Goal: Task Accomplishment & Management: Manage account settings

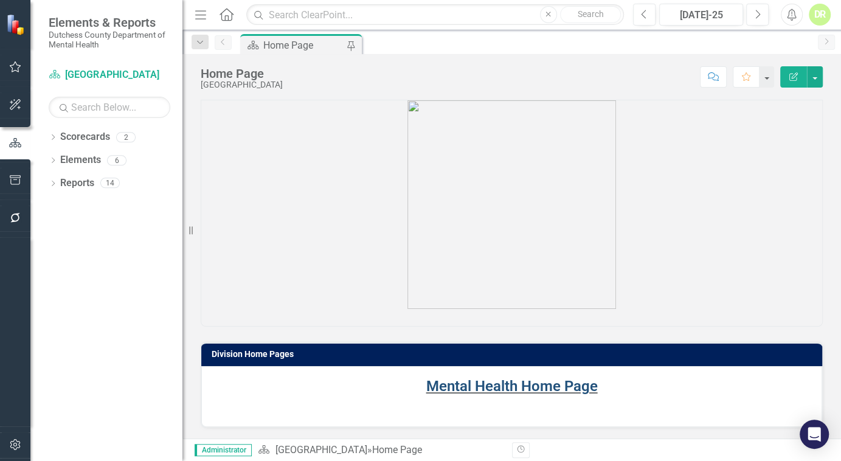
click at [529, 386] on link "Mental Health Home Page" at bounding box center [511, 385] width 171 height 17
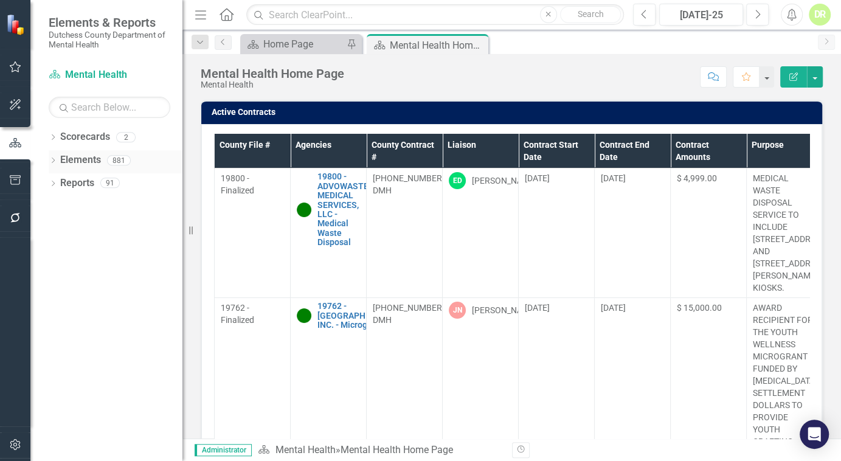
click at [81, 153] on link "Elements" at bounding box center [80, 160] width 41 height 14
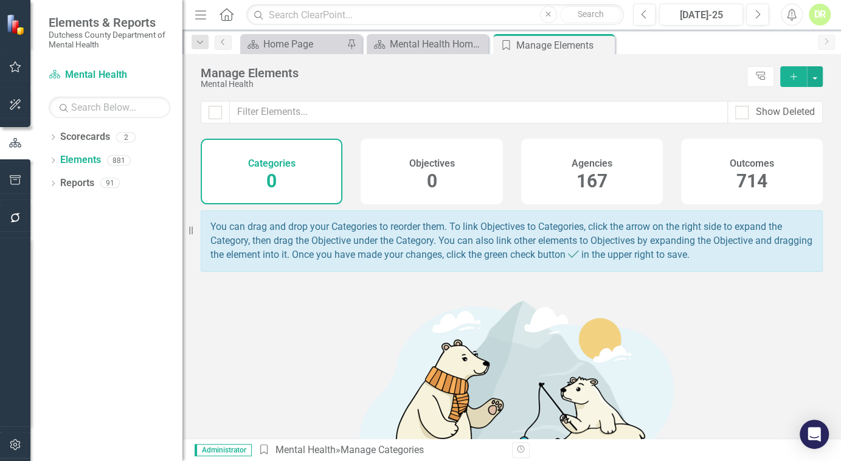
click at [587, 184] on span "167" at bounding box center [591, 180] width 31 height 21
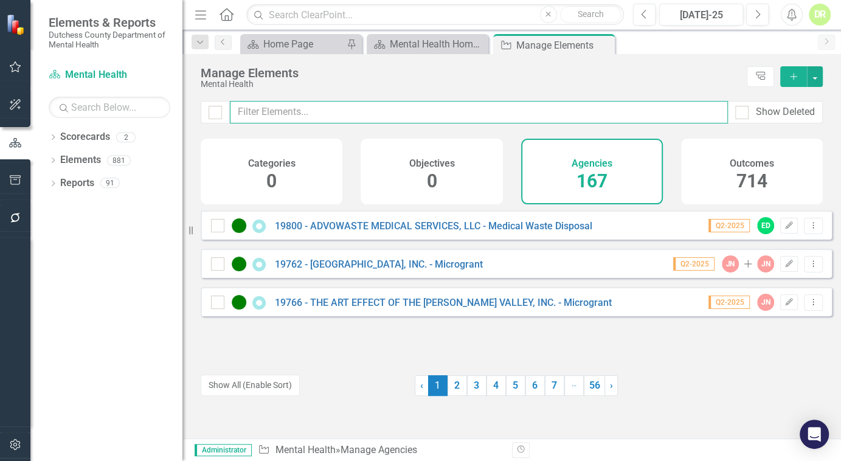
click at [278, 115] on input "text" at bounding box center [479, 112] width 498 height 22
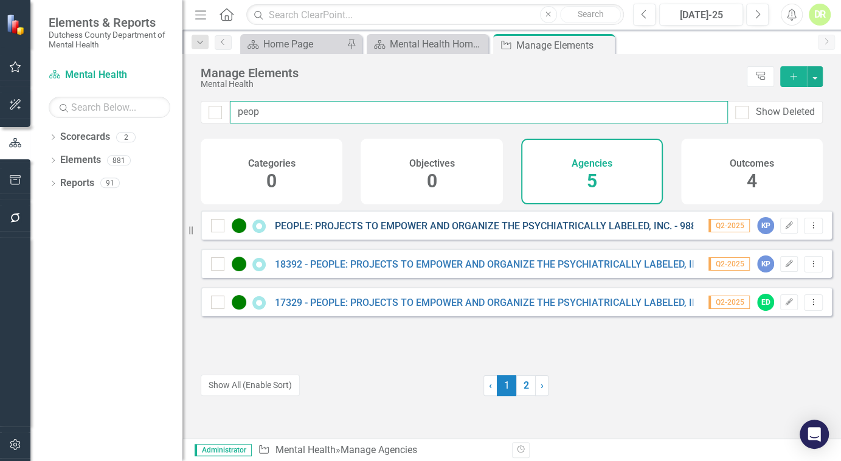
type input "peop"
click at [305, 232] on link "PEOPLE: PROJECTS TO EMPOWER AND ORGANIZE THE PSYCHIATRICALLY LABELED, INC. - 98…" at bounding box center [519, 226] width 489 height 12
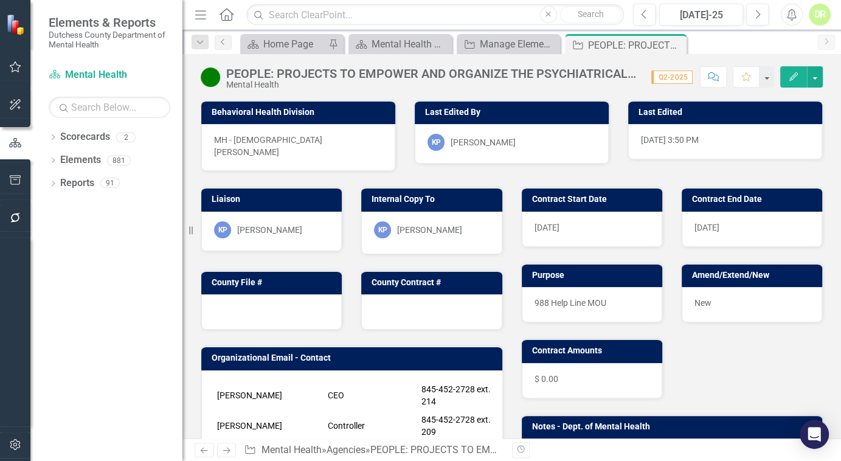
click at [718, 78] on button "Comment" at bounding box center [713, 76] width 27 height 21
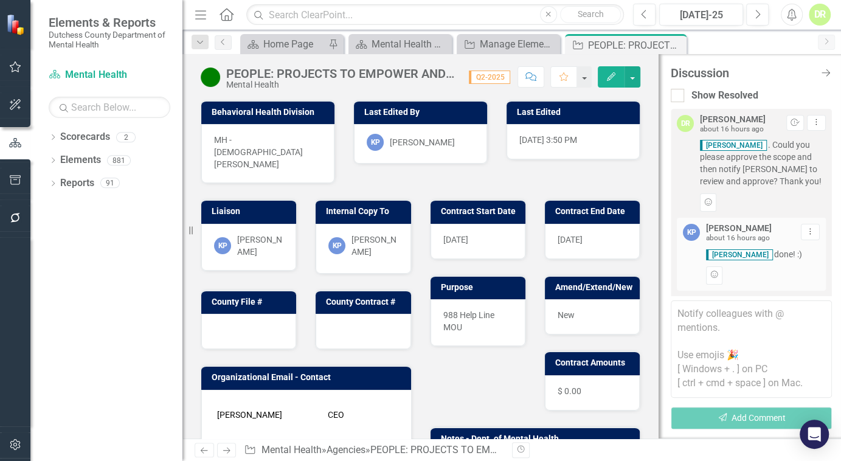
scroll to position [44, 0]
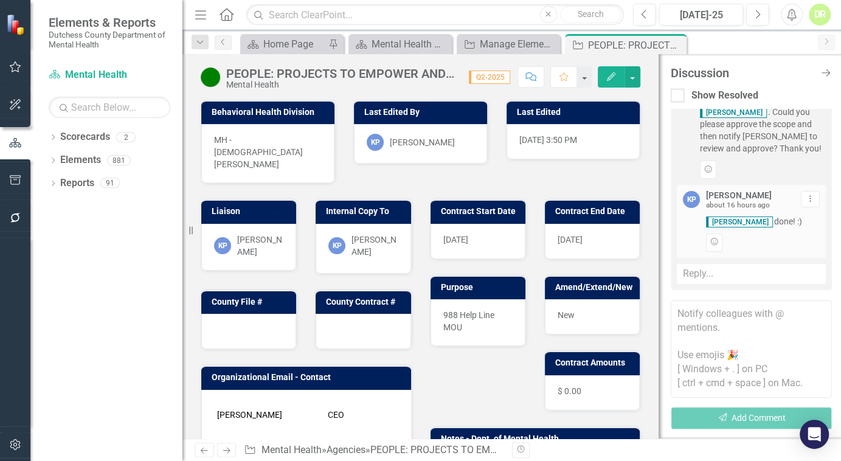
click at [686, 309] on textarea at bounding box center [750, 348] width 161 height 97
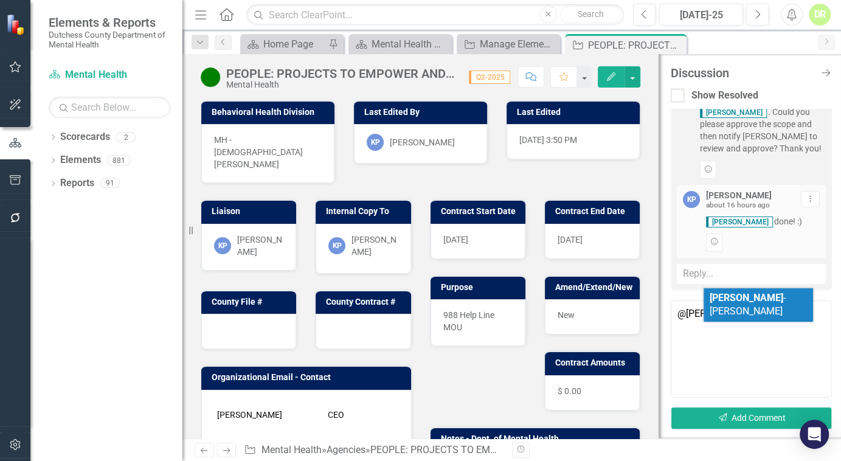
click at [746, 293] on span "[PERSON_NAME]" at bounding box center [747, 305] width 76 height 26
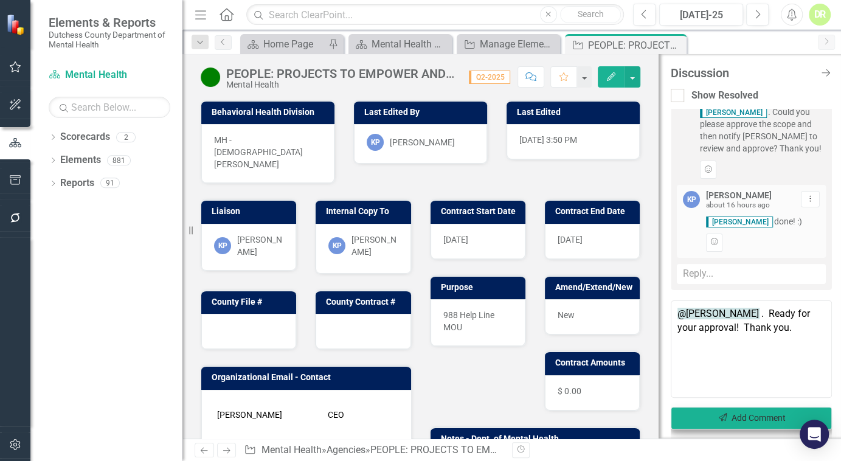
type textarea "@[PERSON_NAME] . Ready for your approval! Thank you."
click at [765, 407] on button "Send Add Comment" at bounding box center [750, 418] width 161 height 22
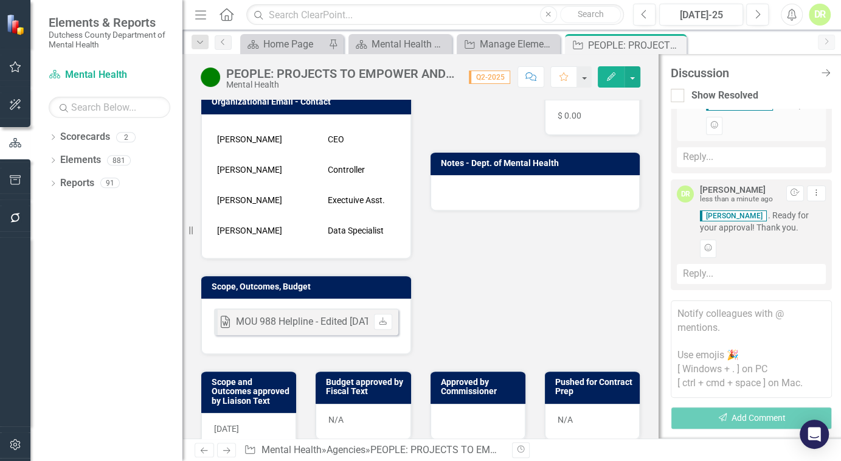
scroll to position [276, 0]
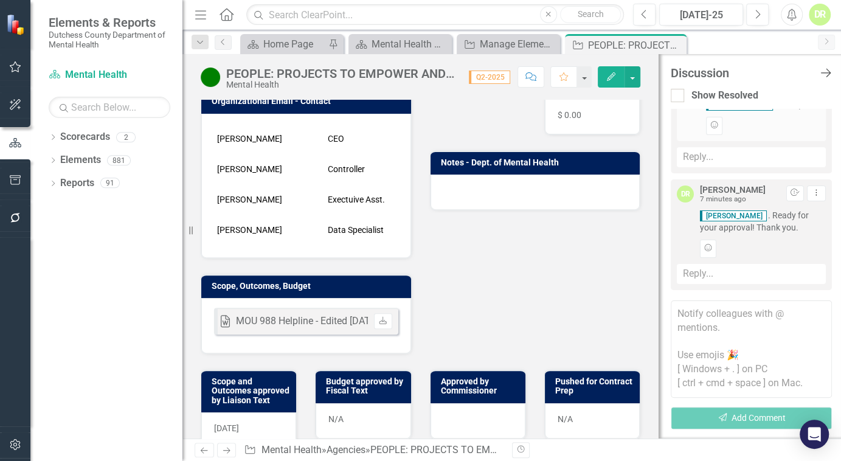
click at [824, 70] on icon "Close Discussion Bar" at bounding box center [824, 73] width 15 height 12
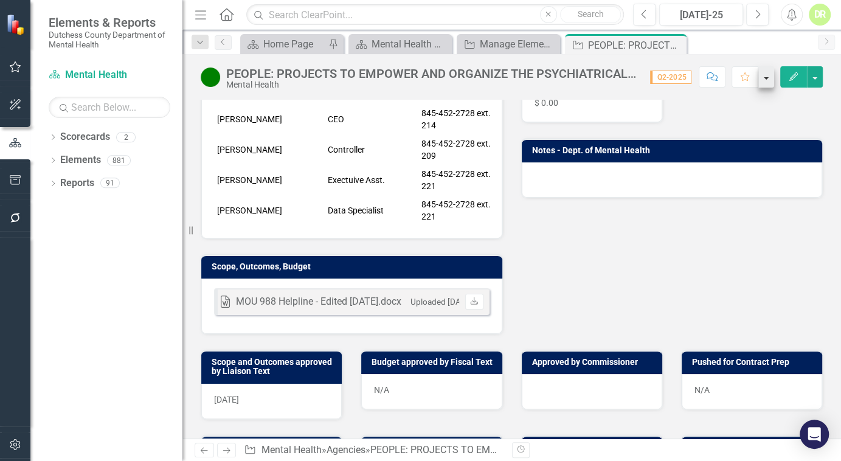
scroll to position [268, 0]
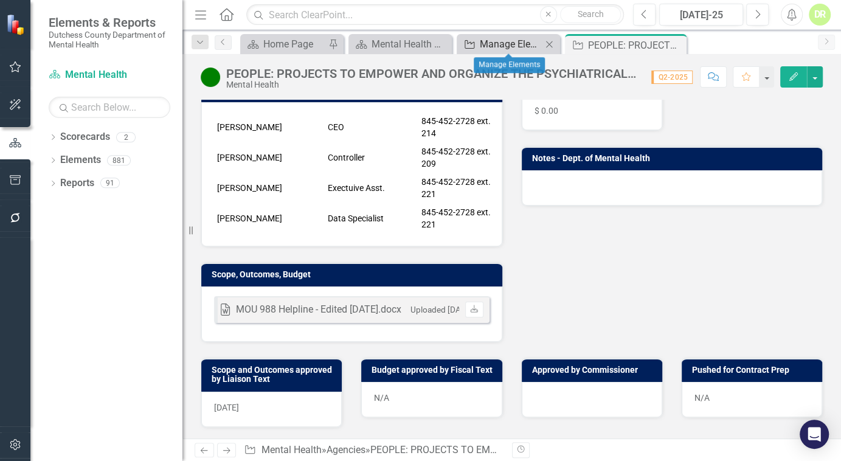
click at [515, 49] on div "Manage Elements" at bounding box center [511, 43] width 62 height 15
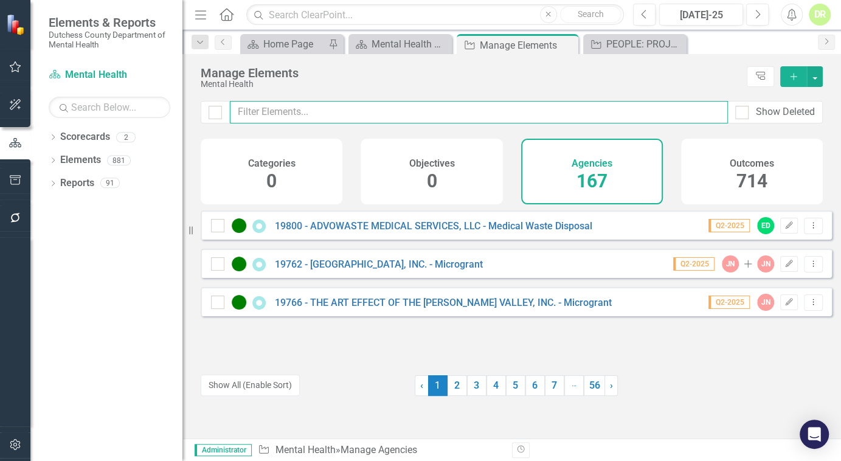
click at [289, 115] on input "text" at bounding box center [479, 112] width 498 height 22
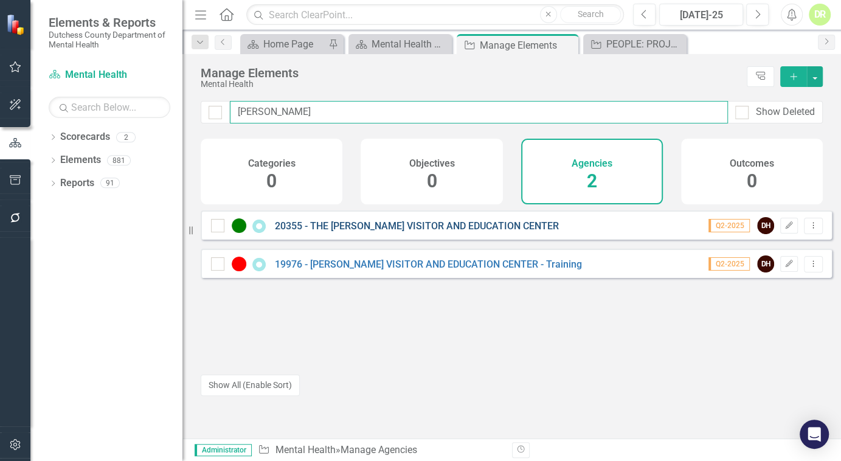
type input "[PERSON_NAME]"
click at [381, 229] on link "20355 - THE [PERSON_NAME] VISITOR AND EDUCATION CENTER" at bounding box center [417, 226] width 284 height 12
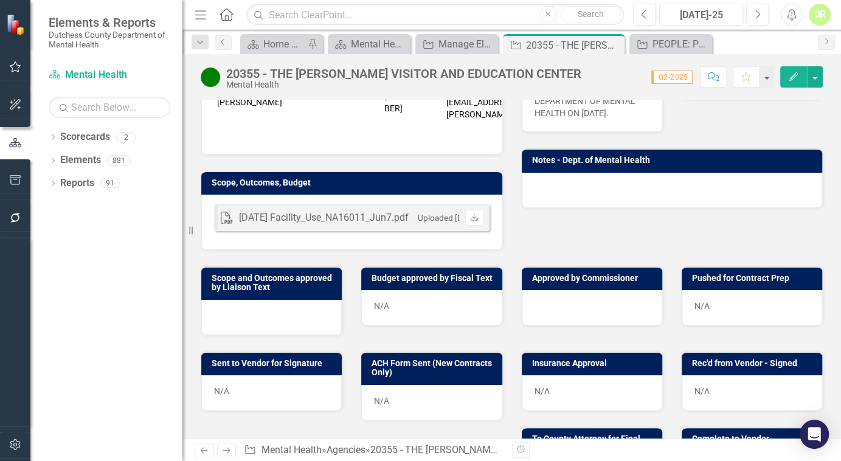
scroll to position [331, 0]
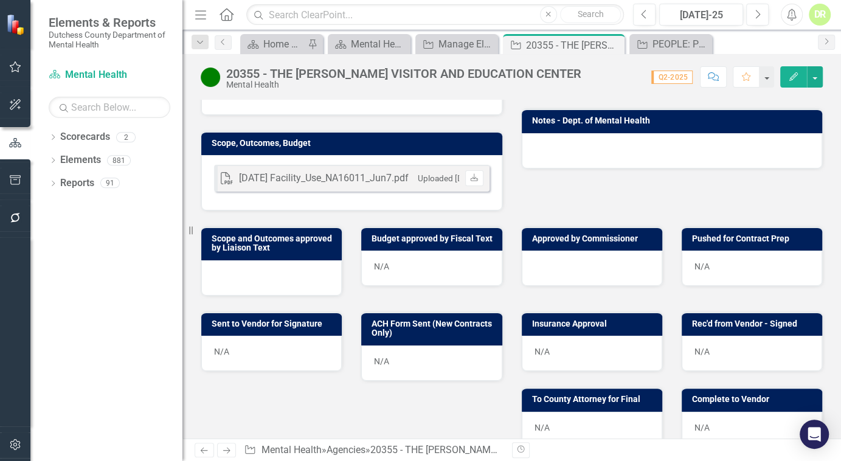
click at [230, 264] on div at bounding box center [271, 277] width 140 height 35
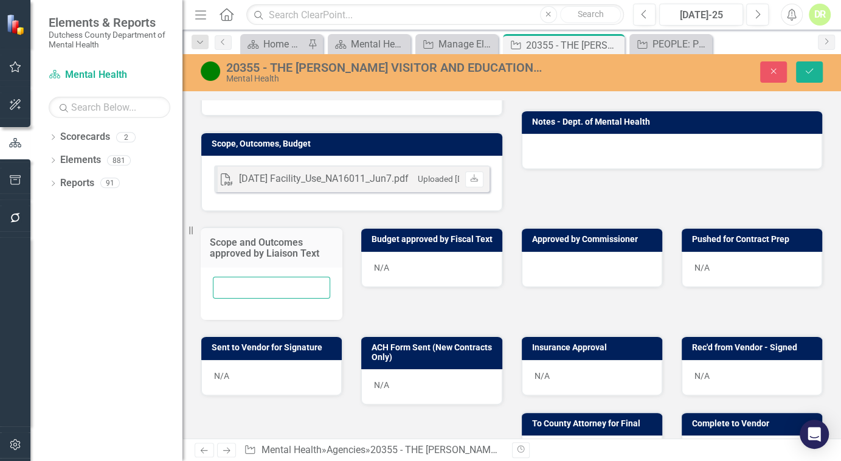
click at [230, 277] on input "text" at bounding box center [271, 288] width 117 height 22
type input "[DATE]"
click at [816, 69] on button "Save" at bounding box center [809, 71] width 27 height 21
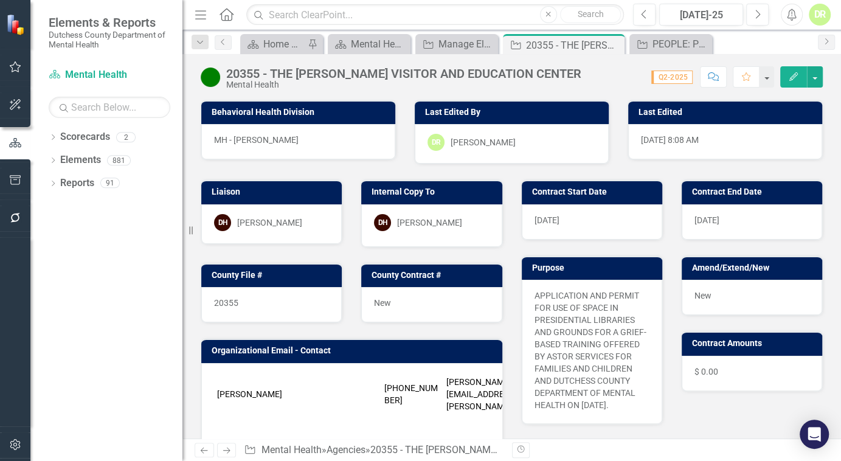
click at [713, 75] on icon "Comment" at bounding box center [712, 76] width 11 height 9
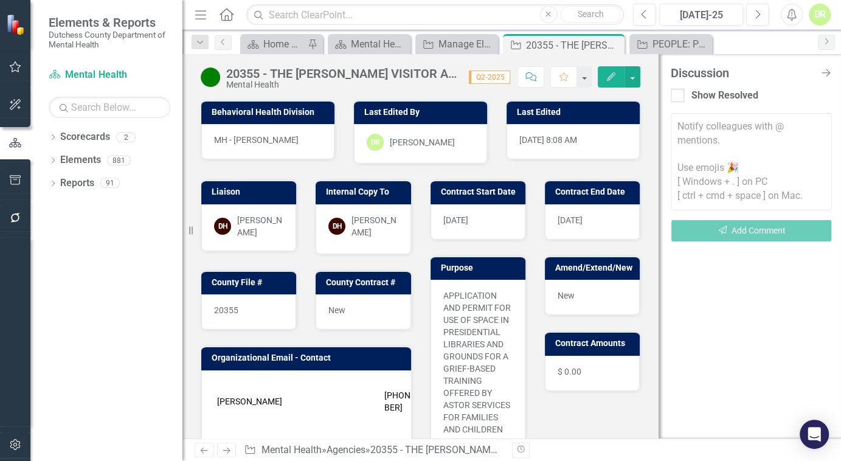
click at [691, 131] on textarea at bounding box center [750, 161] width 161 height 97
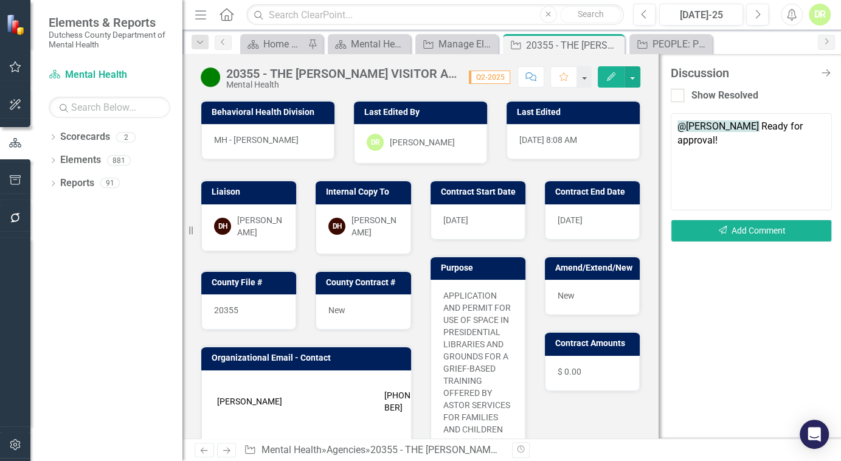
click at [820, 124] on textarea "@[PERSON_NAME] Ready for approval!" at bounding box center [750, 161] width 161 height 97
type textarea "@[PERSON_NAME] Ready for your approval!"
click at [751, 226] on button "Send Add Comment" at bounding box center [750, 230] width 161 height 22
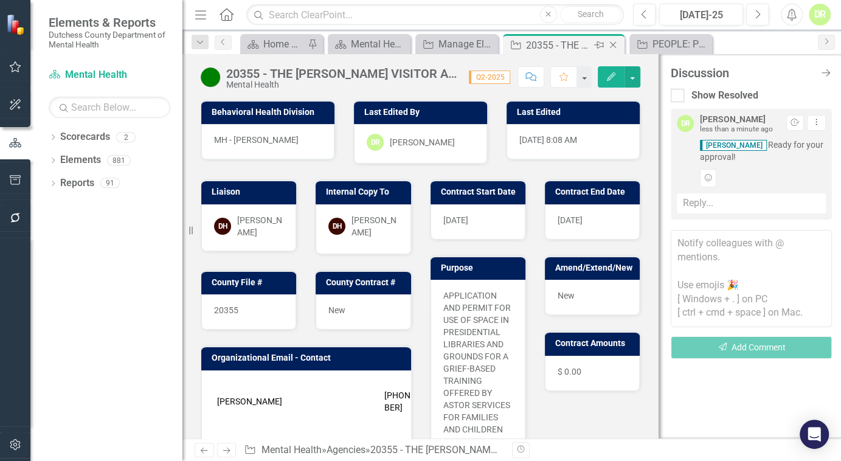
click at [608, 43] on icon "Close" at bounding box center [613, 45] width 12 height 10
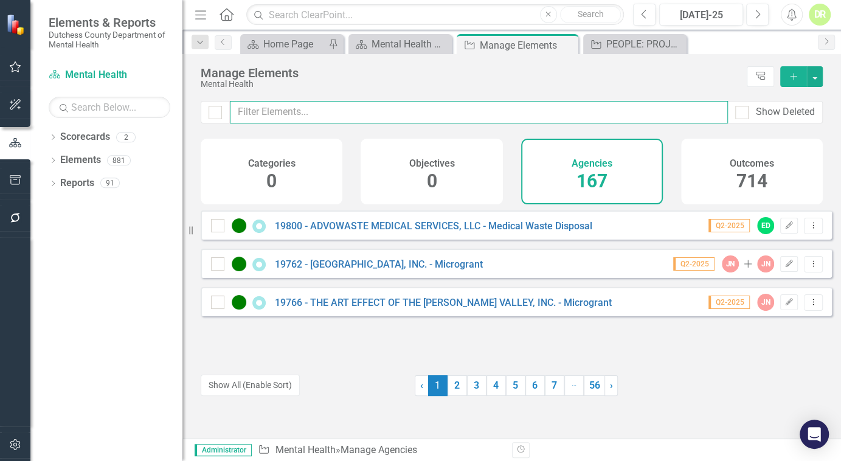
click at [394, 112] on input "text" at bounding box center [479, 112] width 498 height 22
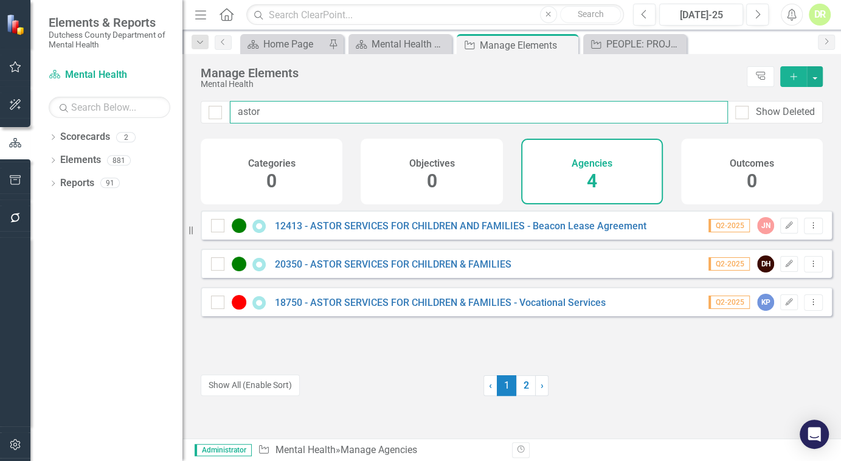
type input "astor"
click at [374, 266] on div "20350 - ASTOR SERVICES FOR CHILDREN & FAMILIES" at bounding box center [362, 263] width 303 height 15
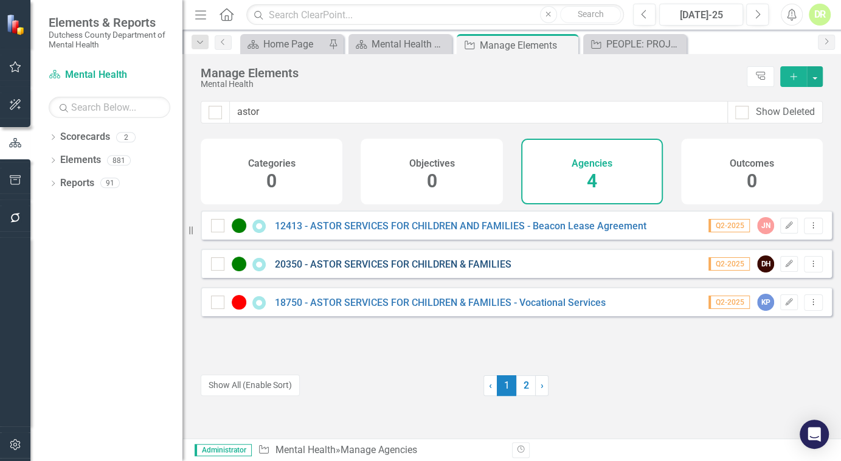
click at [372, 269] on link "20350 - ASTOR SERVICES FOR CHILDREN & FAMILIES" at bounding box center [393, 264] width 236 height 12
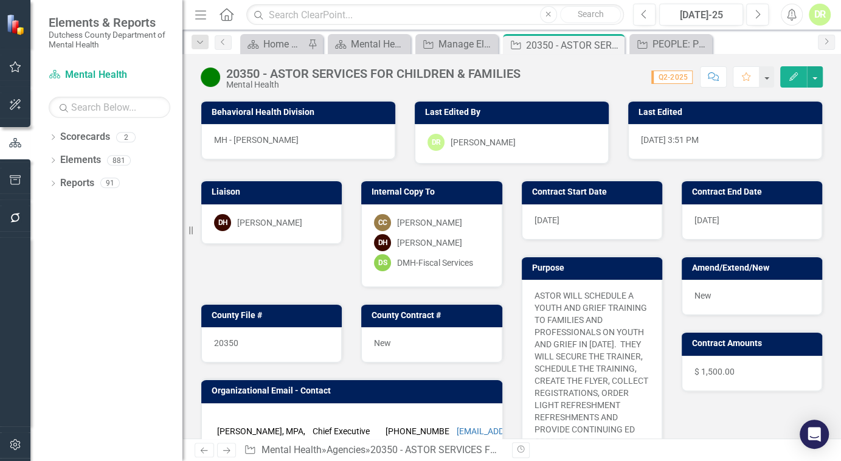
click at [711, 70] on button "Comment" at bounding box center [713, 76] width 27 height 21
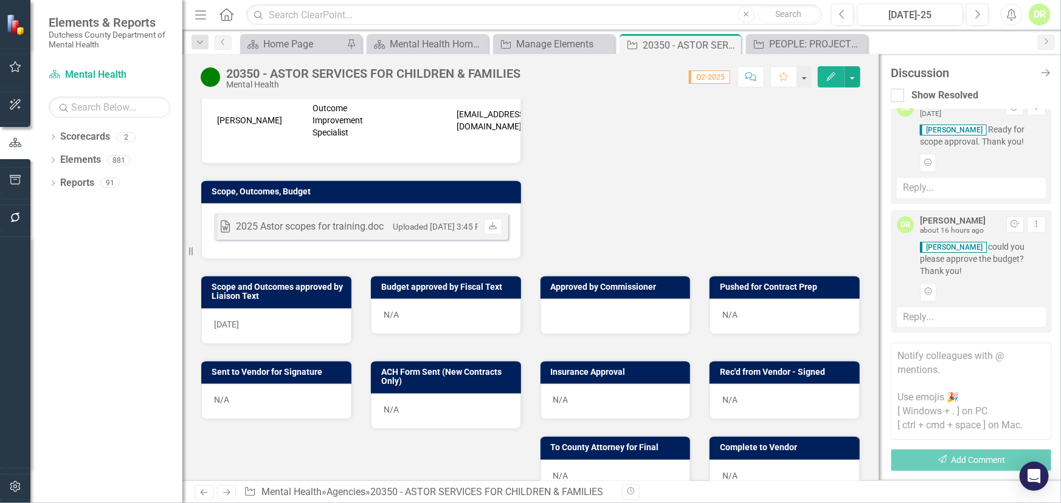
scroll to position [497, 0]
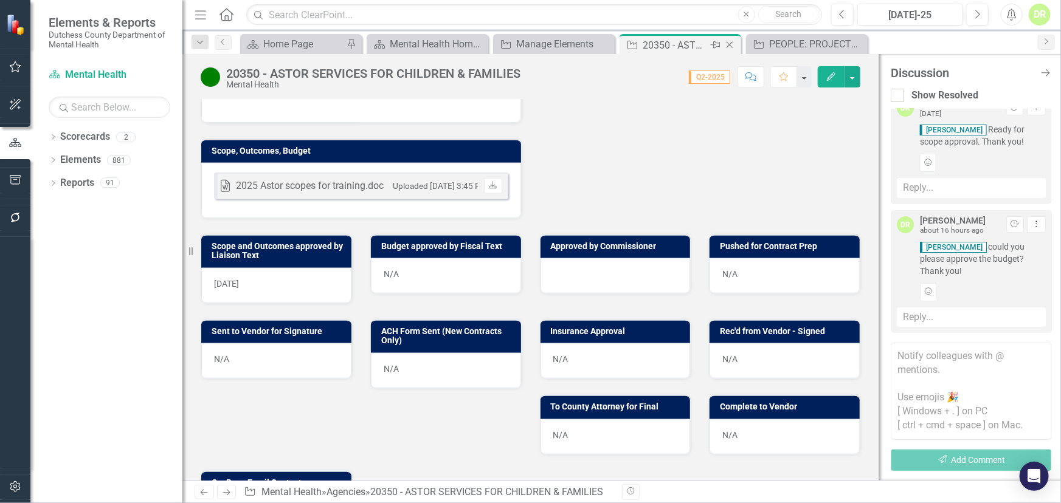
click at [729, 44] on icon at bounding box center [729, 45] width 7 height 7
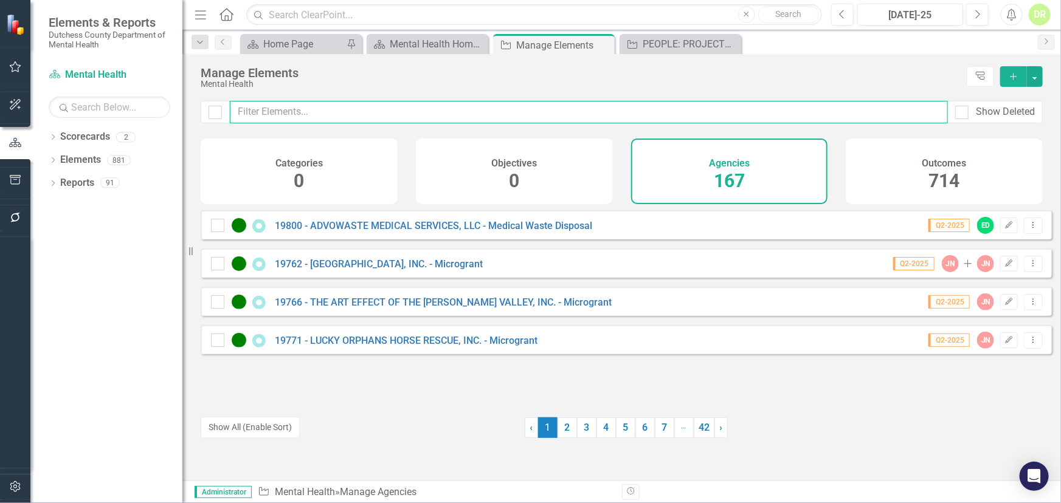
click at [357, 108] on input "text" at bounding box center [589, 112] width 718 height 22
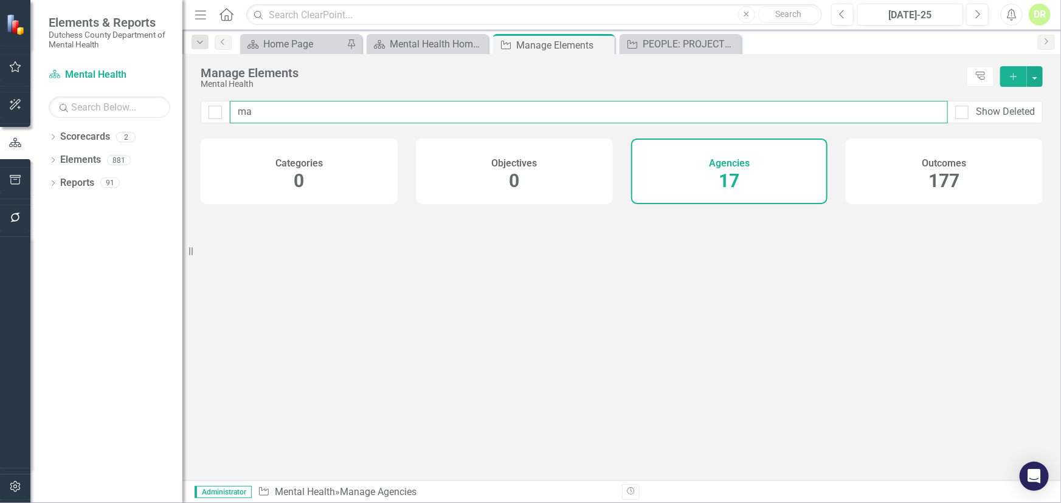
type input "m"
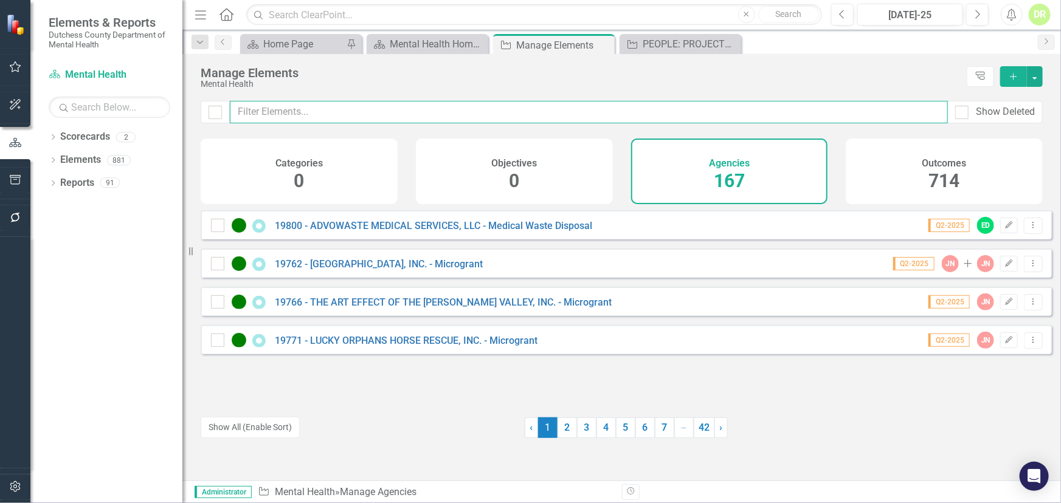
type input "g"
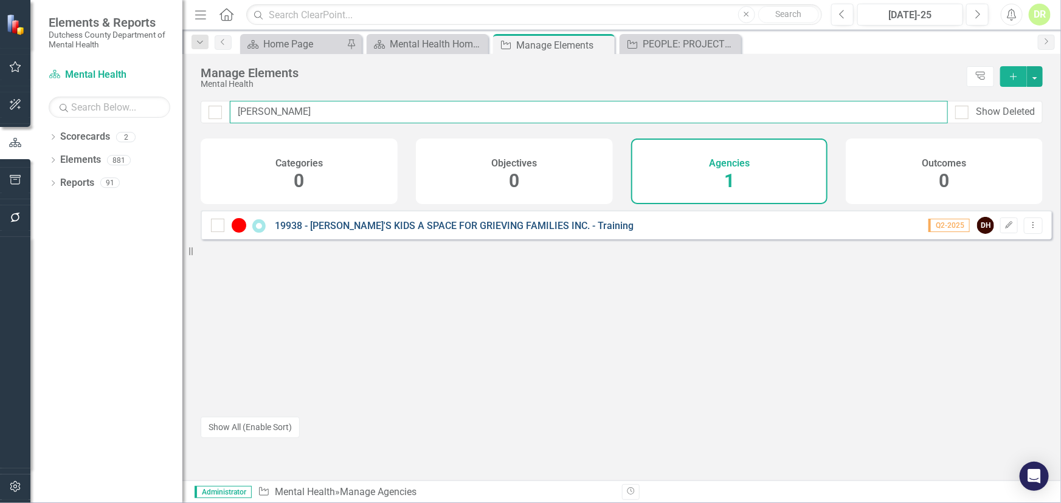
type input "[PERSON_NAME]"
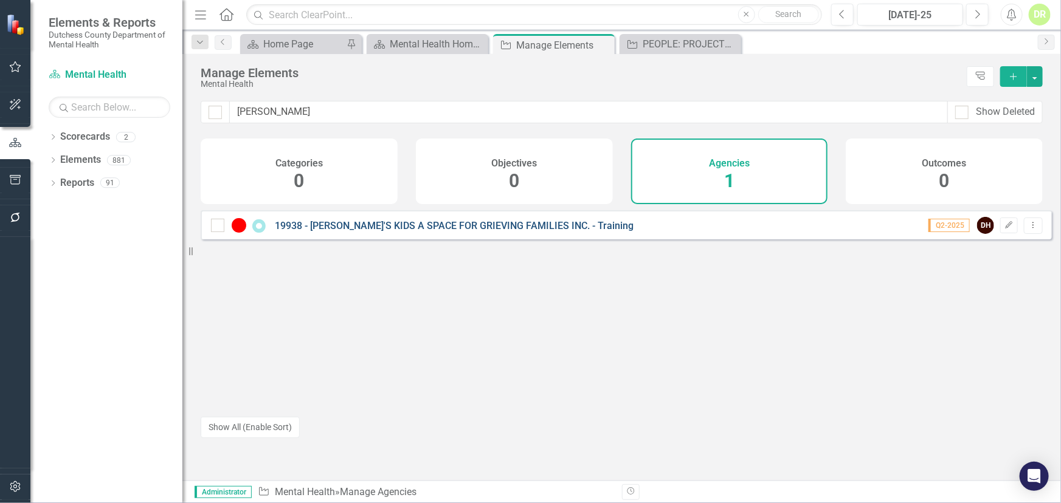
click at [409, 232] on link "19938 - [PERSON_NAME]'S KIDS A SPACE FOR GRIEVING FAMILIES INC. - Training" at bounding box center [454, 226] width 359 height 12
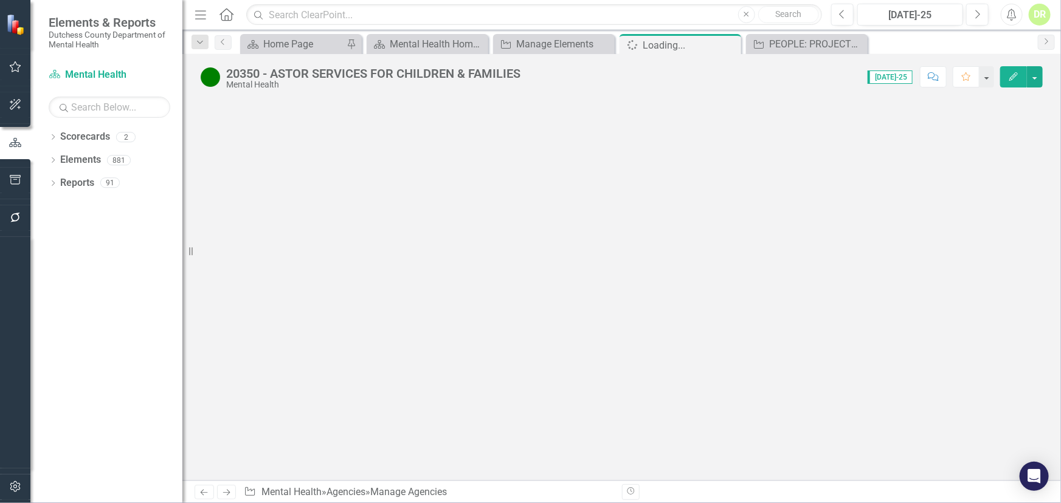
click at [409, 232] on div at bounding box center [621, 290] width 878 height 381
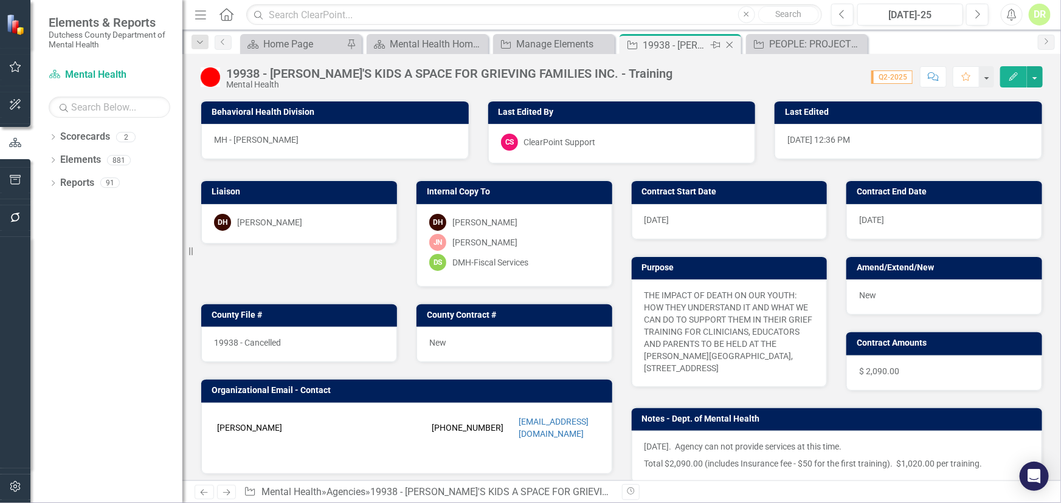
click at [729, 38] on div "Close" at bounding box center [730, 45] width 15 height 15
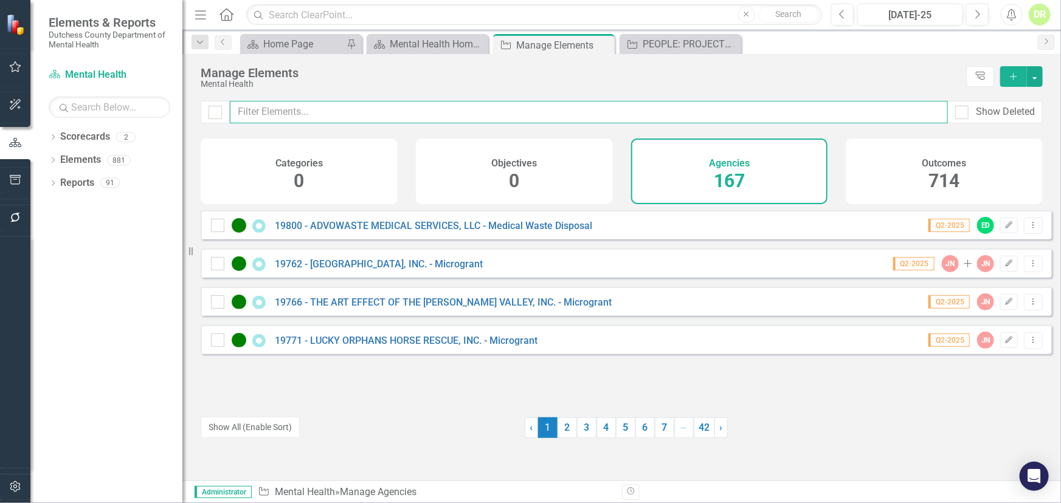
click at [425, 112] on input "text" at bounding box center [589, 112] width 718 height 22
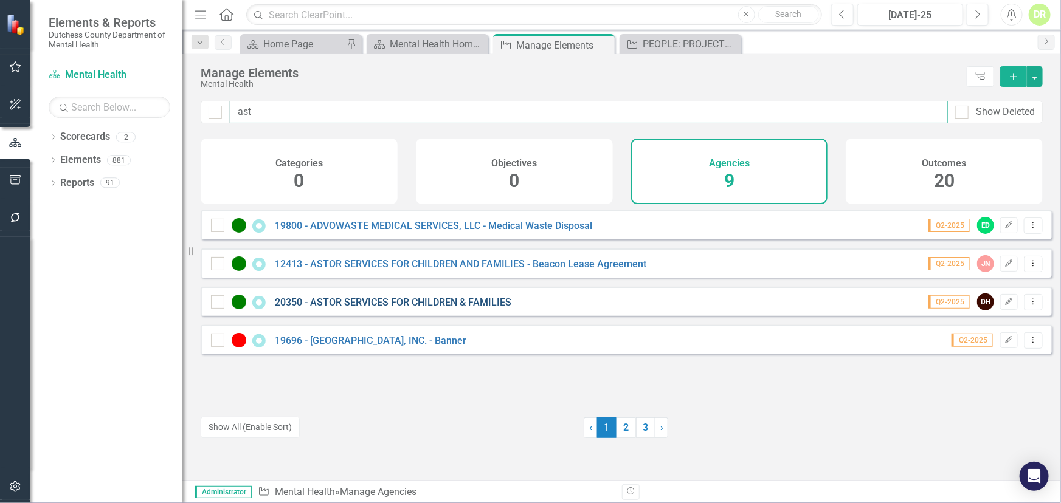
type input "ast"
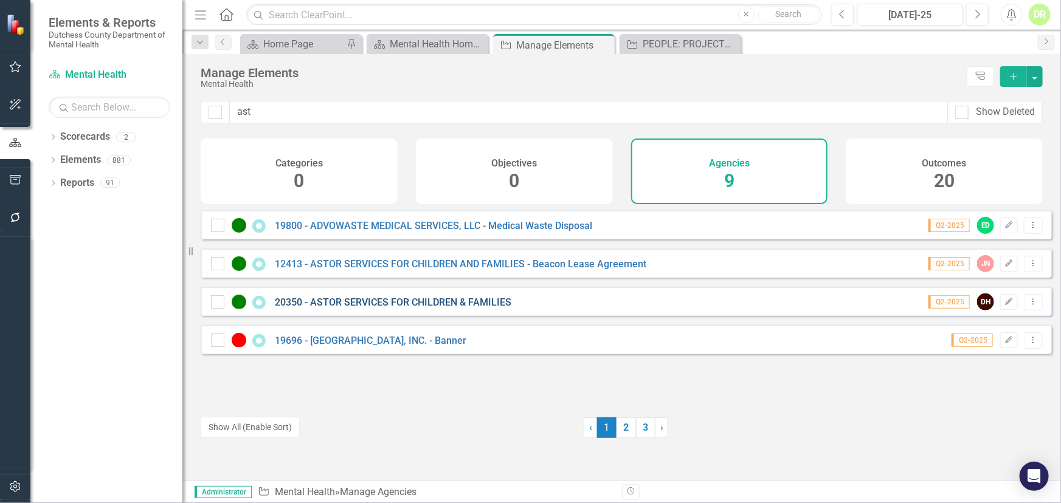
click at [408, 308] on link "20350 - ASTOR SERVICES FOR CHILDREN & FAMILIES" at bounding box center [393, 303] width 236 height 12
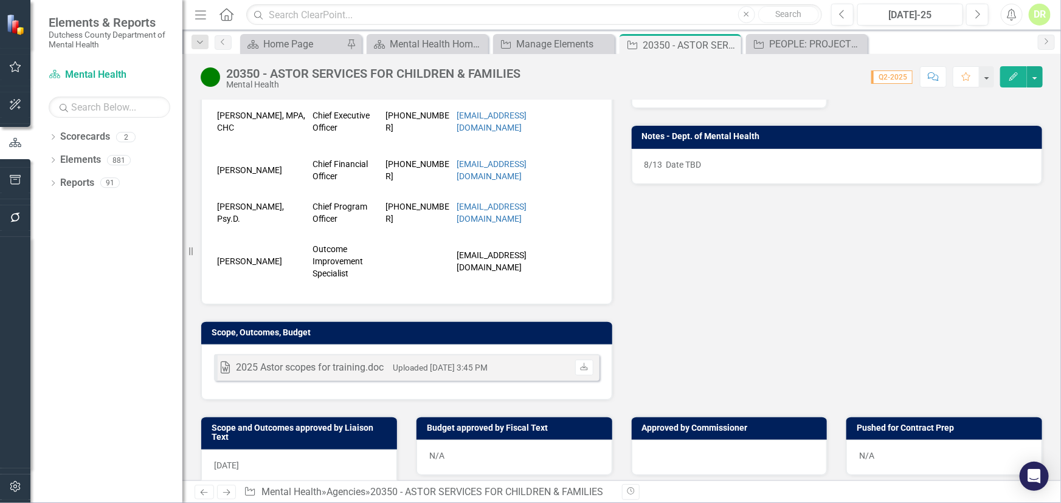
scroll to position [331, 0]
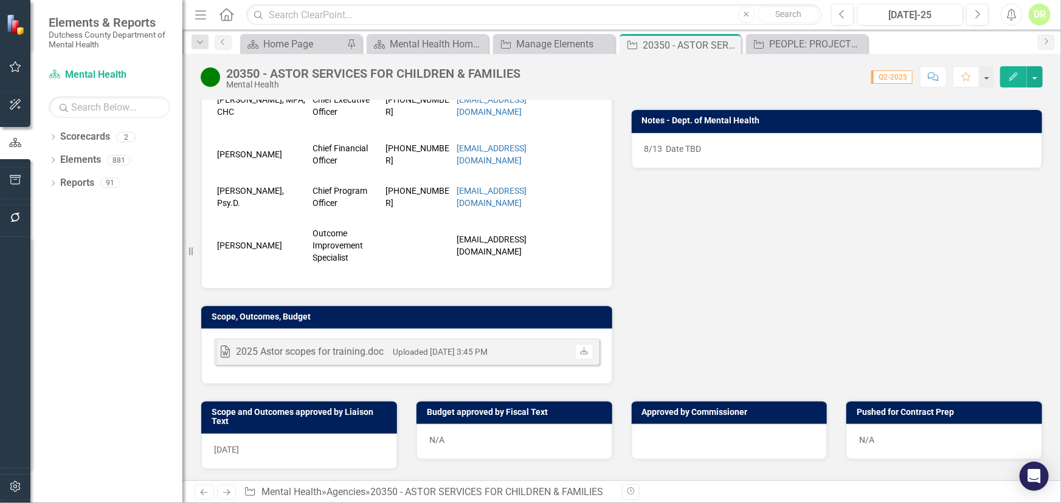
click at [450, 330] on div "Word 2025 Astor scopes for training.doc Uploaded [DATE] 3:45 PM Download" at bounding box center [406, 356] width 411 height 55
click at [449, 330] on div "Word 2025 Astor scopes for training.doc Uploaded [DATE] 3:45 PM Download" at bounding box center [406, 356] width 411 height 55
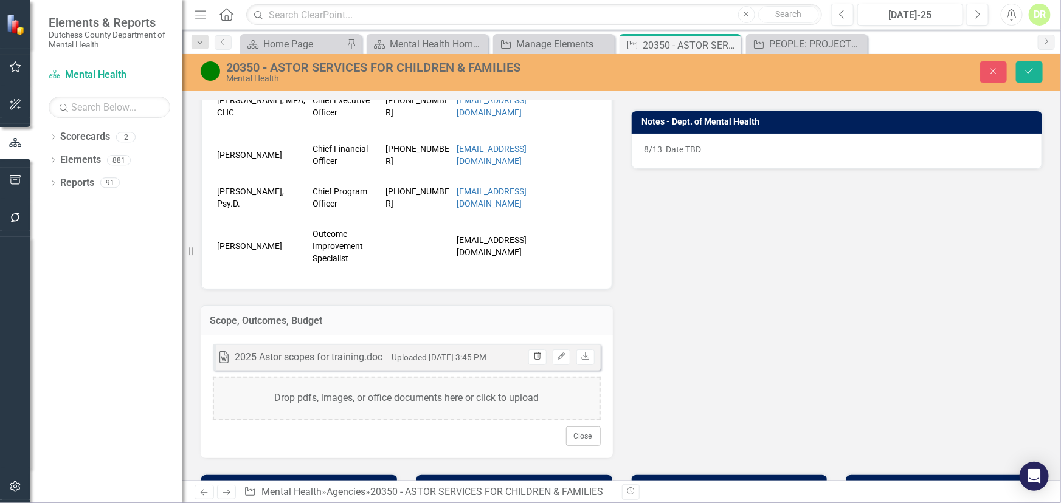
click at [534, 354] on icon "button" at bounding box center [537, 355] width 7 height 7
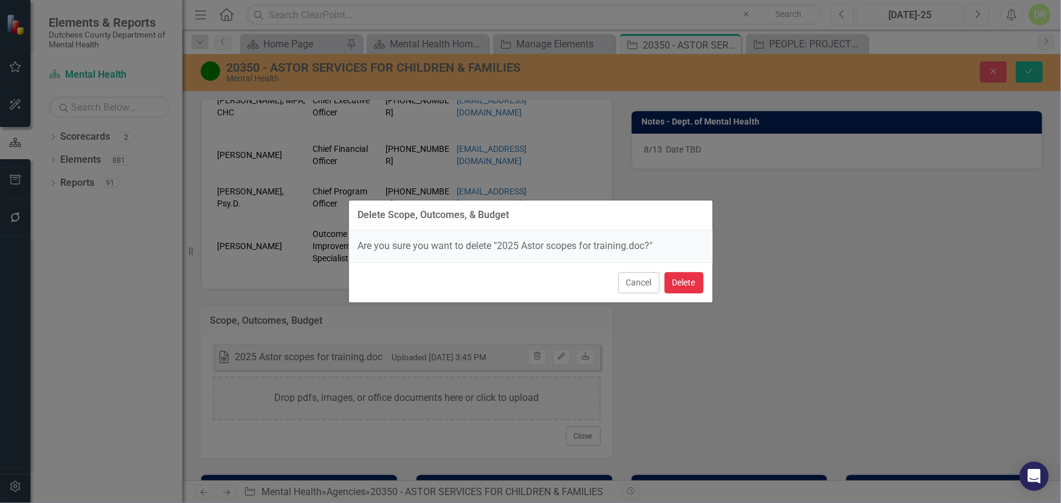
click at [681, 281] on button "Delete" at bounding box center [683, 282] width 39 height 21
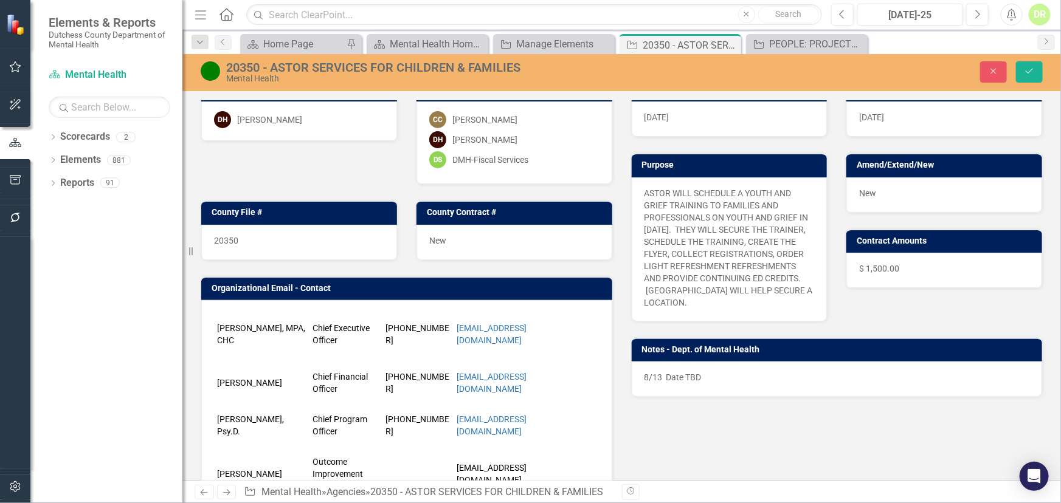
scroll to position [55, 0]
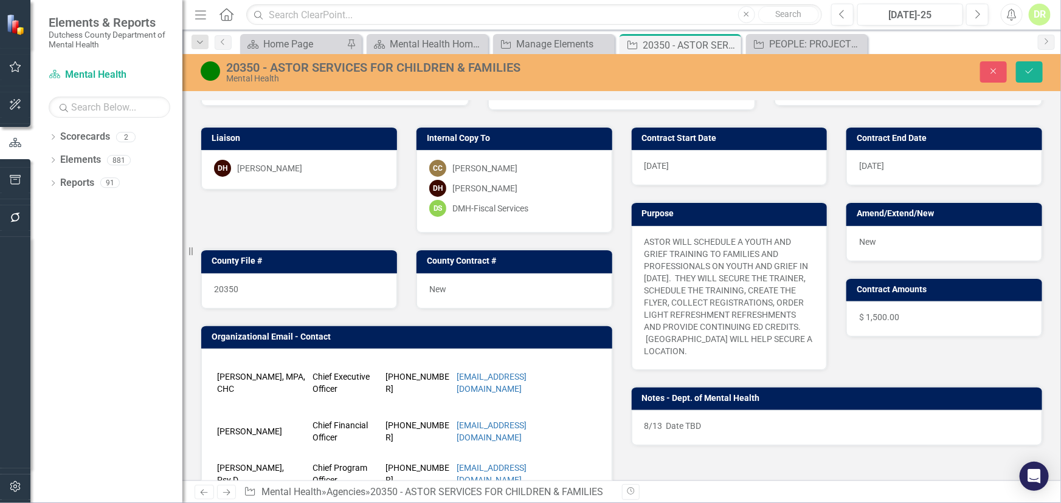
click at [650, 162] on span "[DATE]" at bounding box center [656, 166] width 25 height 10
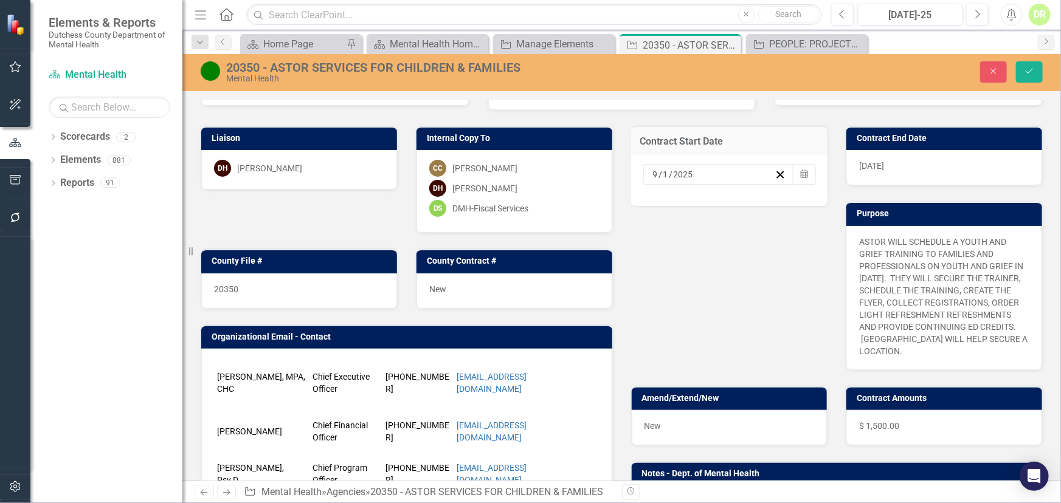
drag, startPoint x: 692, startPoint y: 174, endPoint x: 551, endPoint y: 174, distance: 141.0
click at [496, 170] on div "Liaison DH [PERSON_NAME] Internal Copy To CC [PERSON_NAME] DH [PERSON_NAME] DS …" at bounding box center [621, 423] width 860 height 624
click at [777, 174] on line "button" at bounding box center [780, 174] width 7 height 7
click at [652, 175] on input at bounding box center [661, 174] width 18 height 12
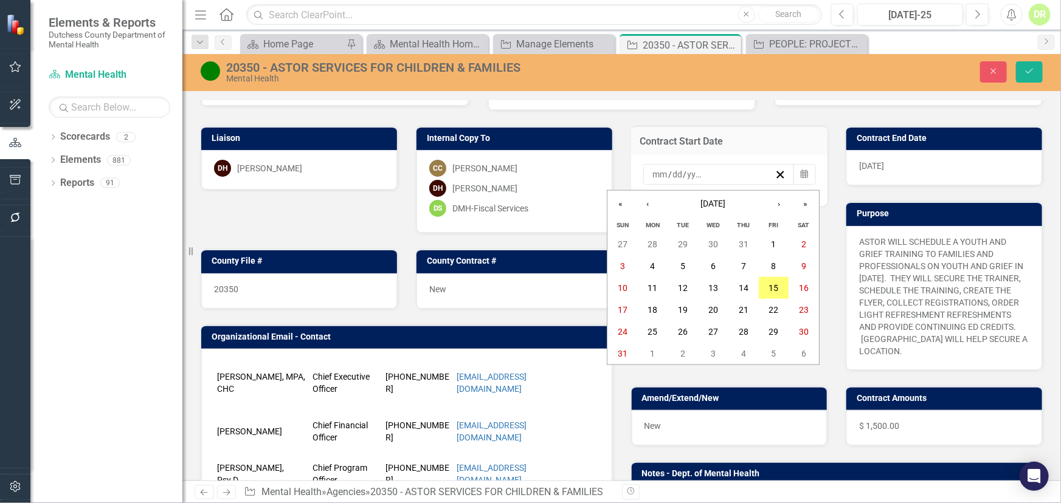
drag, startPoint x: 643, startPoint y: 176, endPoint x: 661, endPoint y: 176, distance: 17.6
click at [645, 176] on div "/ / « ‹ [DATE] › » [PERSON_NAME] Tue Wed Thu Fri Sat 27 28 29 30 31 1 2 3 4 5 6…" at bounding box center [718, 174] width 151 height 21
click at [652, 176] on input "number" at bounding box center [660, 174] width 16 height 12
type input "11"
type input "19"
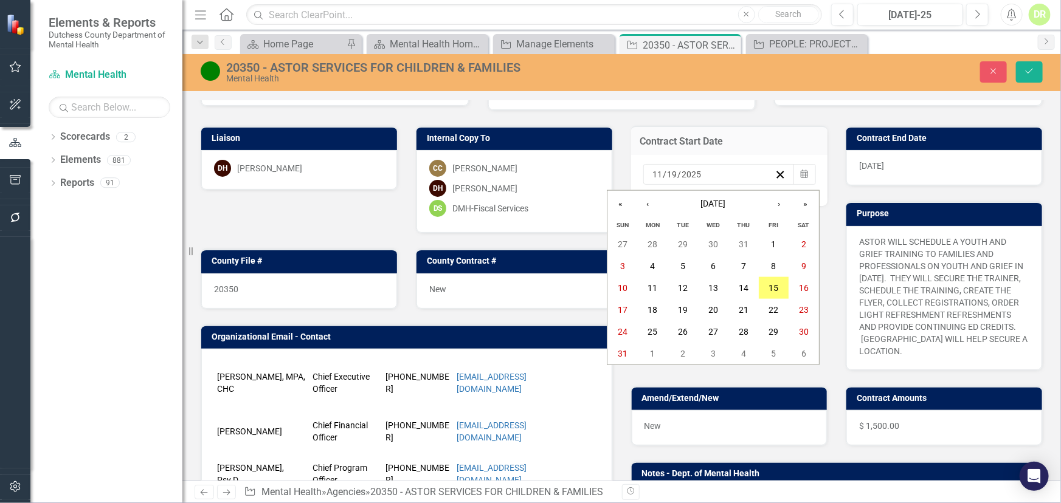
type input "2025"
click at [840, 170] on div "[DATE]" at bounding box center [944, 167] width 196 height 35
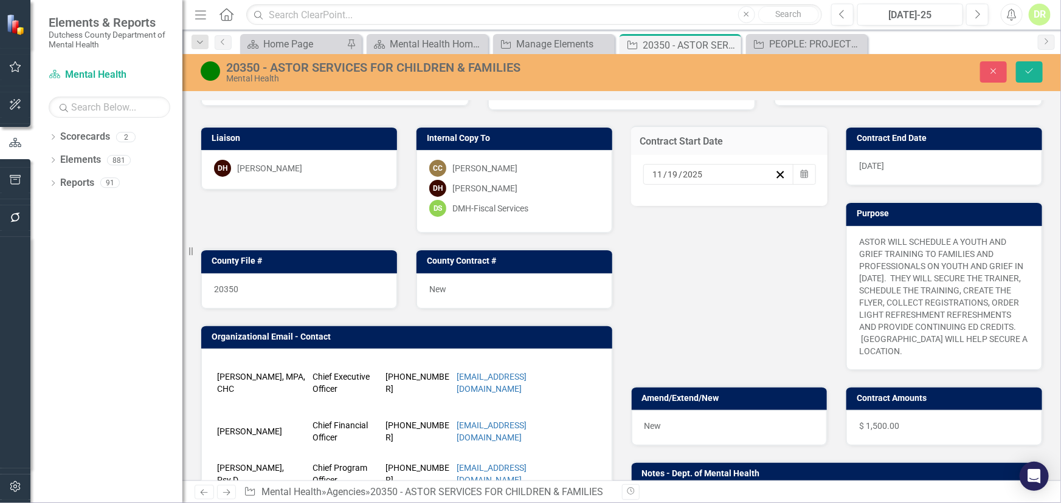
click at [840, 170] on div "[DATE]" at bounding box center [944, 167] width 196 height 35
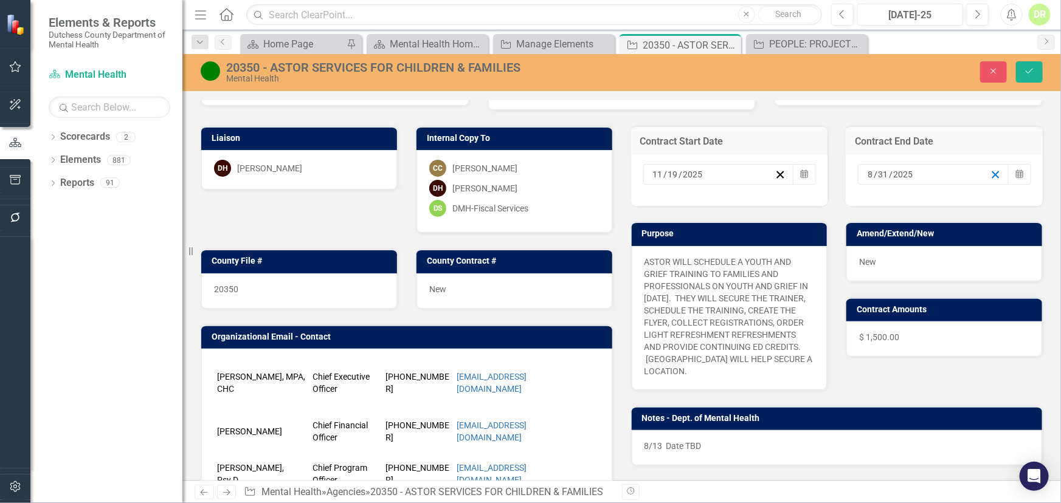
click at [840, 173] on line "button" at bounding box center [995, 174] width 7 height 7
click at [840, 175] on input at bounding box center [876, 174] width 18 height 12
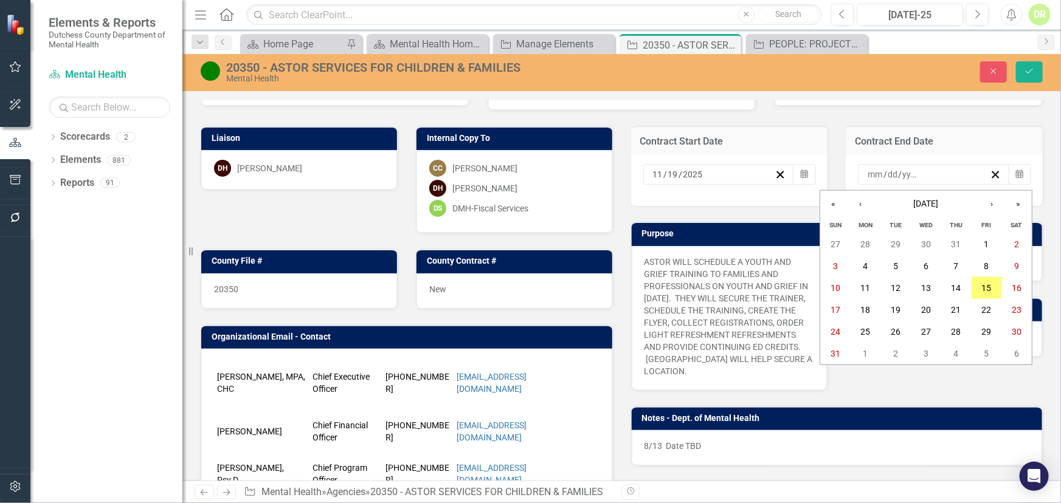
click at [840, 176] on input "number" at bounding box center [875, 174] width 16 height 12
type input "12"
type input "31"
type input "2025"
click at [840, 75] on icon "Save" at bounding box center [1028, 71] width 11 height 9
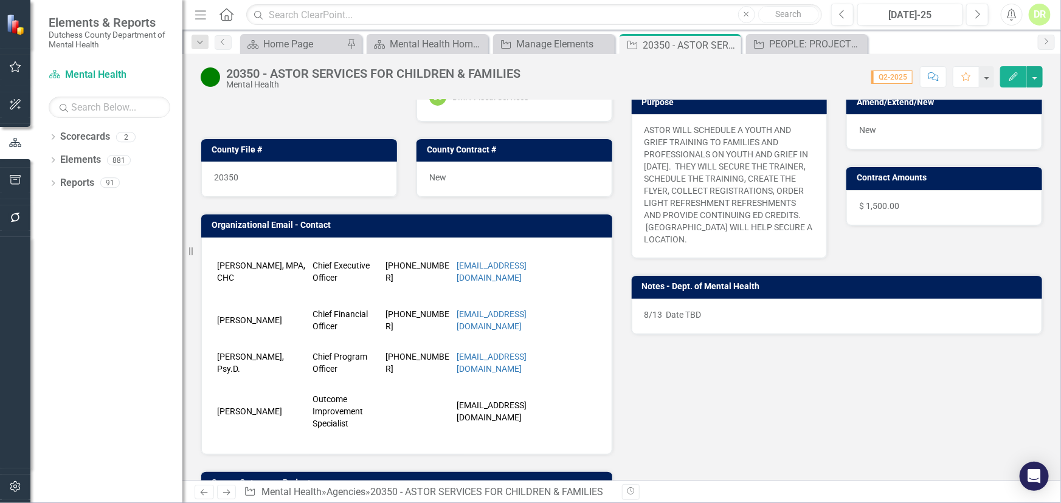
scroll to position [276, 0]
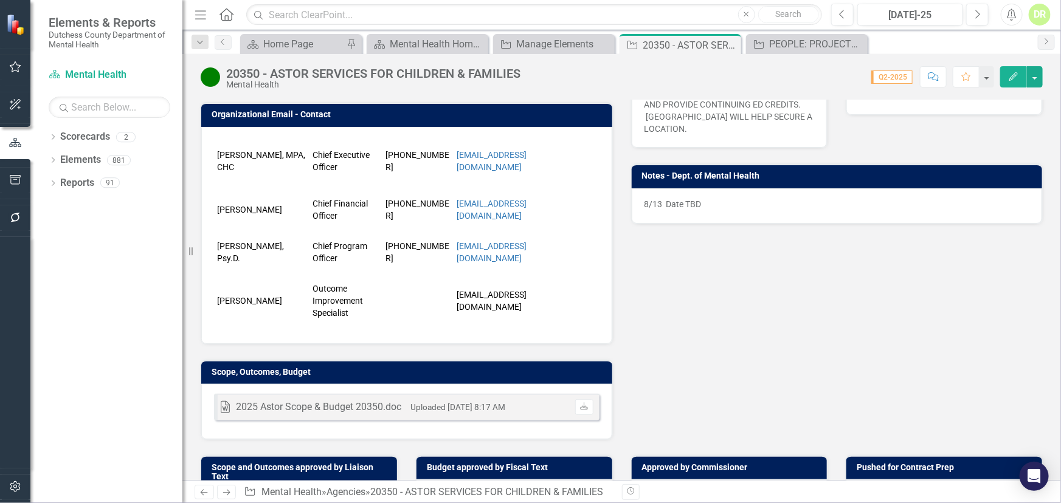
click at [840, 74] on icon "Comment" at bounding box center [932, 76] width 11 height 9
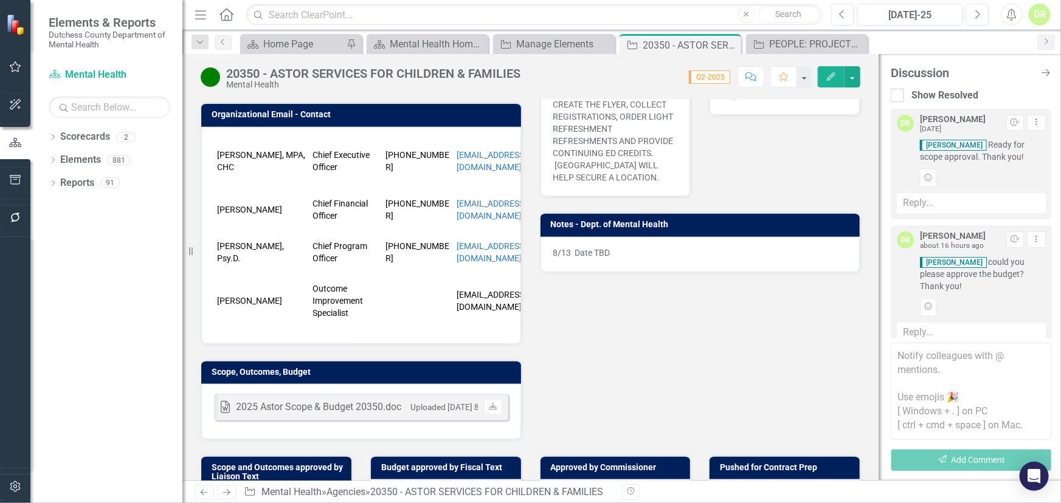
scroll to position [15, 0]
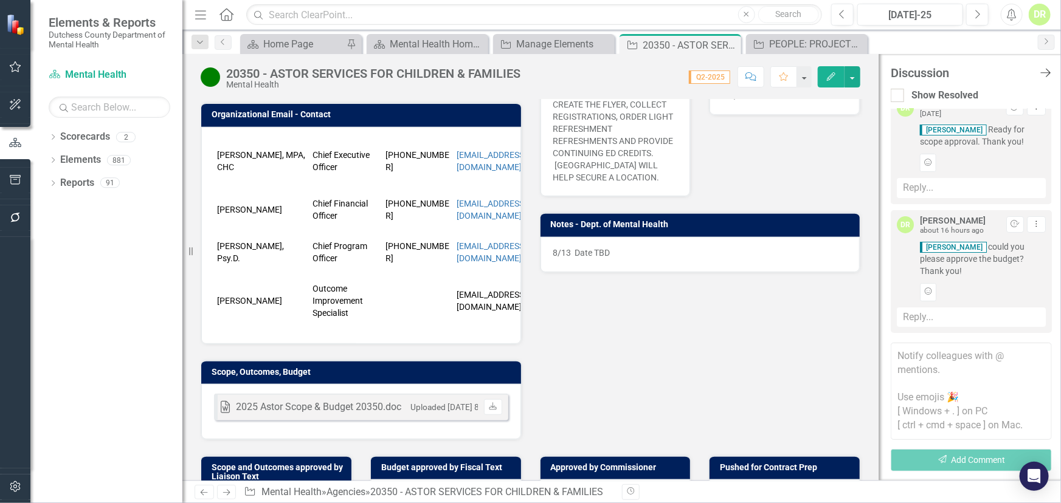
click at [840, 70] on icon "Close Discussion Bar" at bounding box center [1044, 73] width 15 height 12
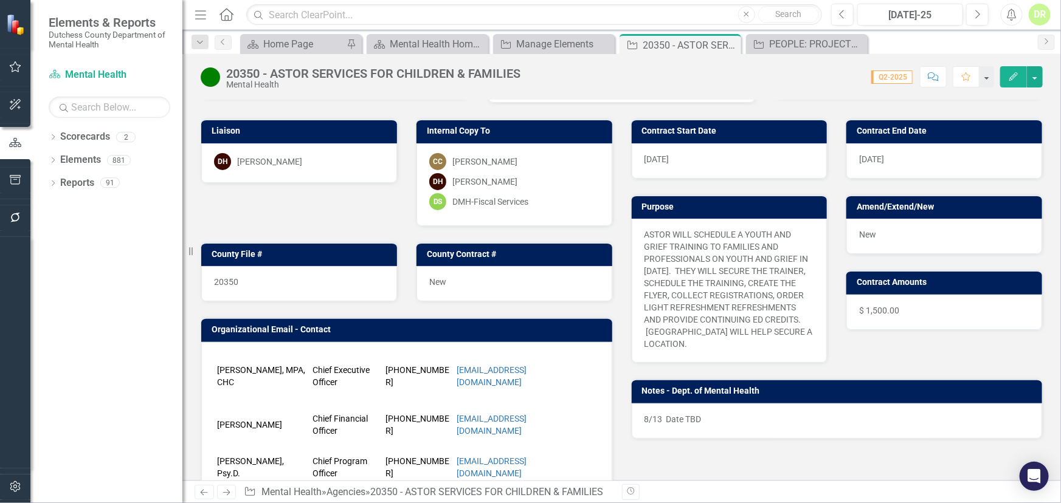
scroll to position [55, 0]
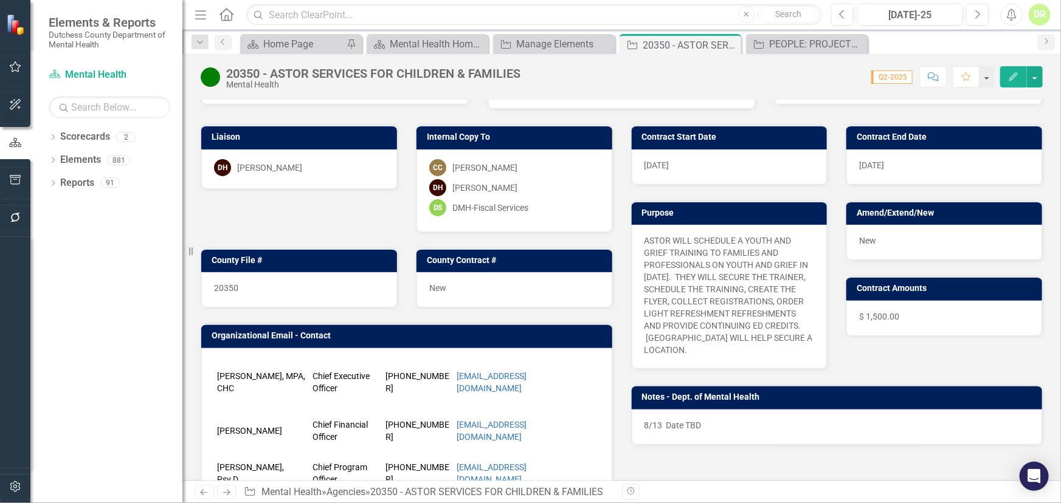
click at [724, 407] on div "8/13 Date TBD" at bounding box center [836, 427] width 411 height 35
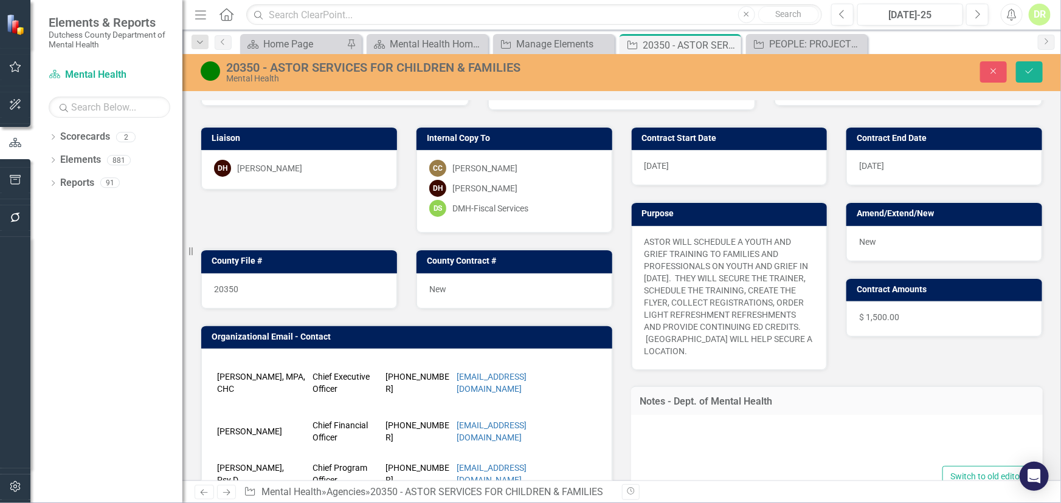
type textarea "<p>8/13&nbsp; Date TBD</p>"
click at [840, 70] on icon "Close" at bounding box center [993, 71] width 11 height 9
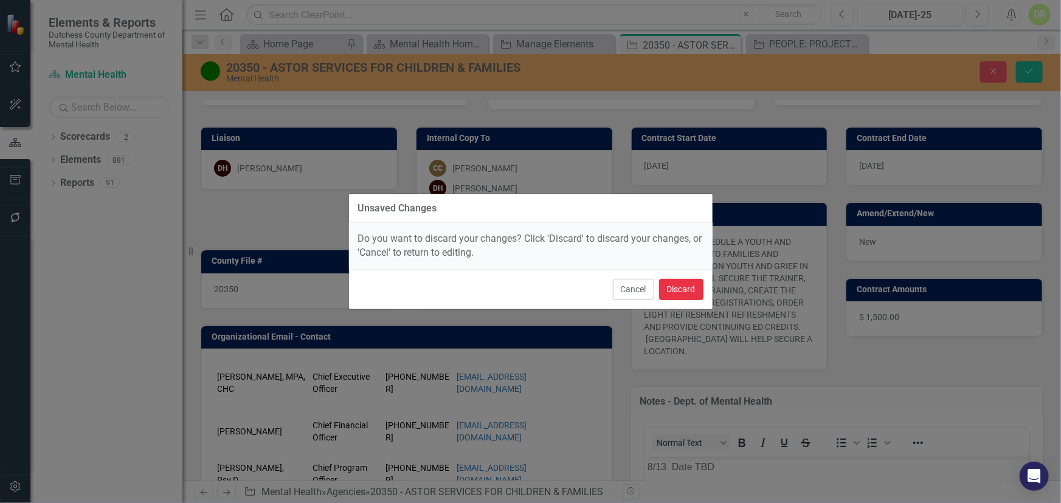
click at [687, 293] on button "Discard" at bounding box center [681, 289] width 44 height 21
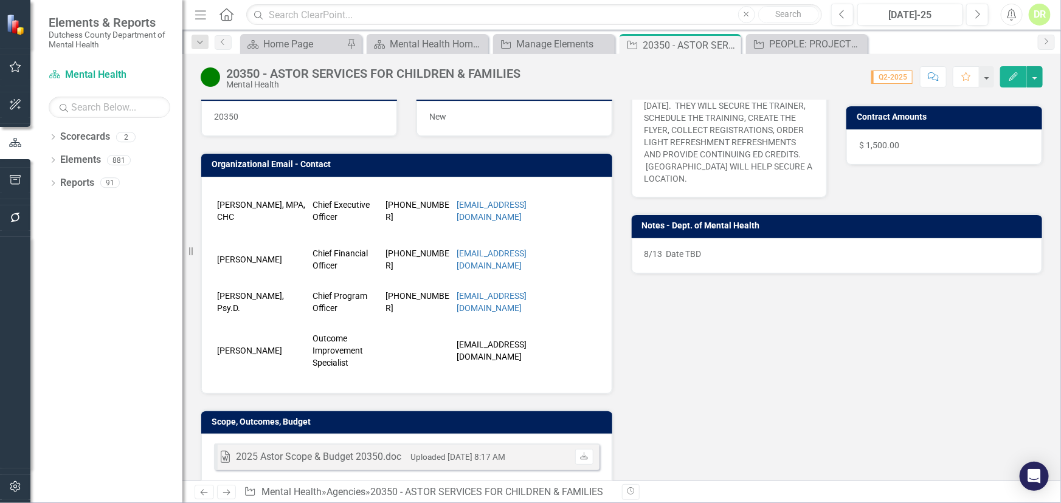
scroll to position [331, 0]
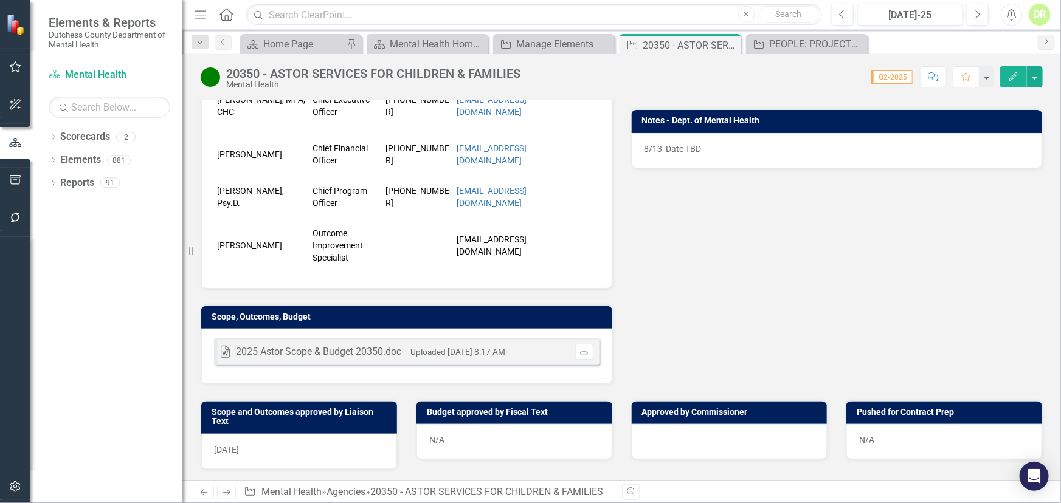
click at [754, 148] on p "8/13 Date TBD" at bounding box center [836, 149] width 385 height 12
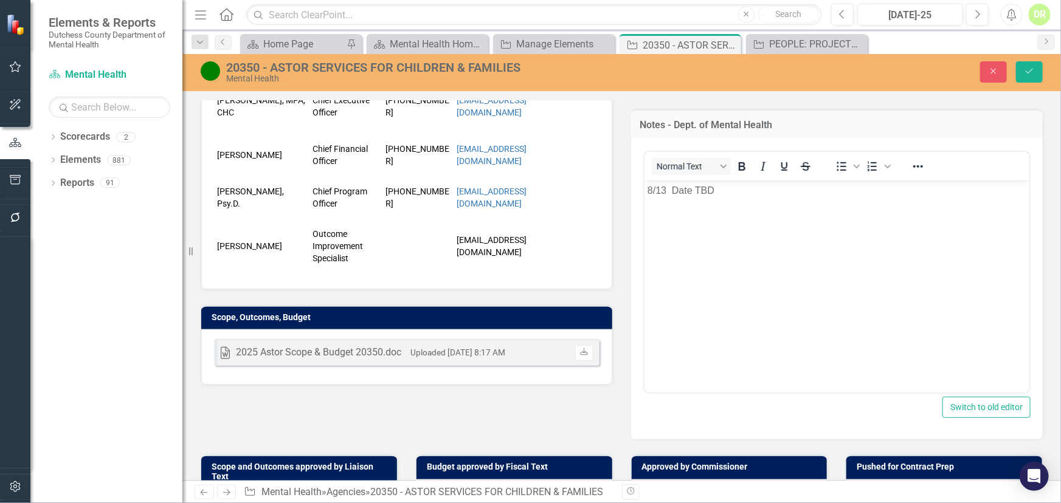
scroll to position [0, 0]
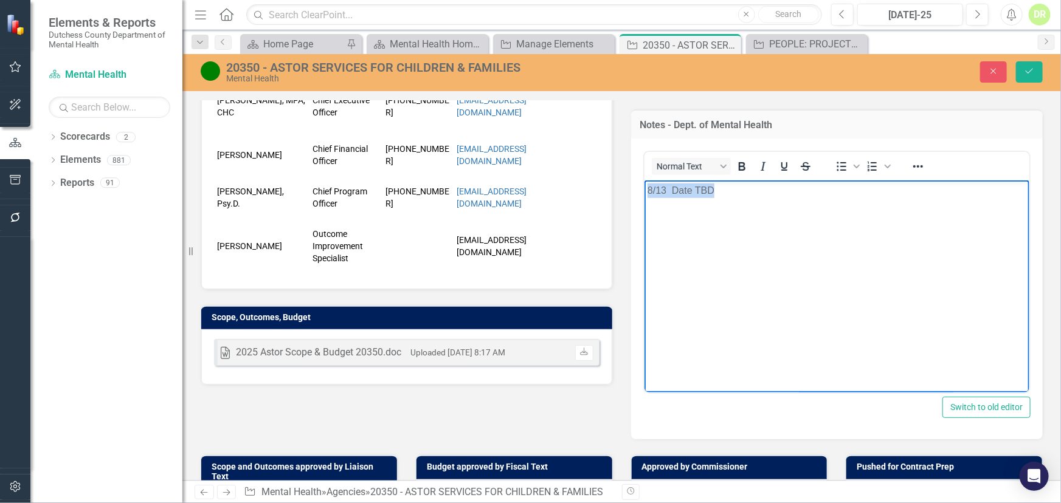
drag, startPoint x: 744, startPoint y: 187, endPoint x: 565, endPoint y: 194, distance: 178.8
click at [644, 194] on html "8/13 Date TBD" at bounding box center [836, 272] width 385 height 182
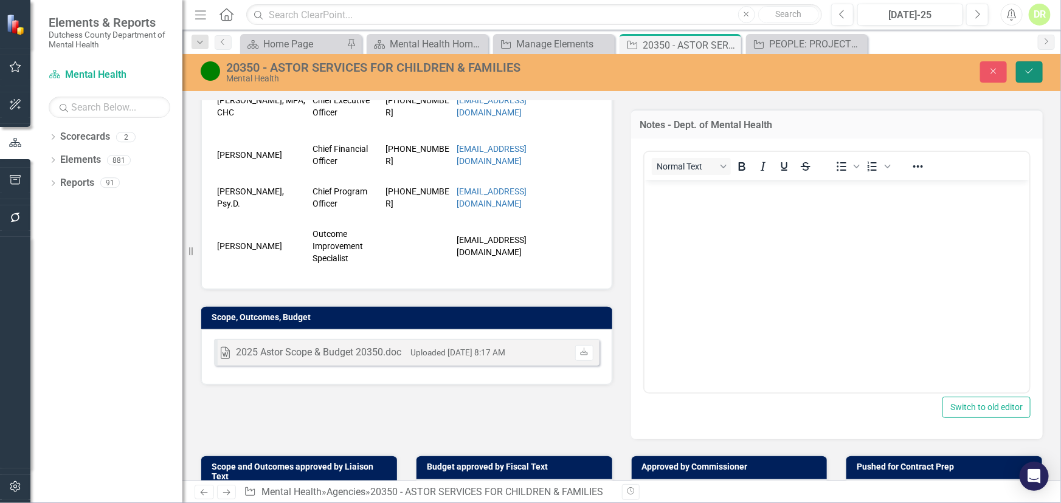
click at [840, 70] on icon "Save" at bounding box center [1028, 71] width 11 height 9
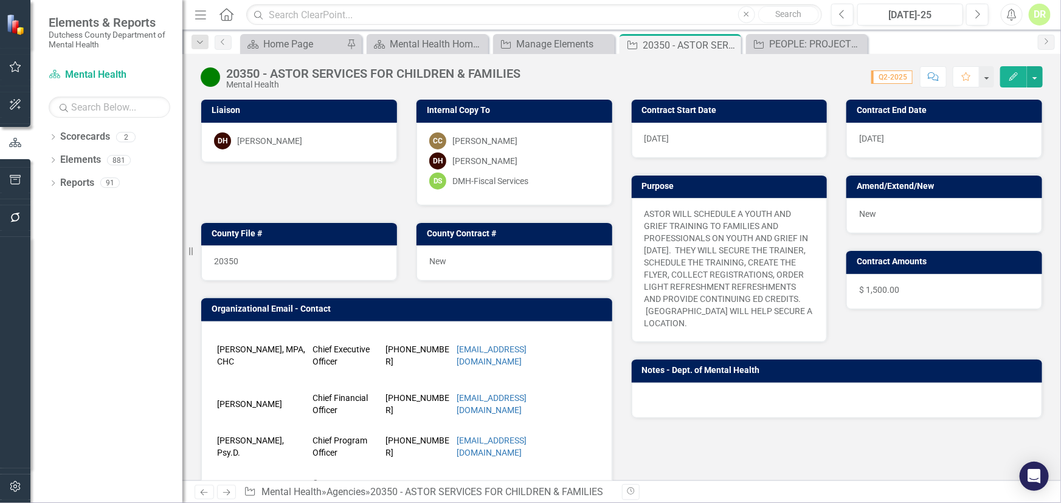
scroll to position [55, 0]
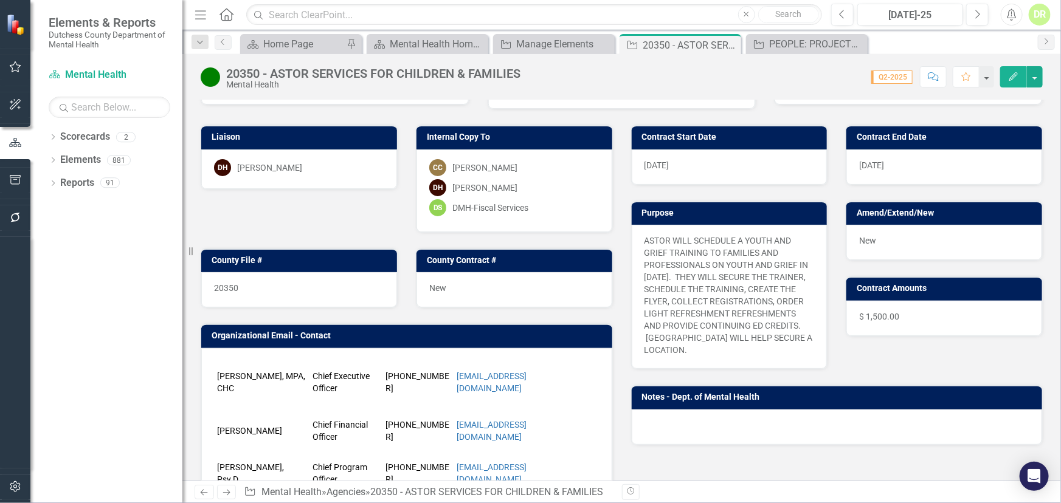
click at [655, 407] on div at bounding box center [836, 427] width 411 height 35
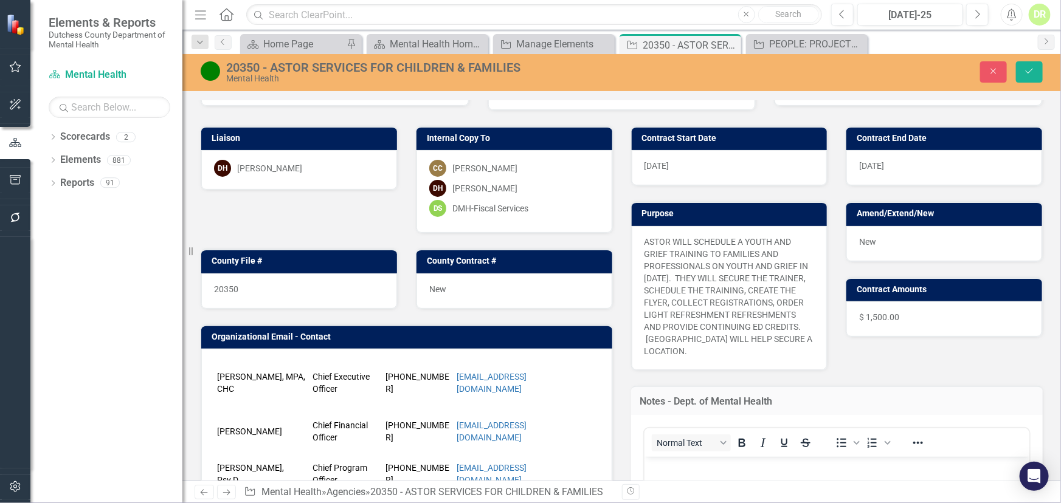
scroll to position [0, 0]
click at [659, 407] on p "Rich Text Area. Press ALT-0 for help." at bounding box center [836, 466] width 379 height 15
click at [840, 66] on button "Save" at bounding box center [1029, 71] width 27 height 21
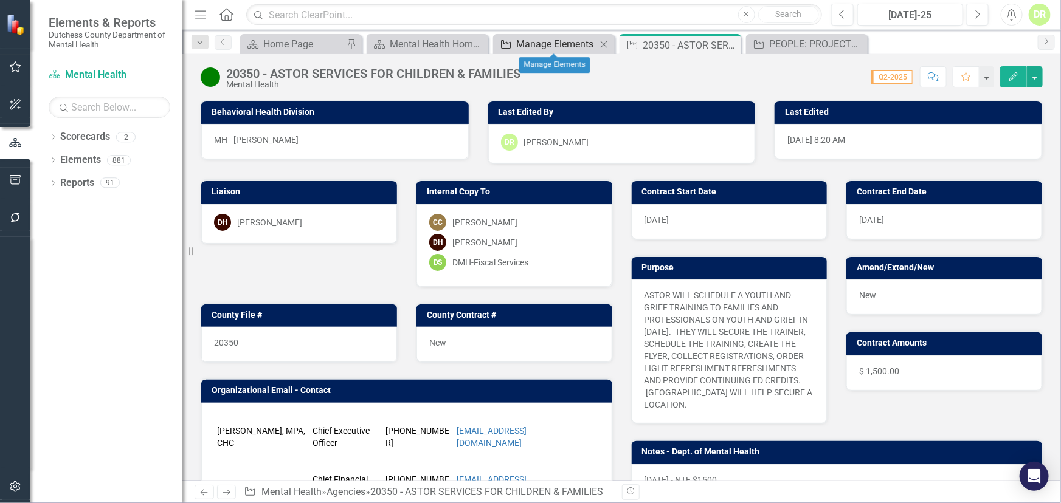
click at [552, 40] on div "Manage Elements" at bounding box center [556, 43] width 80 height 15
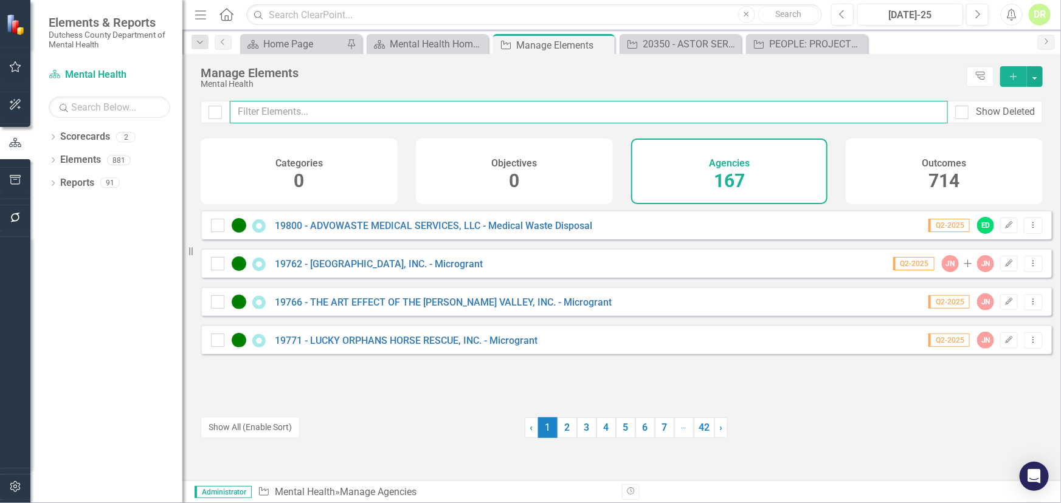
click at [285, 109] on input "text" at bounding box center [589, 112] width 718 height 22
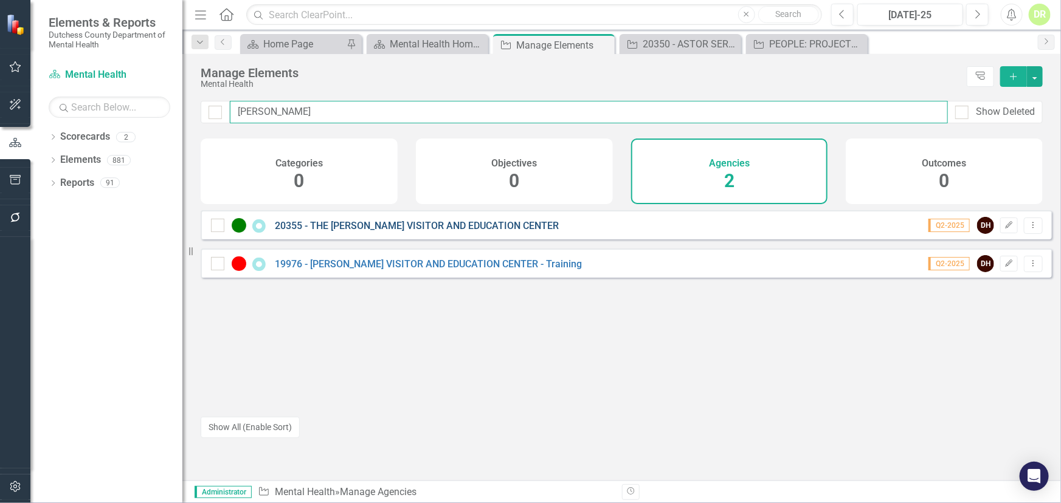
type input "[PERSON_NAME]"
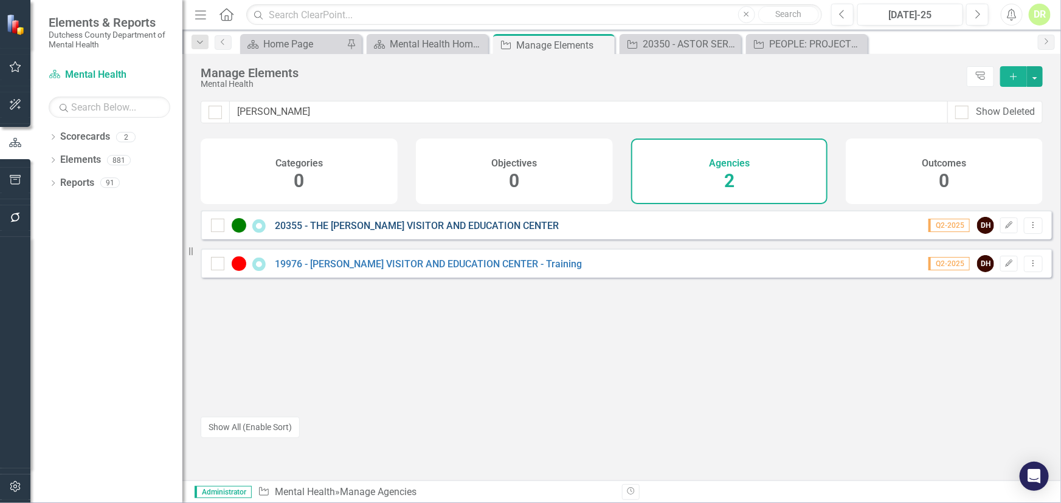
click at [370, 232] on link "20355 - THE [PERSON_NAME] VISITOR AND EDUCATION CENTER" at bounding box center [417, 226] width 284 height 12
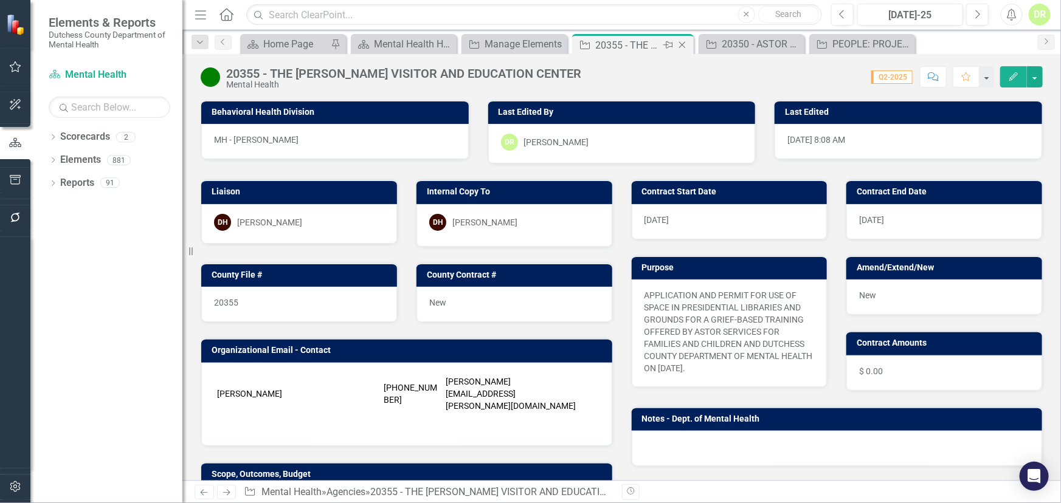
click at [681, 43] on icon at bounding box center [682, 45] width 7 height 7
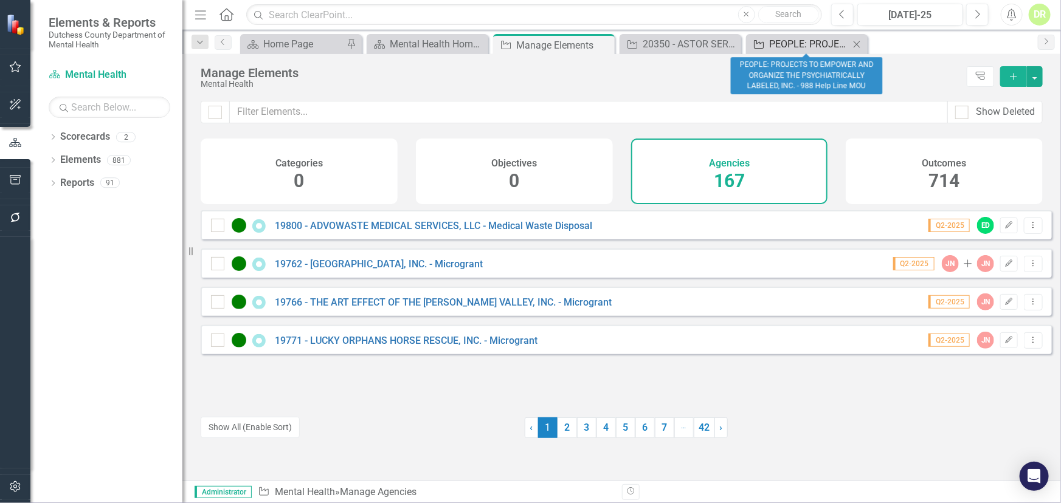
click at [812, 40] on div "PEOPLE: PROJECTS TO EMPOWER AND ORGANIZE THE PSYCHIATRICALLY LABELED, INC. - 98…" at bounding box center [809, 43] width 80 height 15
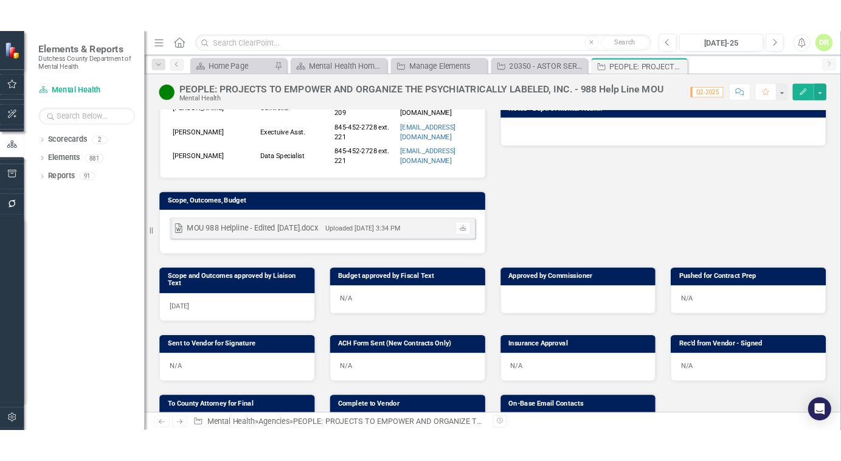
scroll to position [331, 0]
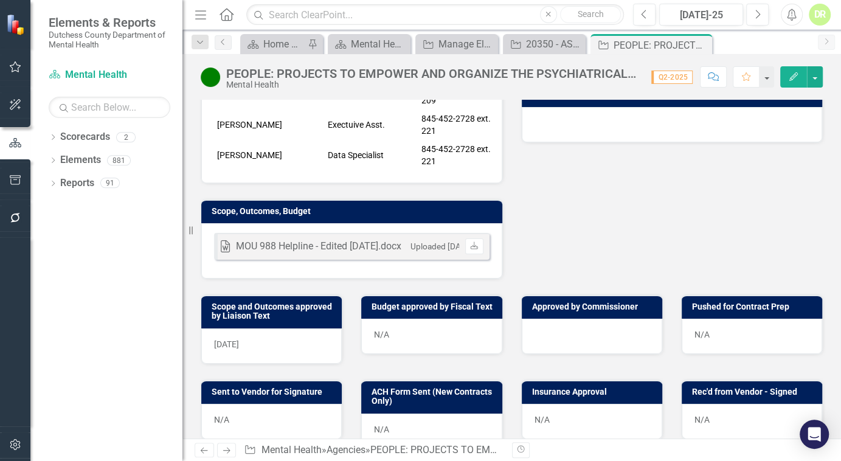
click at [237, 77] on div "PEOPLE: PROJECTS TO EMPOWER AND ORGANIZE THE PSYCHIATRICALLY LABELED, INC. - 98…" at bounding box center [432, 73] width 413 height 13
click at [237, 75] on div "PEOPLE: PROJECTS TO EMPOWER AND ORGANIZE THE PSYCHIATRICALLY LABELED, INC. - 98…" at bounding box center [432, 73] width 413 height 13
click at [227, 71] on div "PEOPLE: PROJECTS TO EMPOWER AND ORGANIZE THE PSYCHIATRICALLY LABELED, INC. - 98…" at bounding box center [432, 73] width 413 height 13
click at [227, 70] on div "PEOPLE: PROJECTS TO EMPOWER AND ORGANIZE THE PSYCHIATRICALLY LABELED, INC. - 98…" at bounding box center [432, 73] width 413 height 13
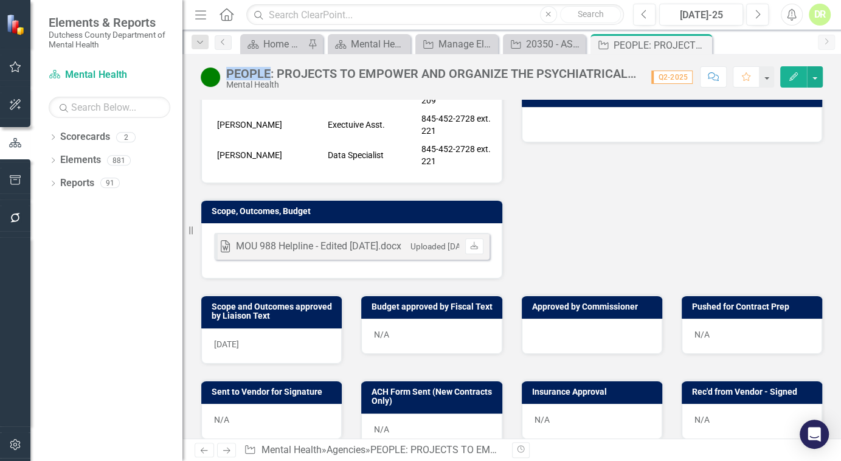
click at [228, 70] on div "PEOPLE: PROJECTS TO EMPOWER AND ORGANIZE THE PSYCHIATRICALLY LABELED, INC. - 98…" at bounding box center [432, 73] width 413 height 13
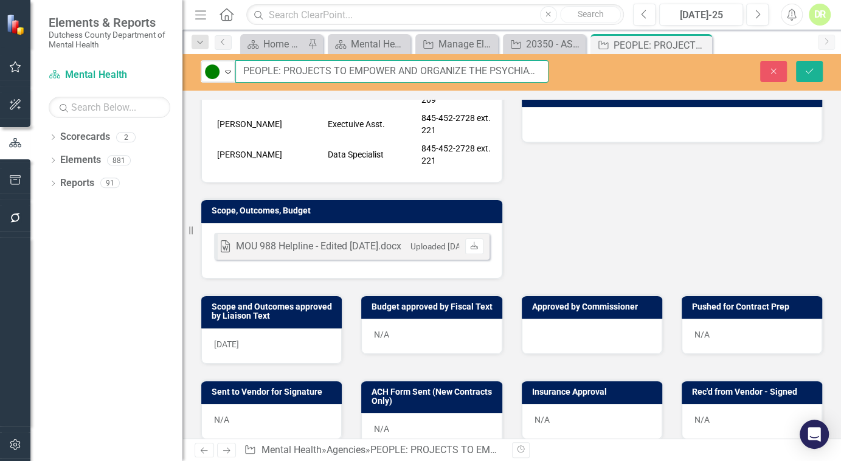
click at [241, 67] on input "PEOPLE: PROJECTS TO EMPOWER AND ORGANIZE THE PSYCHIATRICALLY LABELED, INC. - 98…" at bounding box center [391, 71] width 313 height 22
type input "20360 - PEOPLE: PROJECTS TO EMPOWER AND ORGANIZE THE PSYCHIATRICALLY LABELED, I…"
click at [808, 61] on button "Save" at bounding box center [809, 71] width 27 height 21
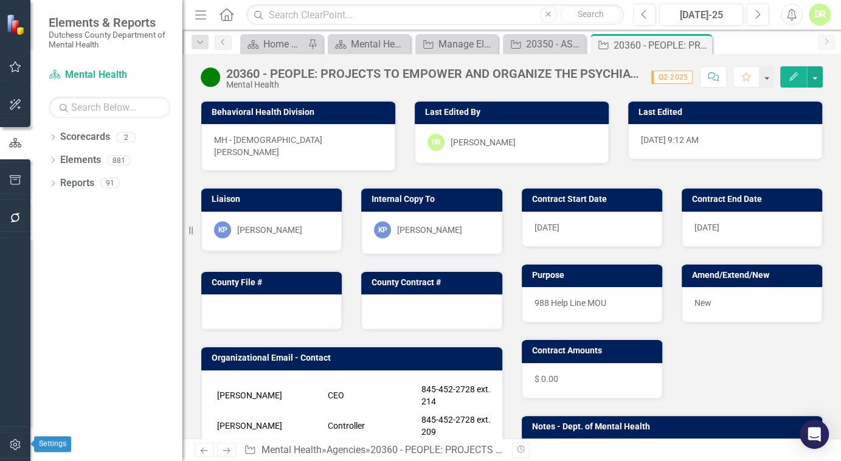
click at [15, 407] on button "button" at bounding box center [15, 445] width 27 height 26
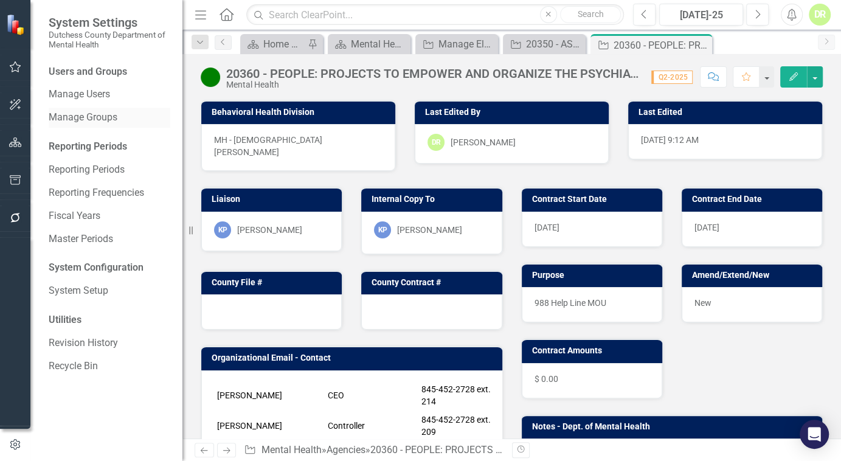
click at [93, 112] on link "Manage Groups" at bounding box center [110, 118] width 122 height 14
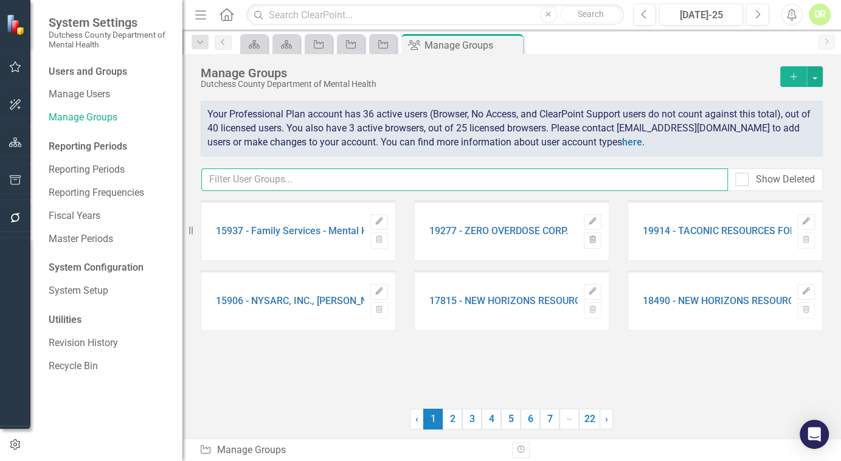
click at [351, 177] on input "text" at bounding box center [464, 179] width 526 height 22
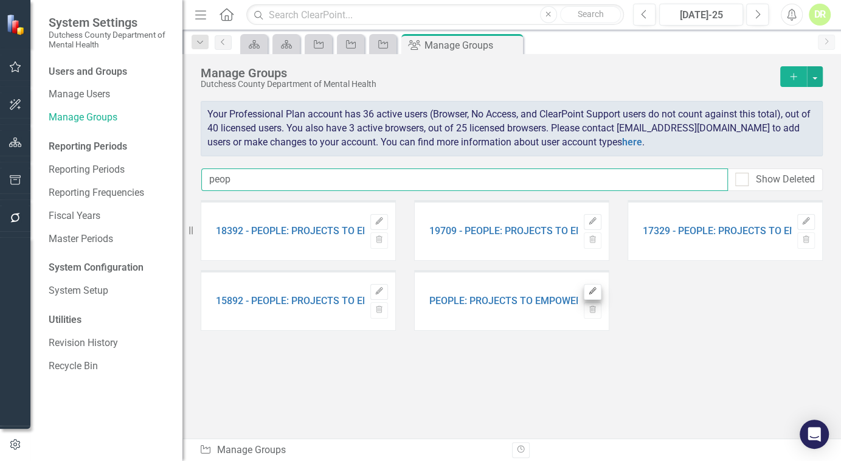
type input "peop"
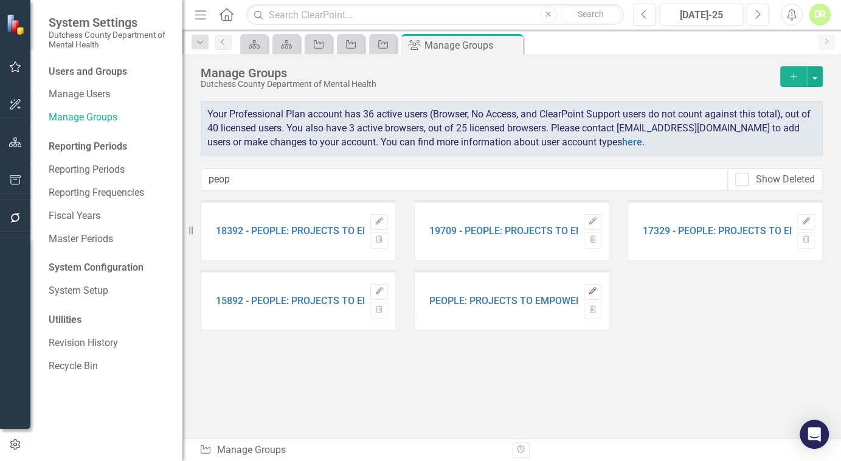
click at [586, 291] on button "Edit" at bounding box center [592, 292] width 18 height 16
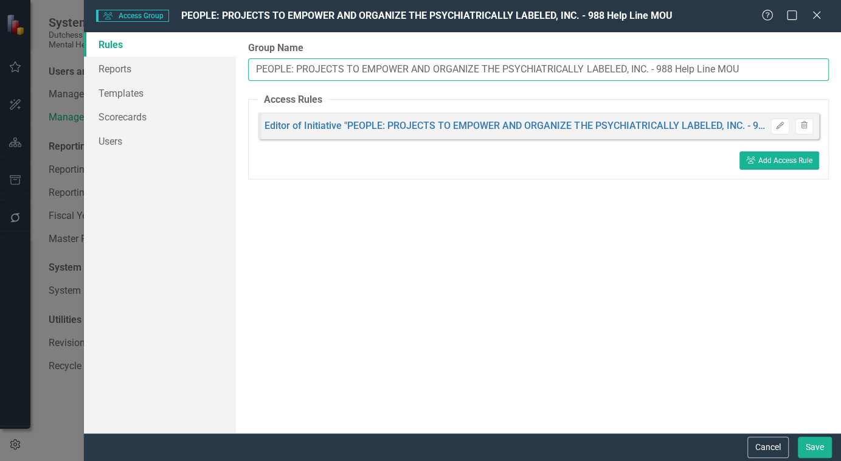
click at [260, 72] on input "PEOPLE: PROJECTS TO EMPOWER AND ORGANIZE THE PSYCHIATRICALLY LABELED, INC. - 98…" at bounding box center [538, 69] width 580 height 22
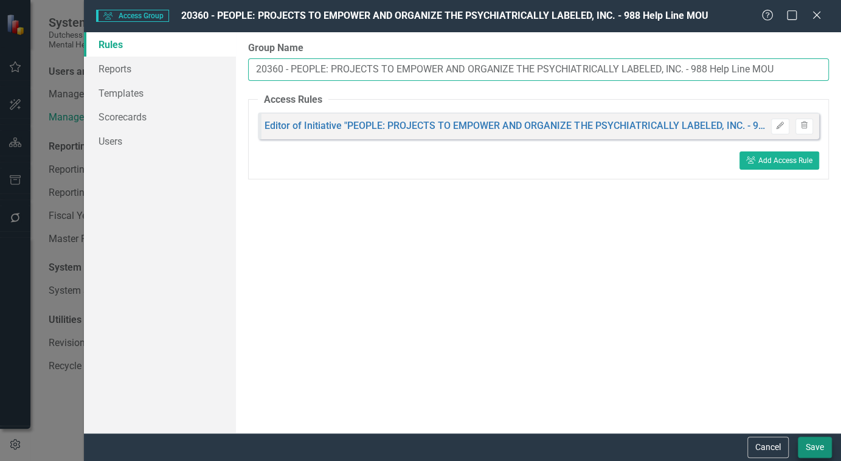
type input "20360 - PEOPLE: PROJECTS TO EMPOWER AND ORGANIZE THE PSYCHIATRICALLY LABELED, I…"
click at [816, 407] on button "Save" at bounding box center [814, 446] width 34 height 21
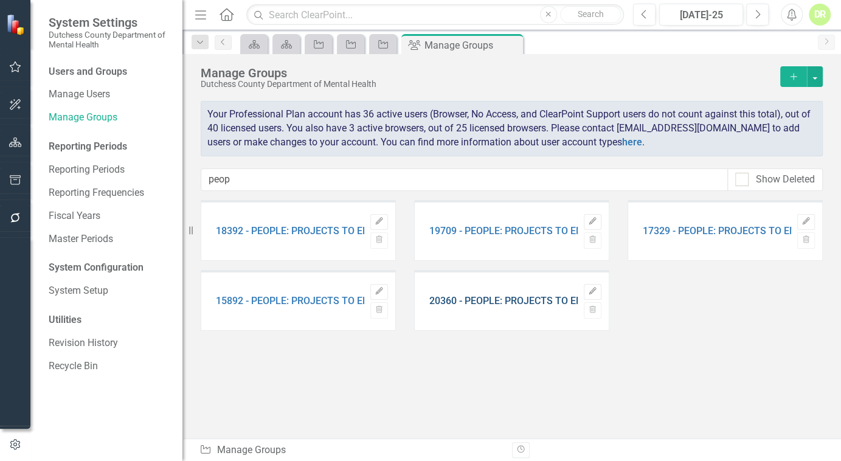
click at [485, 300] on link "20360 - PEOPLE: PROJECTS TO EMPOWER AND ORGANIZE THE PSYCHIATRICALLY LABELED, I…" at bounding box center [691, 300] width 524 height 11
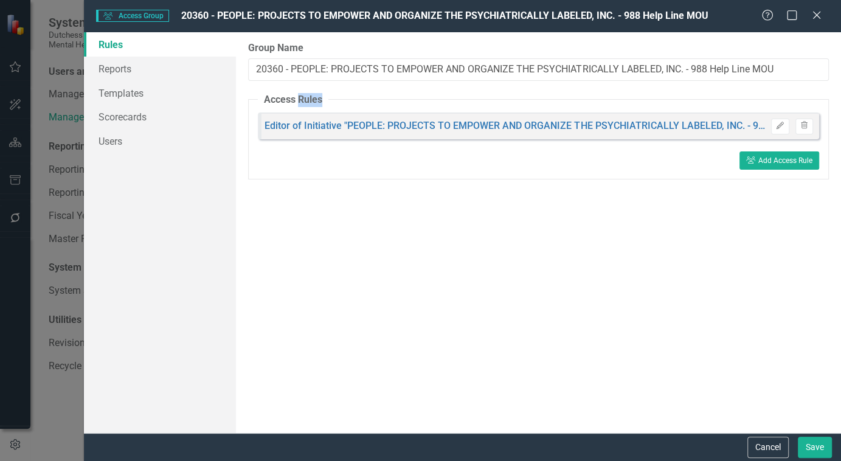
click at [485, 300] on div "User Group Access Group 20360 - PEOPLE: PROJECTS TO EMPOWER AND ORGANIZE THE PS…" at bounding box center [420, 230] width 841 height 461
click at [113, 140] on link "Users" at bounding box center [160, 141] width 152 height 24
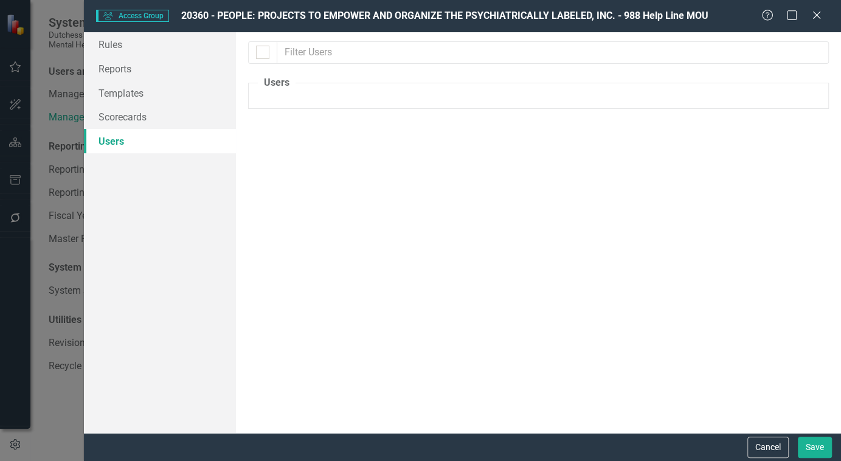
checkbox input "false"
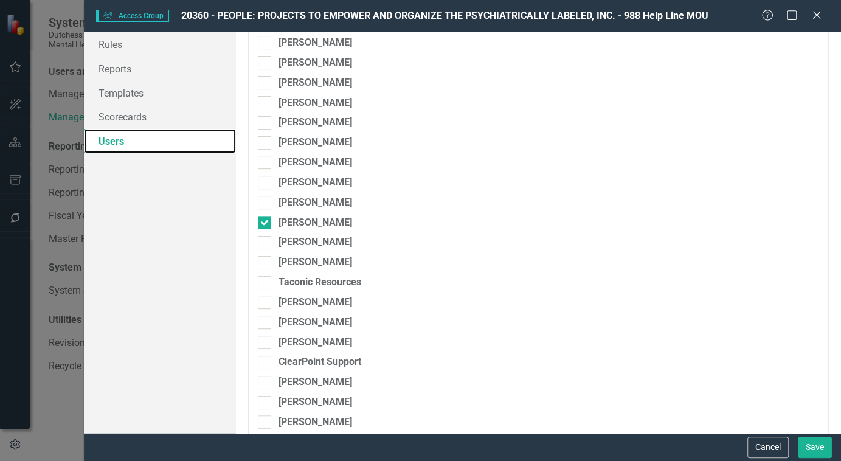
scroll to position [300, 0]
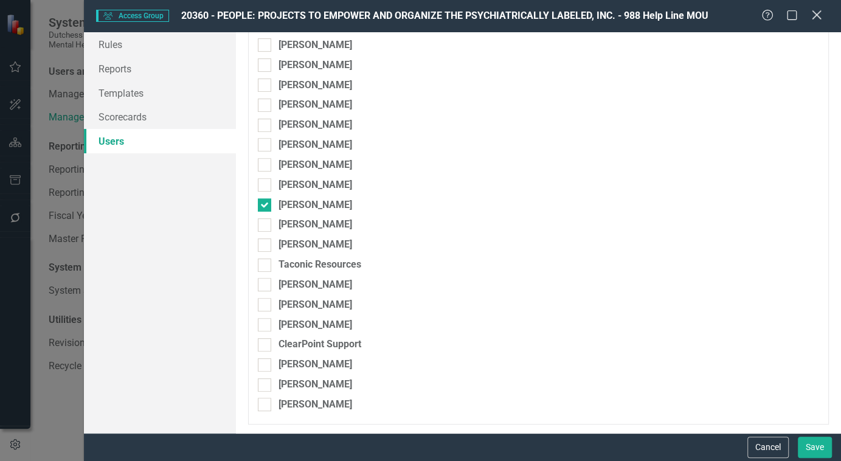
click at [816, 10] on icon "Close" at bounding box center [815, 15] width 15 height 12
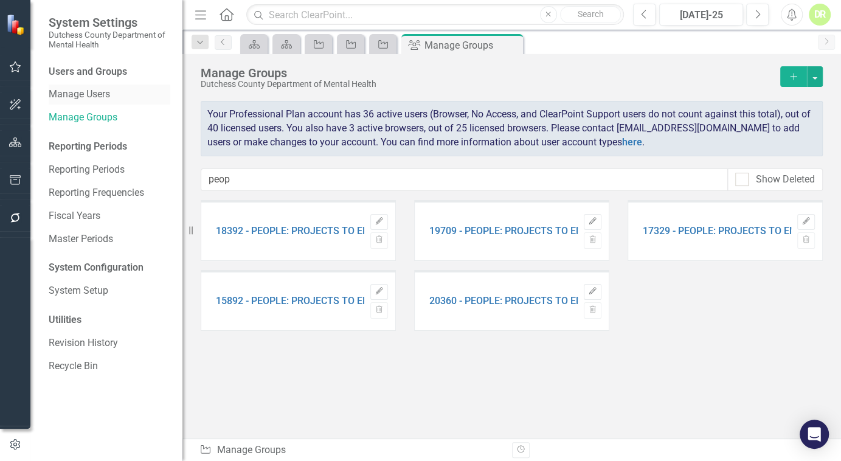
click at [83, 98] on link "Manage Users" at bounding box center [110, 95] width 122 height 14
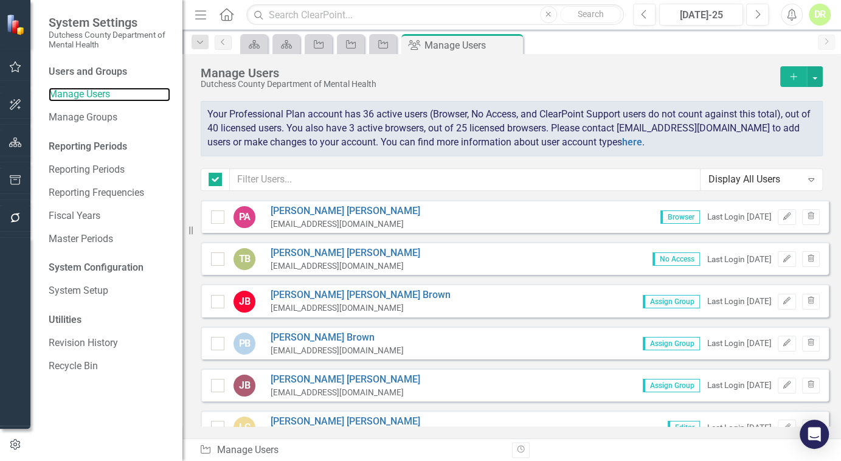
checkbox input "false"
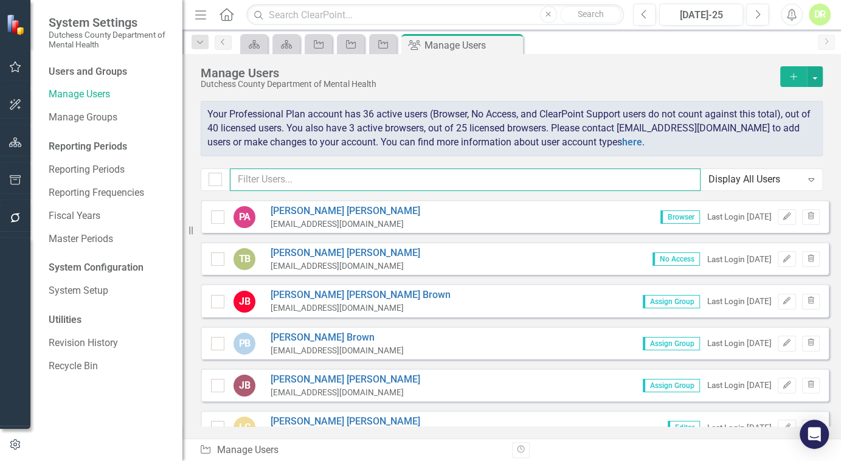
click at [264, 174] on input "text" at bounding box center [465, 179] width 470 height 22
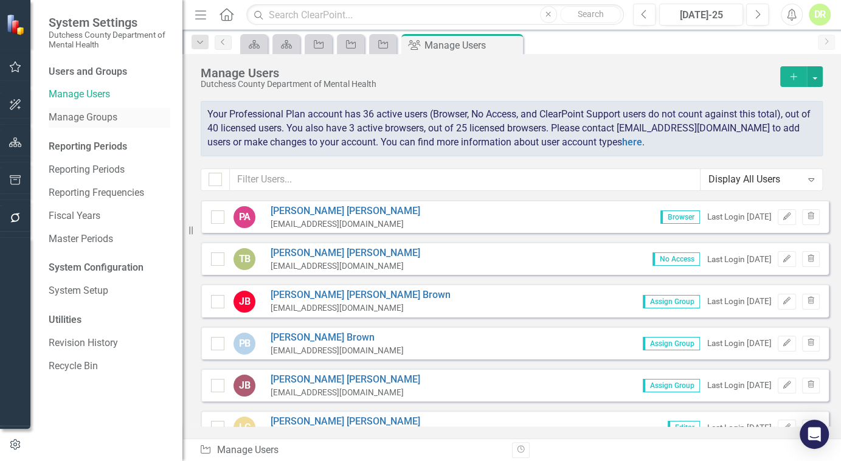
click at [83, 115] on link "Manage Groups" at bounding box center [110, 118] width 122 height 14
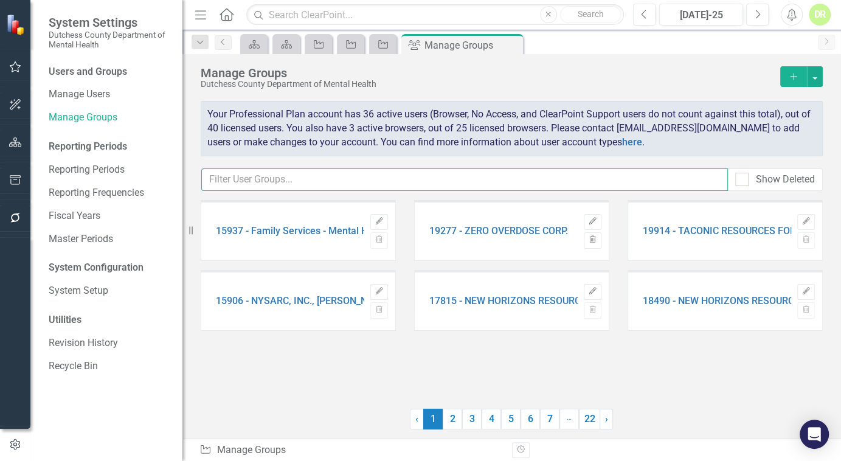
click at [249, 177] on input "text" at bounding box center [464, 179] width 526 height 22
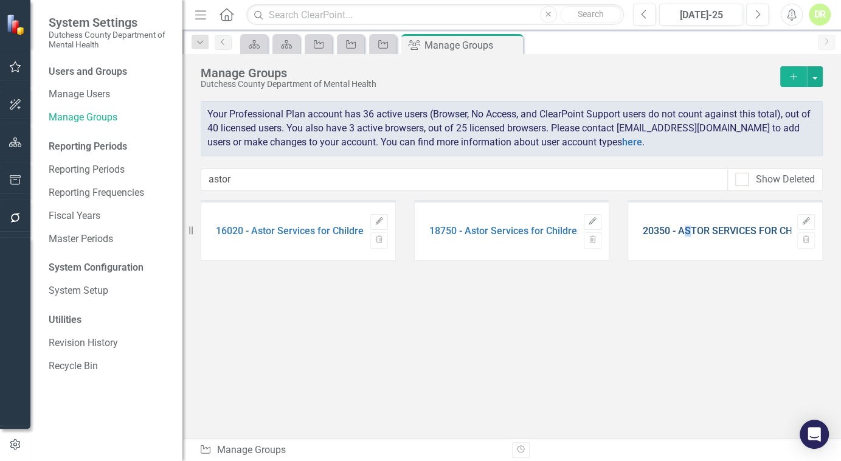
click at [689, 232] on link "20350 - ASTOR SERVICES FOR CHILDREN & FAMILIES" at bounding box center [760, 230] width 236 height 11
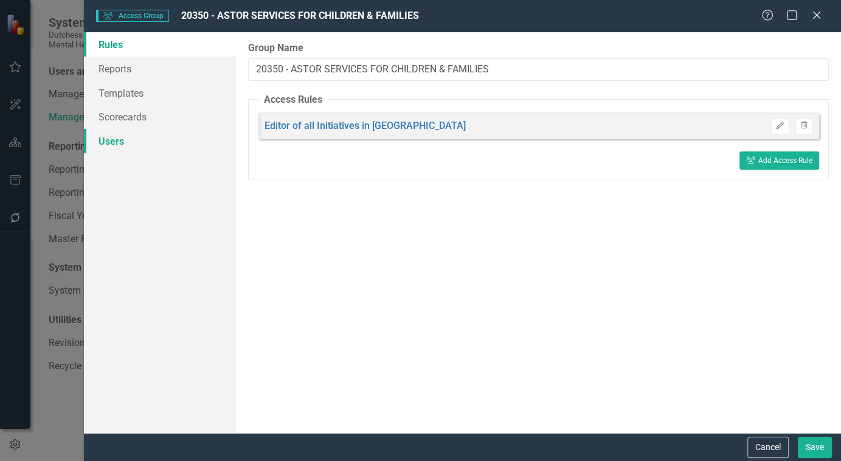
click at [109, 148] on link "Users" at bounding box center [160, 141] width 152 height 24
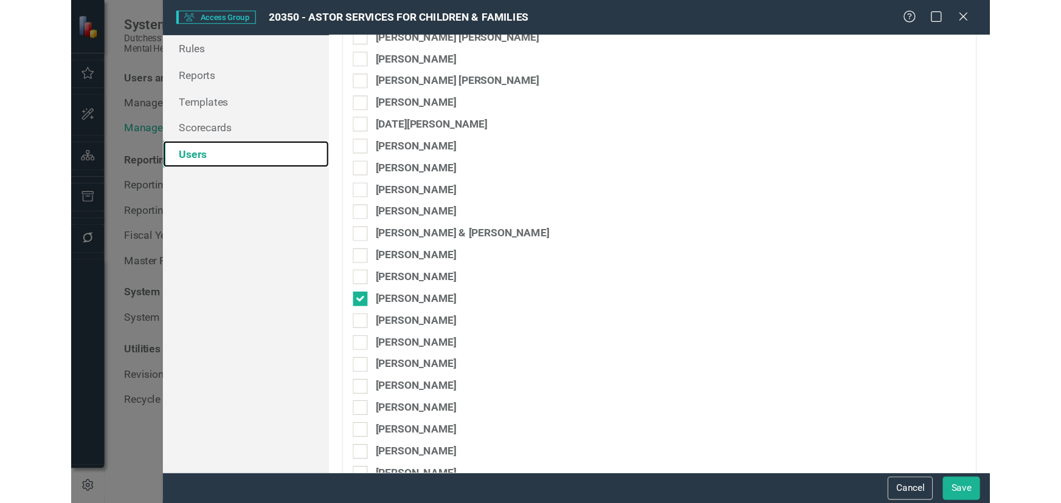
scroll to position [300, 0]
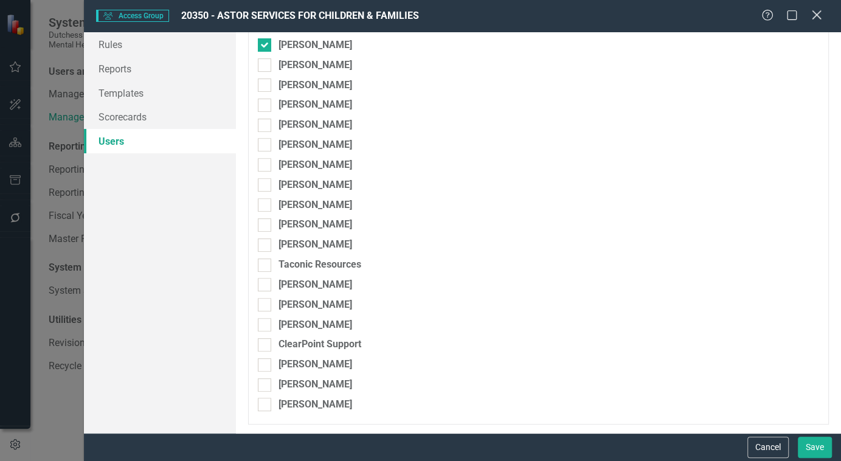
click at [820, 13] on icon "Close" at bounding box center [815, 15] width 15 height 12
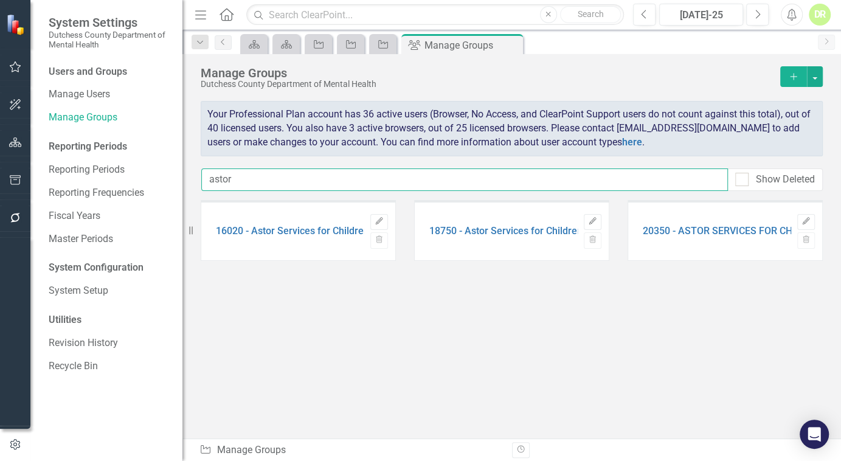
drag, startPoint x: 264, startPoint y: 182, endPoint x: 66, endPoint y: 204, distance: 198.7
click at [67, 203] on div "System Settings Dutchess County Department of Mental Health Users and Groups Ma…" at bounding box center [420, 230] width 841 height 461
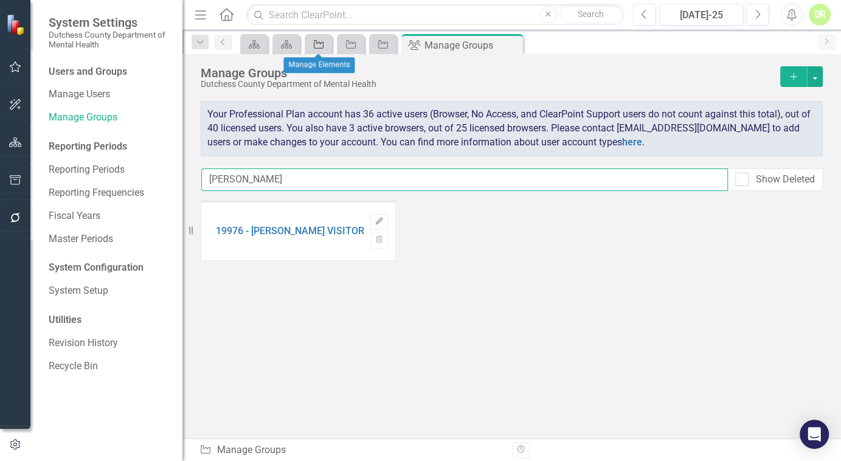
type input "[PERSON_NAME]"
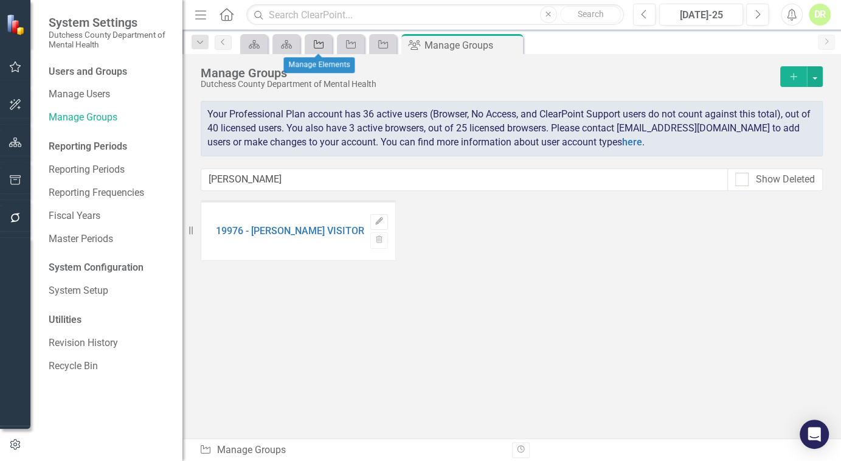
click at [318, 46] on icon "Agency" at bounding box center [318, 45] width 12 height 10
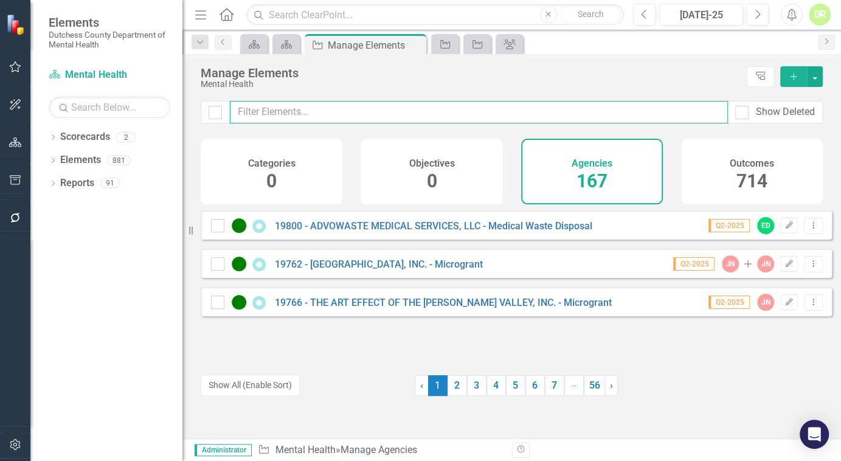
click at [269, 106] on input "text" at bounding box center [479, 112] width 498 height 22
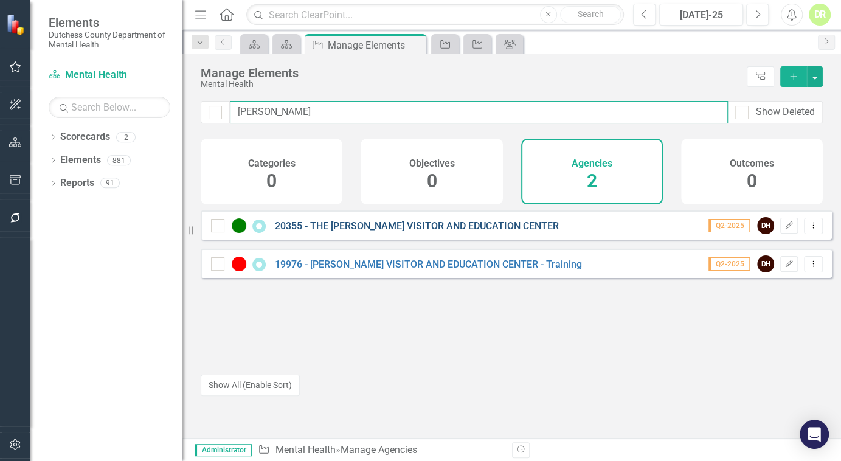
type input "[PERSON_NAME]"
click at [362, 232] on link "20355 - THE [PERSON_NAME] VISITOR AND EDUCATION CENTER" at bounding box center [417, 226] width 284 height 12
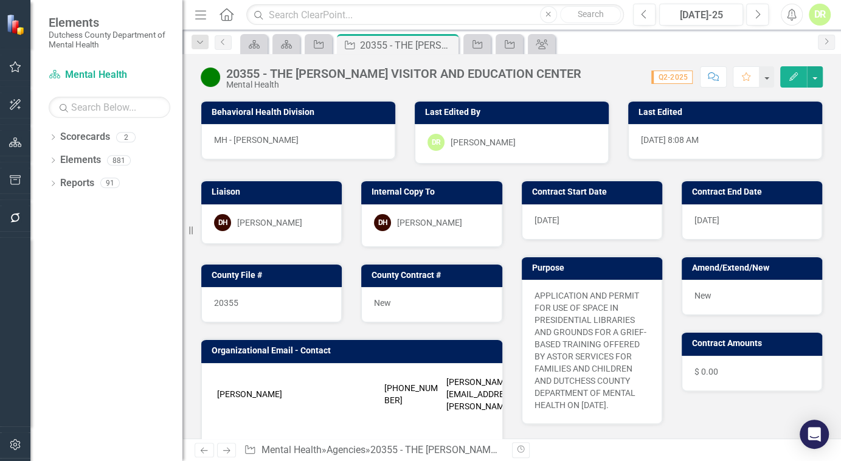
click at [518, 77] on div "20355 - THE [PERSON_NAME] VISITOR AND EDUCATION CENTER" at bounding box center [403, 73] width 355 height 13
click at [581, 77] on div "20355 - THE [PERSON_NAME] VISITOR AND EDUCATION CENTER" at bounding box center [403, 73] width 355 height 13
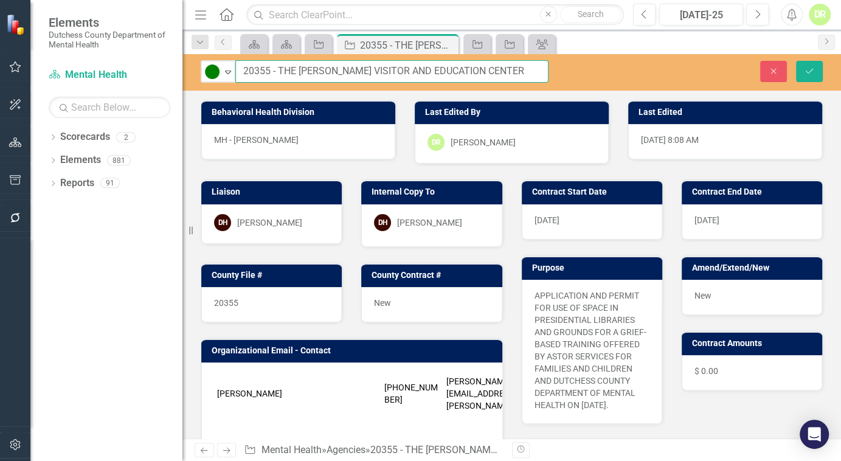
drag, startPoint x: 538, startPoint y: 67, endPoint x: 176, endPoint y: 70, distance: 361.6
click at [176, 70] on div "Elements Dutchess County Department of Mental Health Scorecard Mental Health Se…" at bounding box center [420, 230] width 841 height 461
drag, startPoint x: 811, startPoint y: 68, endPoint x: 797, endPoint y: 72, distance: 14.4
click at [811, 68] on icon "Save" at bounding box center [808, 71] width 11 height 9
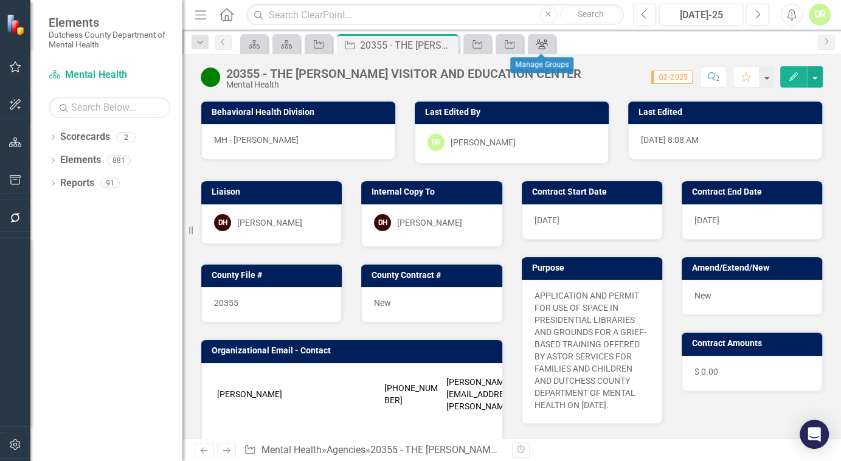
click at [540, 43] on icon "Group" at bounding box center [541, 45] width 12 height 10
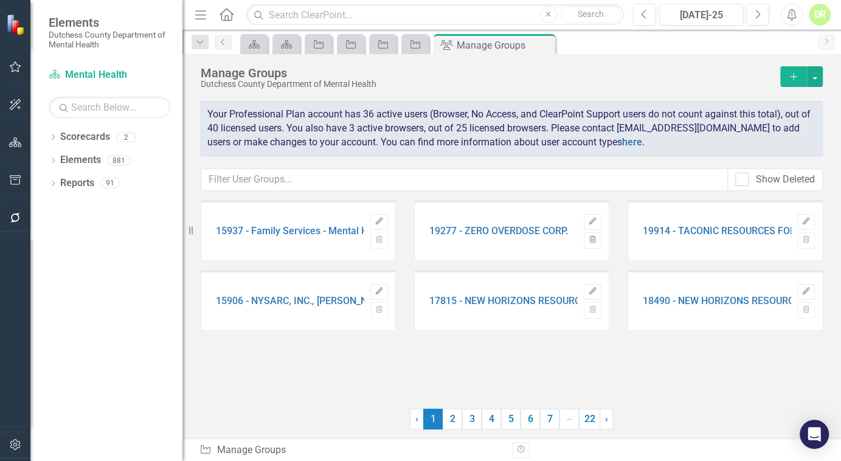
click at [796, 70] on button "Add" at bounding box center [793, 76] width 27 height 21
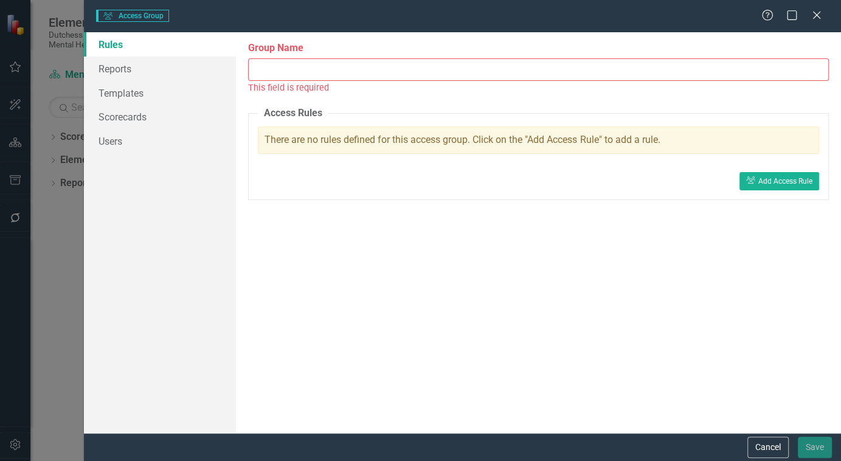
click at [269, 69] on input "Group Name" at bounding box center [538, 69] width 580 height 22
paste input "20355 - THE [PERSON_NAME] VISITOR AND EDUCATION CENTER"
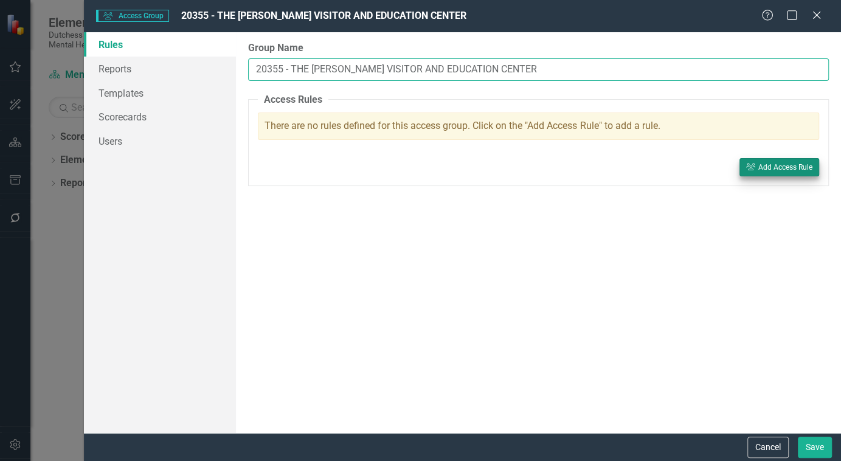
type input "20355 - THE [PERSON_NAME] VISITOR AND EDUCATION CENTER"
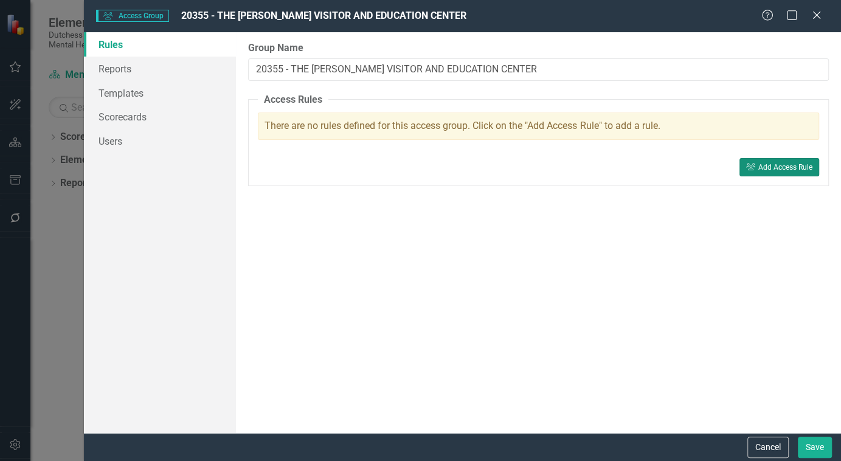
click at [785, 163] on div "Add Access Rule" at bounding box center [785, 167] width 54 height 9
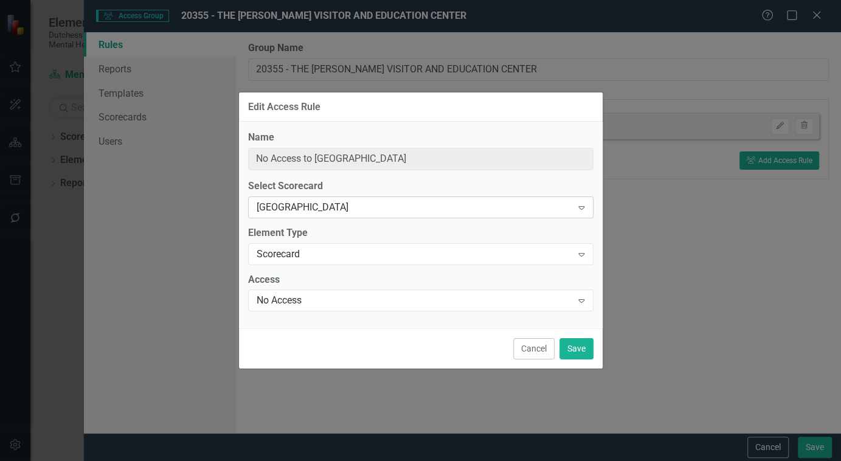
click at [335, 202] on div "[GEOGRAPHIC_DATA]" at bounding box center [413, 207] width 315 height 14
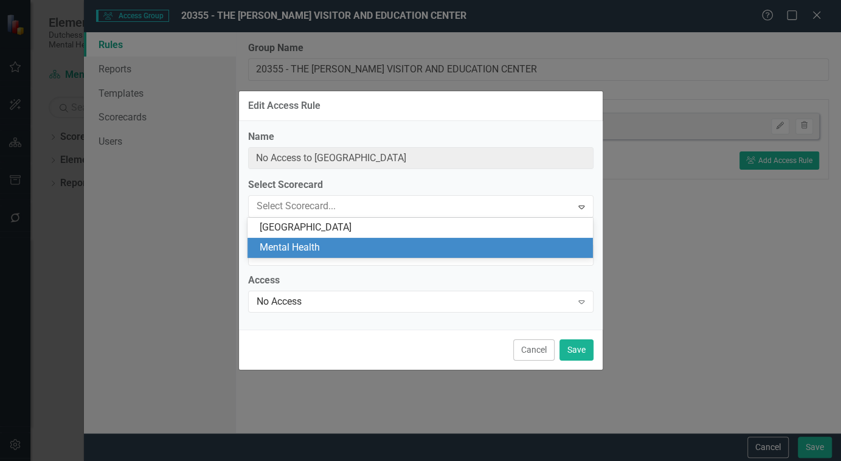
click at [320, 246] on div "Mental Health" at bounding box center [423, 248] width 326 height 14
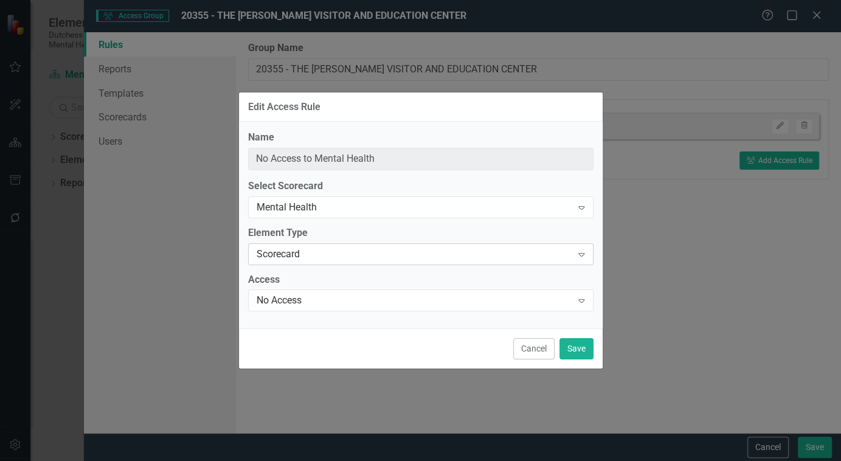
click at [311, 257] on div "Scorecard" at bounding box center [413, 254] width 315 height 14
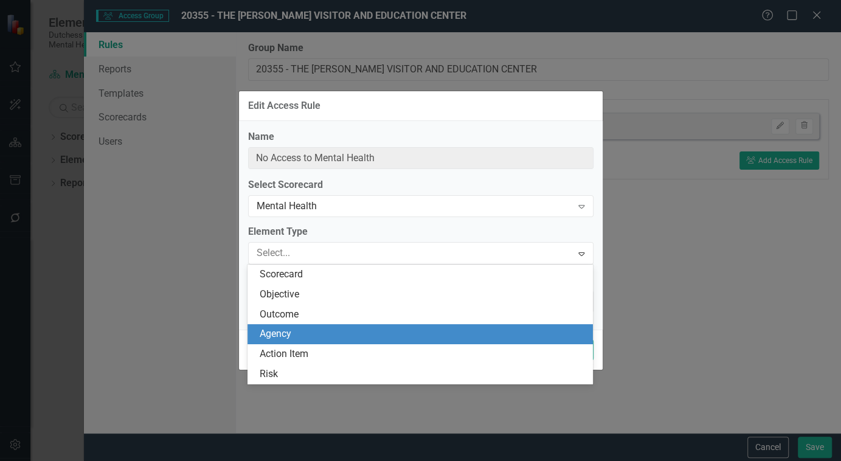
click at [282, 342] on div "Agency" at bounding box center [419, 334] width 345 height 20
type input "No Access to all Initiatives in Mental Health"
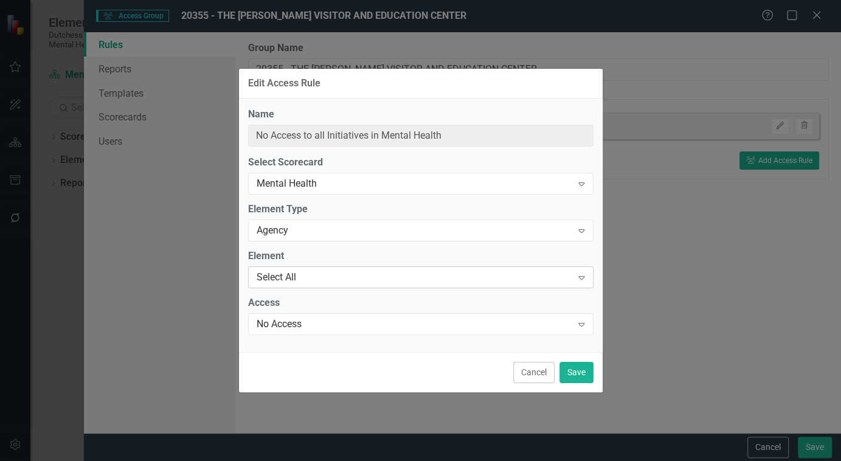
click at [272, 273] on div "Select All" at bounding box center [413, 277] width 315 height 14
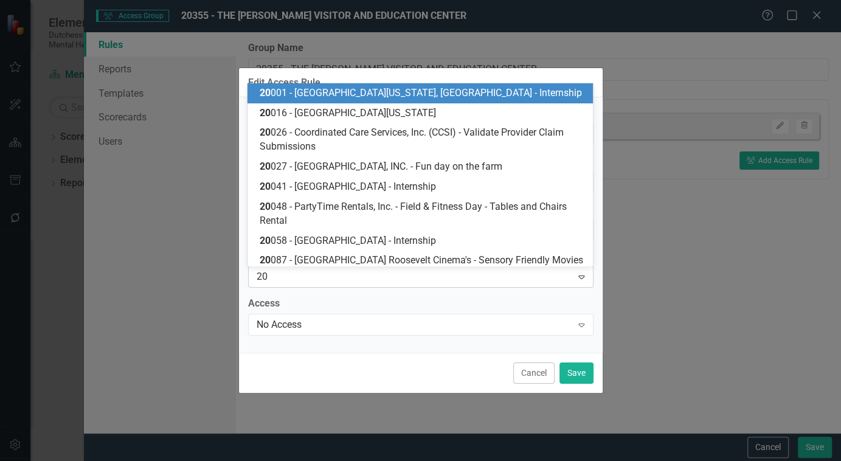
type input "203"
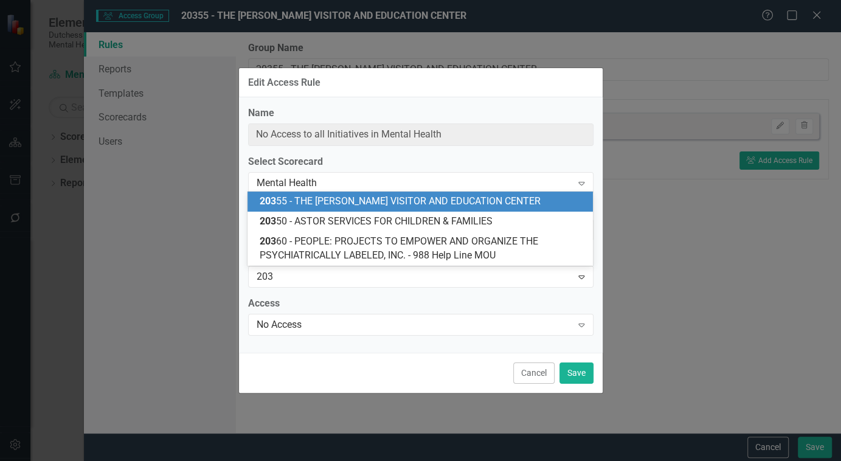
click at [329, 196] on span "203 55 - THE [PERSON_NAME] VISITOR AND EDUCATION CENTER" at bounding box center [400, 201] width 281 height 12
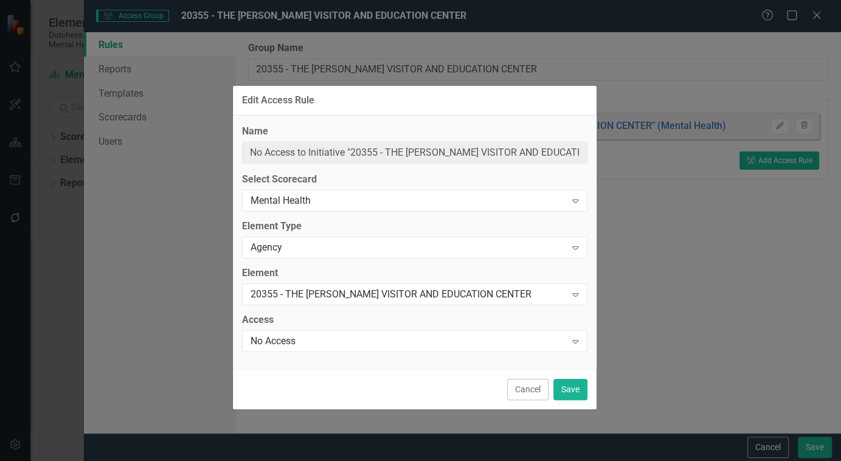
drag, startPoint x: 468, startPoint y: 72, endPoint x: 462, endPoint y: 88, distance: 16.9
click at [462, 88] on div "Edit Access Rule" at bounding box center [414, 101] width 363 height 30
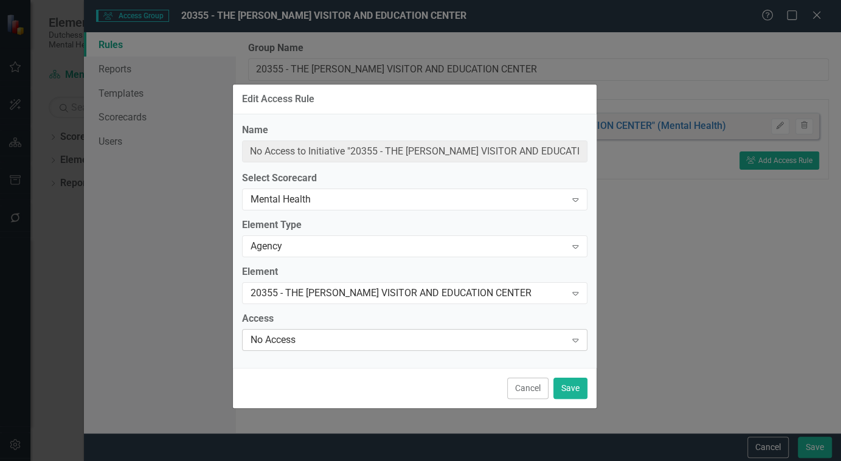
click at [261, 340] on div "No Access" at bounding box center [407, 339] width 315 height 14
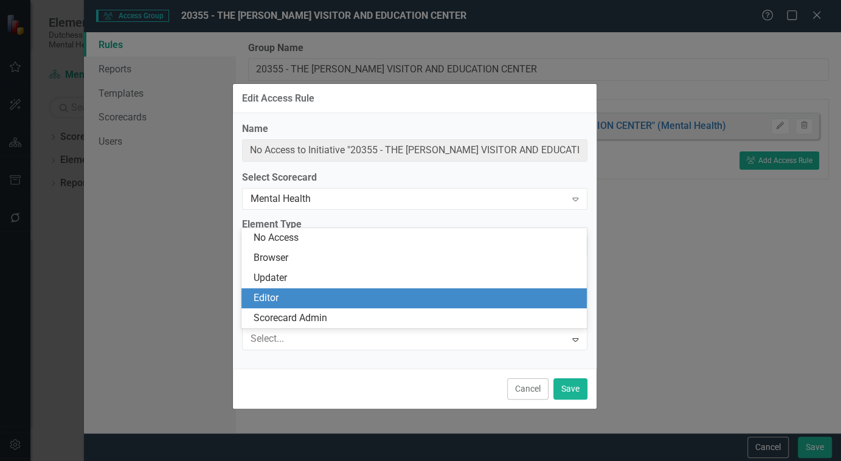
click at [279, 297] on div "Editor" at bounding box center [416, 298] width 326 height 14
type input "Editor of Initiative "20355 - THE [PERSON_NAME] VISITOR AND EDUCATION CENTER" (…"
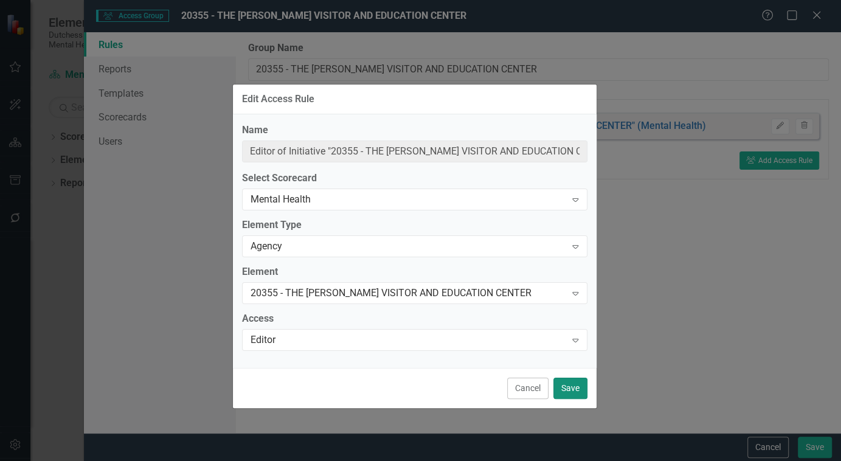
click at [580, 385] on button "Save" at bounding box center [570, 387] width 34 height 21
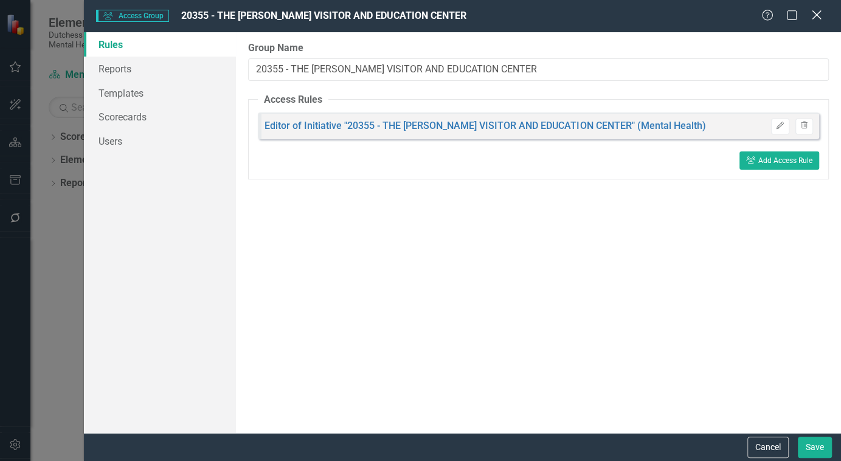
click at [817, 11] on icon "Close" at bounding box center [815, 15] width 15 height 12
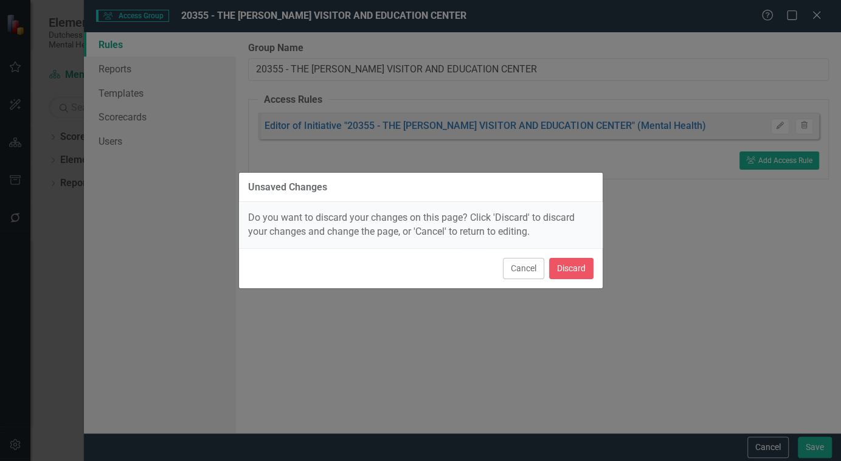
drag, startPoint x: 519, startPoint y: 262, endPoint x: 550, endPoint y: 256, distance: 31.6
click at [522, 264] on button "Cancel" at bounding box center [523, 268] width 41 height 21
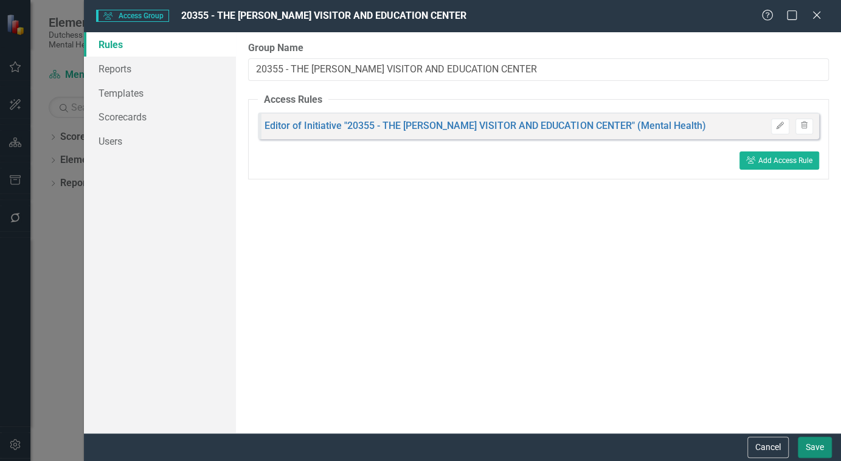
click at [817, 407] on button "Save" at bounding box center [814, 446] width 34 height 21
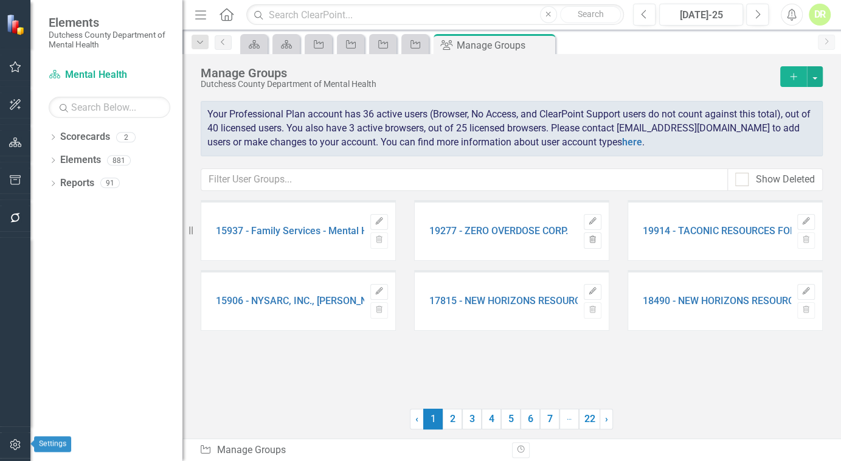
click at [8, 407] on button "button" at bounding box center [15, 445] width 27 height 26
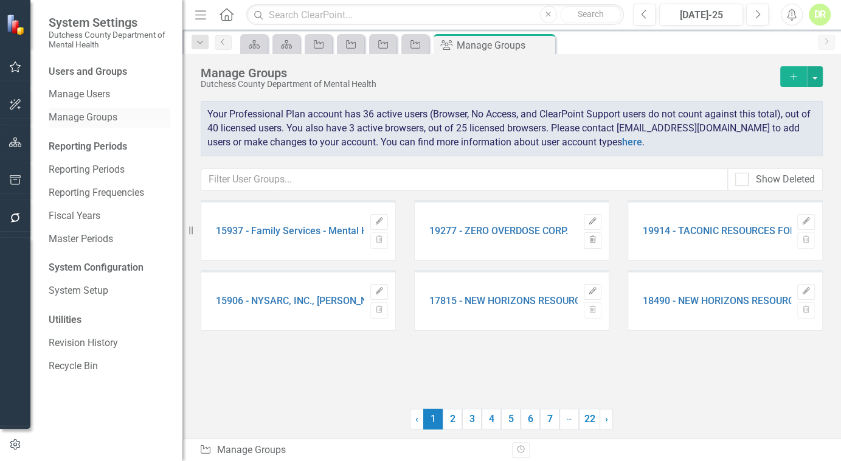
click at [61, 112] on link "Manage Groups" at bounding box center [110, 118] width 122 height 14
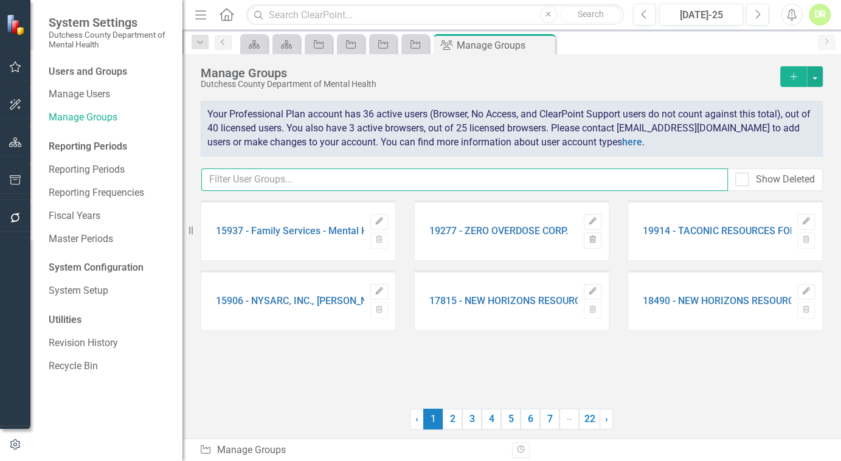
click at [279, 178] on input "text" at bounding box center [464, 179] width 526 height 22
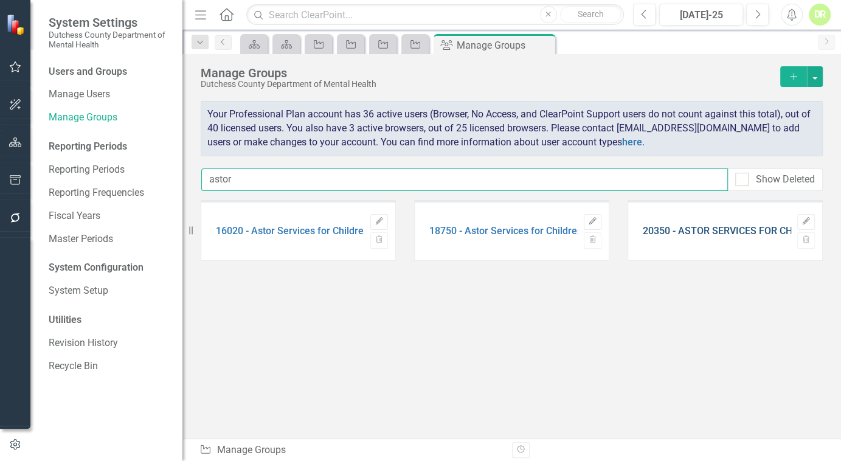
type input "astor"
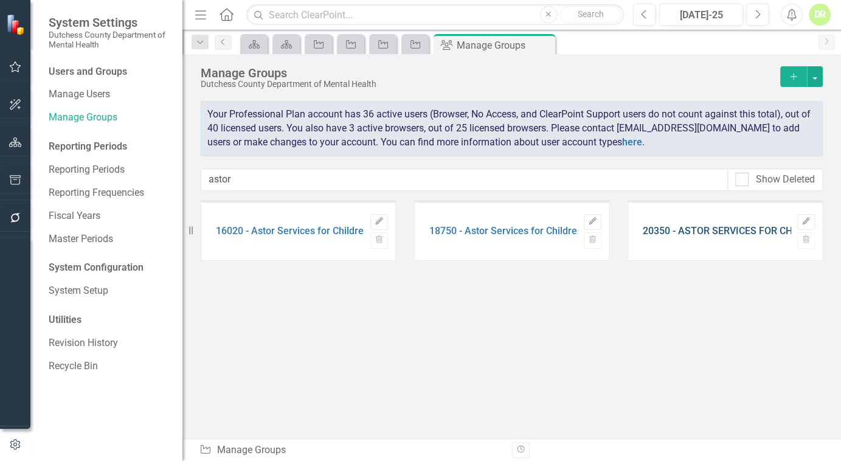
click at [656, 229] on link "20350 - ASTOR SERVICES FOR CHILDREN & FAMILIES" at bounding box center [760, 230] width 236 height 11
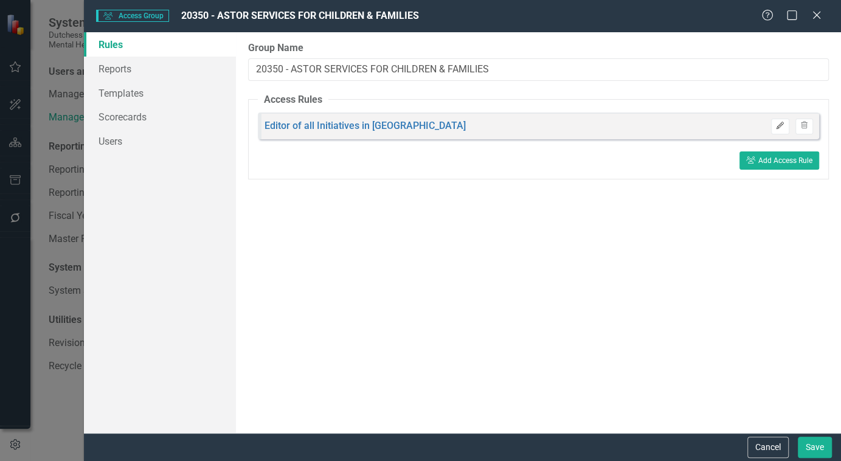
click at [778, 124] on icon "Edit" at bounding box center [779, 125] width 9 height 7
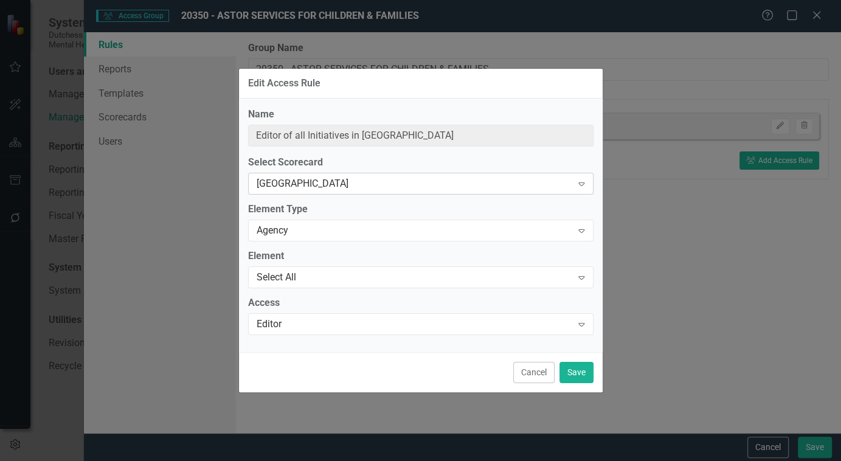
click at [440, 182] on div "[GEOGRAPHIC_DATA]" at bounding box center [413, 184] width 315 height 14
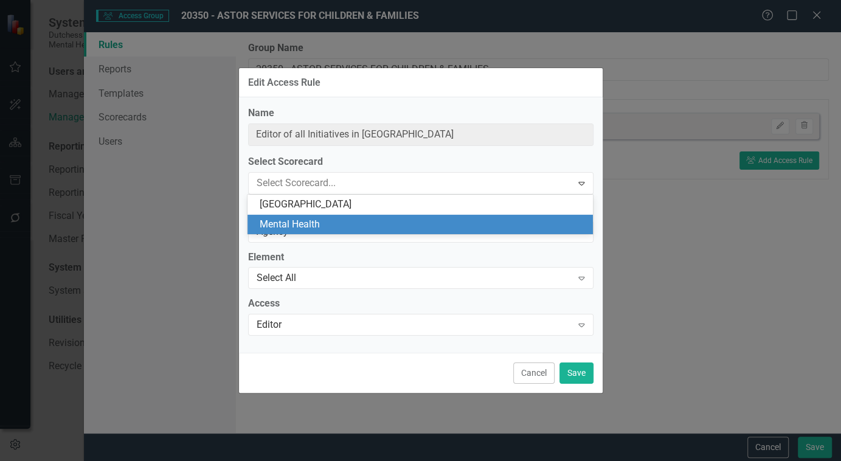
click at [412, 225] on div "Mental Health" at bounding box center [423, 225] width 326 height 14
type input "Editor of all Initiatives in Mental Health"
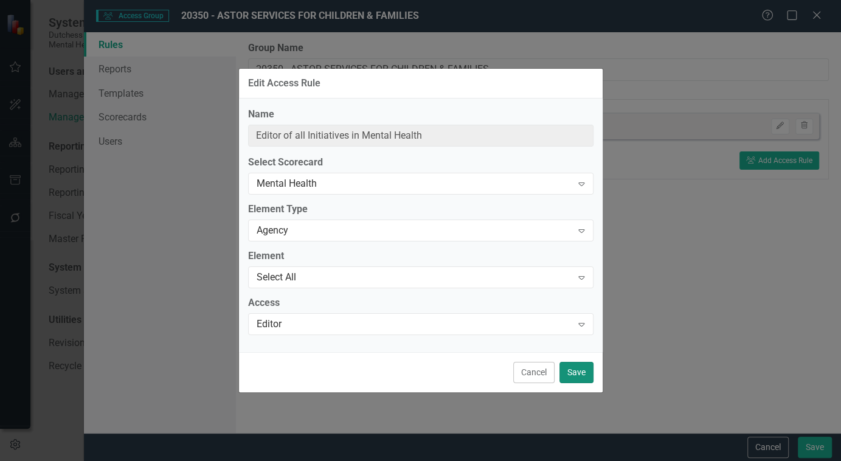
drag, startPoint x: 576, startPoint y: 374, endPoint x: 571, endPoint y: 354, distance: 20.5
click at [574, 371] on button "Save" at bounding box center [576, 372] width 34 height 21
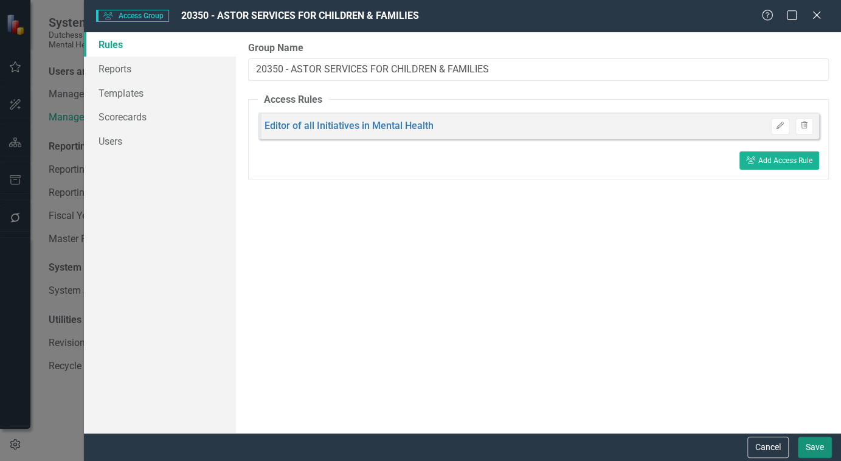
click at [808, 407] on button "Save" at bounding box center [814, 446] width 34 height 21
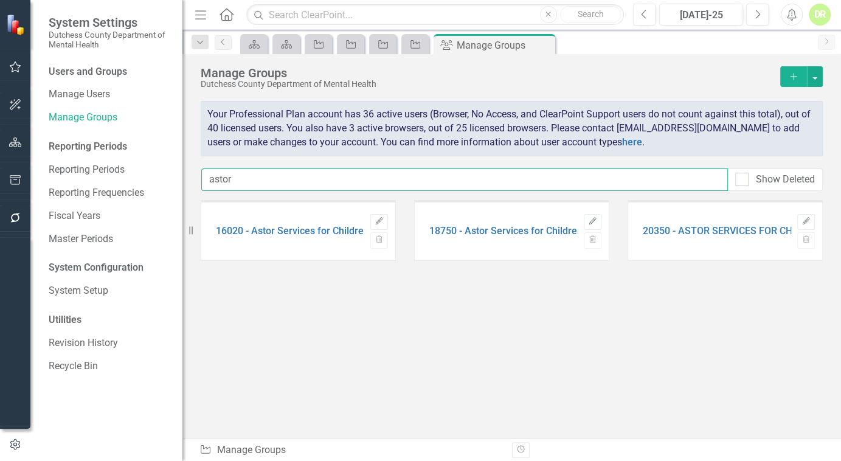
drag, startPoint x: 302, startPoint y: 178, endPoint x: 179, endPoint y: 193, distance: 123.6
click at [179, 193] on div "System Settings Dutchess County Department of Mental Health Users and Groups Ma…" at bounding box center [420, 230] width 841 height 461
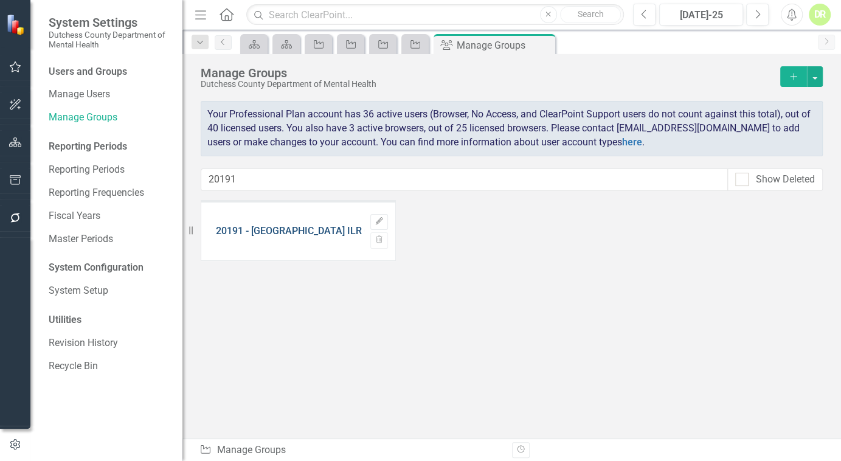
click at [265, 229] on link "20191 - [GEOGRAPHIC_DATA] ILR OUTREACH DIVISION" at bounding box center [336, 230] width 241 height 11
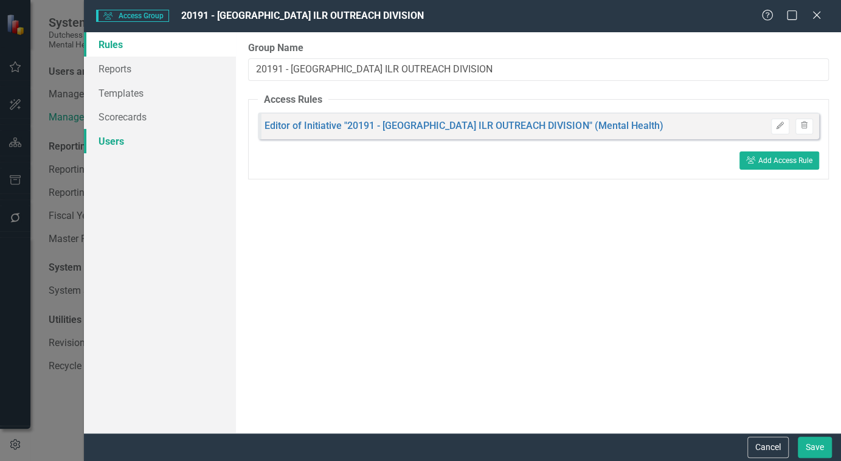
click at [118, 144] on link "Users" at bounding box center [160, 141] width 152 height 24
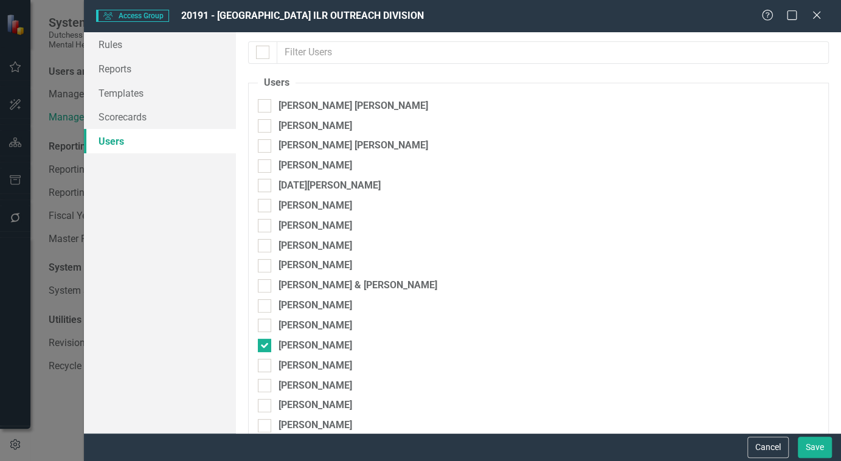
click at [822, 13] on div "Help Maximize Close" at bounding box center [794, 16] width 67 height 14
click at [812, 15] on icon "Close" at bounding box center [815, 15] width 15 height 12
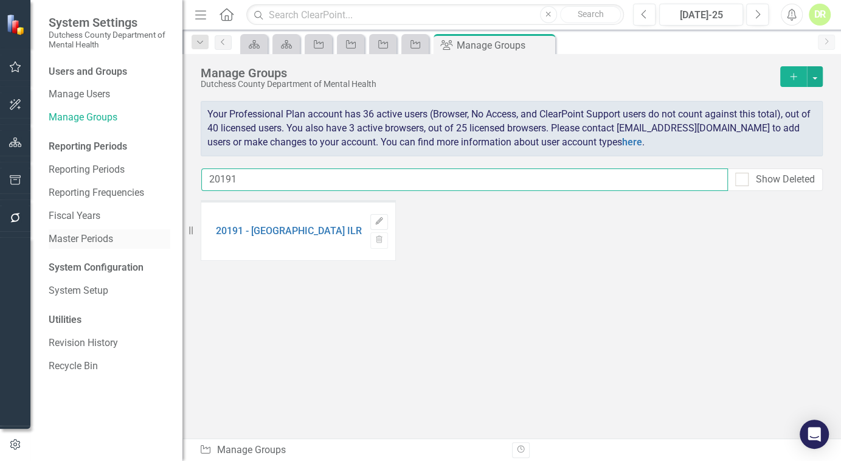
drag, startPoint x: 321, startPoint y: 179, endPoint x: 68, endPoint y: 238, distance: 259.6
click at [100, 205] on div "System Settings Dutchess County Department of Mental Health Users and Groups Ma…" at bounding box center [420, 230] width 841 height 461
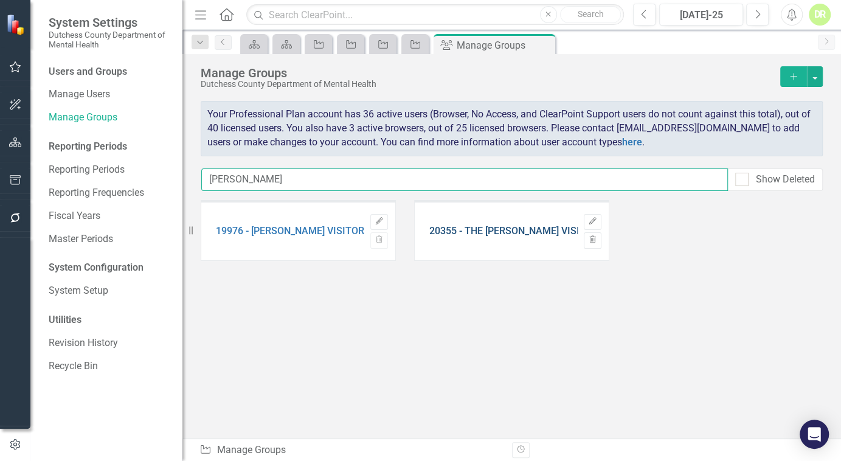
type input "[PERSON_NAME]"
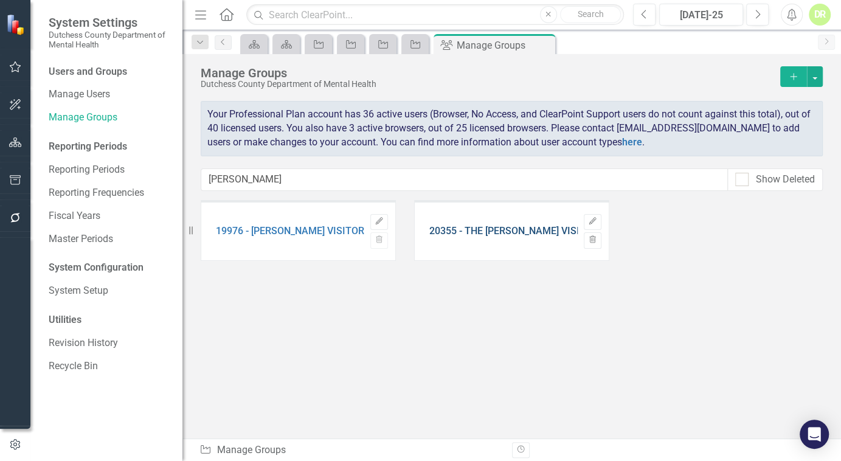
click at [449, 232] on link "20355 - THE [PERSON_NAME] VISITOR AND EDUCATION CENTER" at bounding box center [571, 230] width 284 height 11
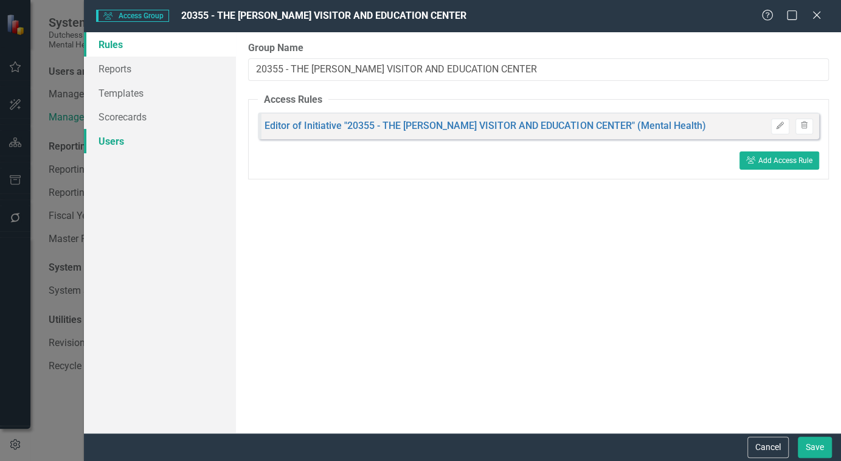
click at [119, 143] on link "Users" at bounding box center [160, 141] width 152 height 24
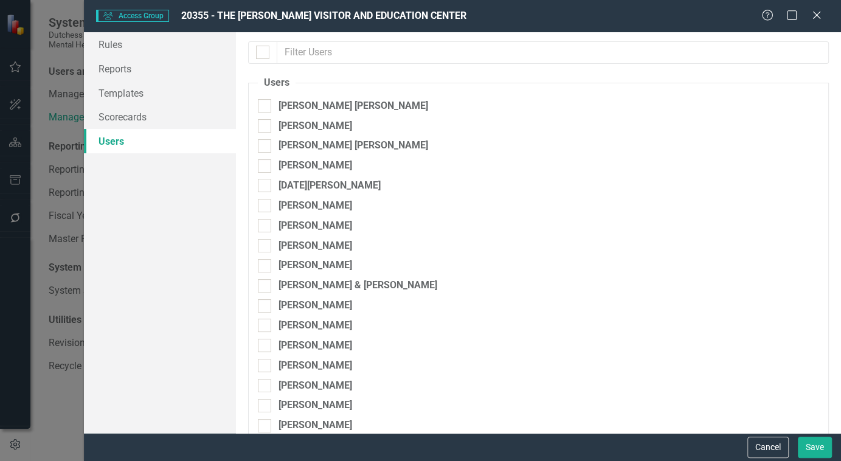
checkbox input "false"
click at [263, 346] on input "[PERSON_NAME]" at bounding box center [262, 343] width 8 height 8
checkbox input "true"
click at [813, 407] on button "Save" at bounding box center [814, 446] width 34 height 21
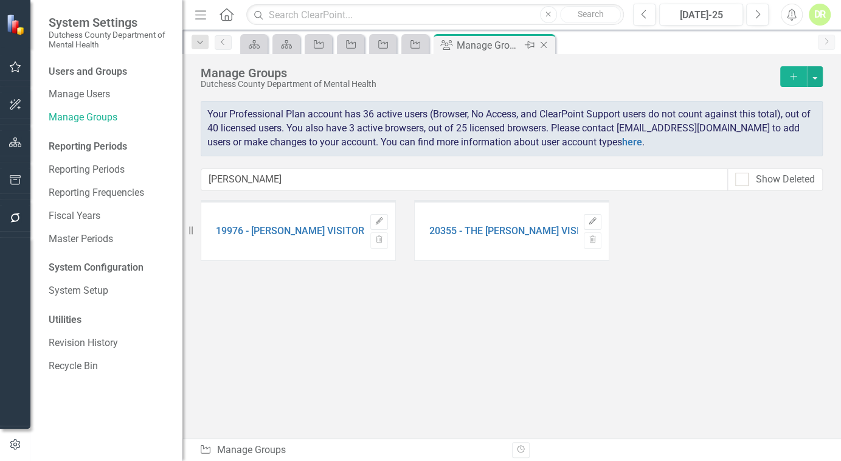
click at [542, 41] on icon "Close" at bounding box center [543, 45] width 12 height 10
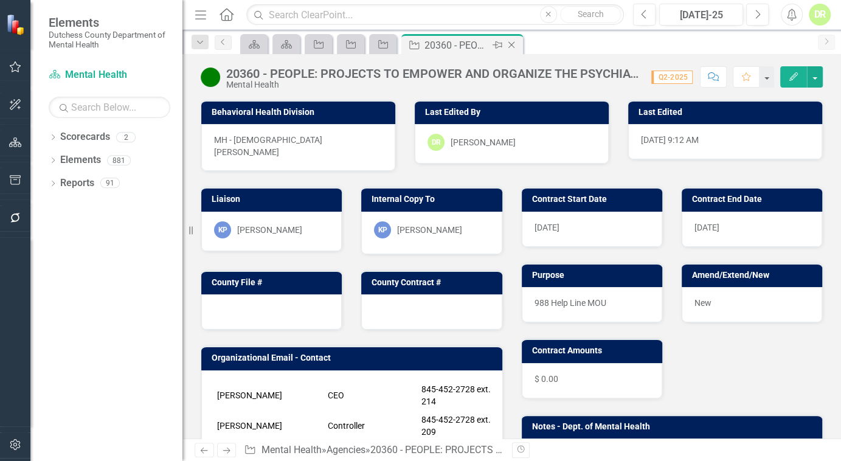
click at [510, 43] on icon at bounding box center [511, 45] width 7 height 7
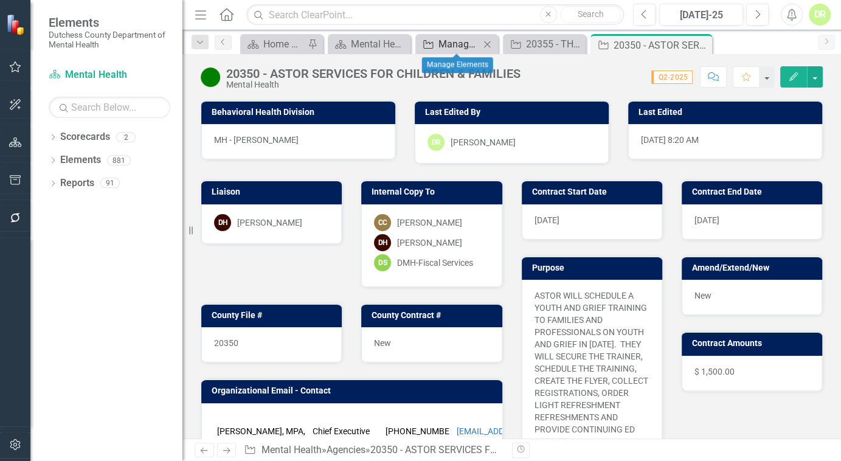
click at [454, 41] on div "Manage Elements" at bounding box center [458, 43] width 41 height 15
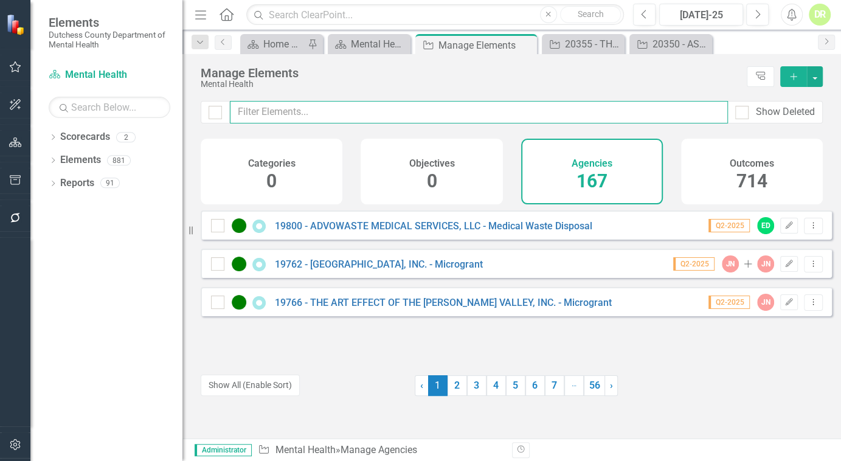
click at [301, 113] on input "text" at bounding box center [479, 112] width 498 height 22
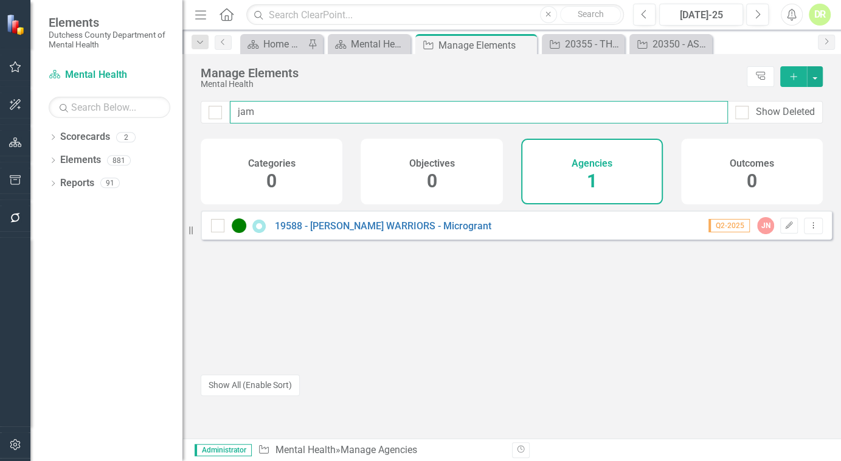
type input "jam"
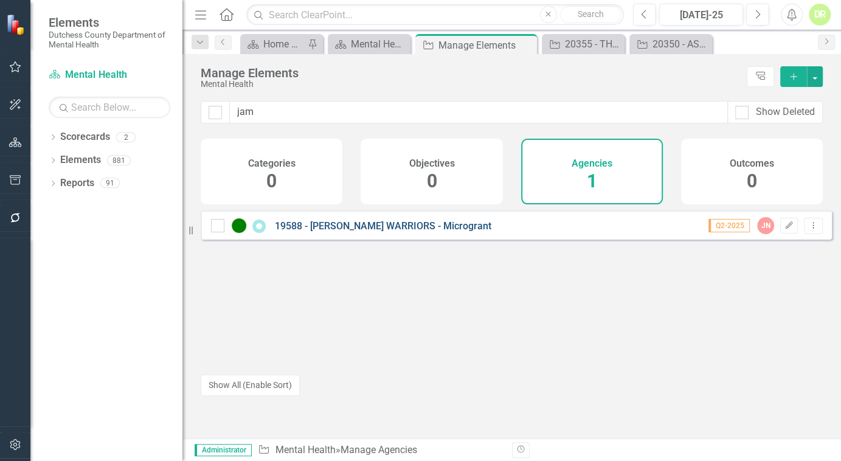
click at [364, 232] on link "19588 - [PERSON_NAME] WARRIORS - Microgrant" at bounding box center [383, 226] width 216 height 12
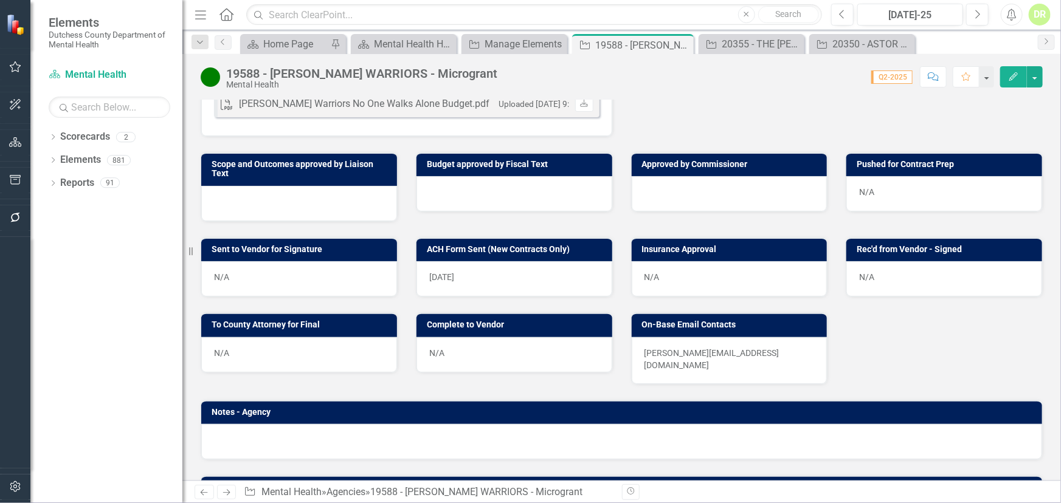
scroll to position [469, 0]
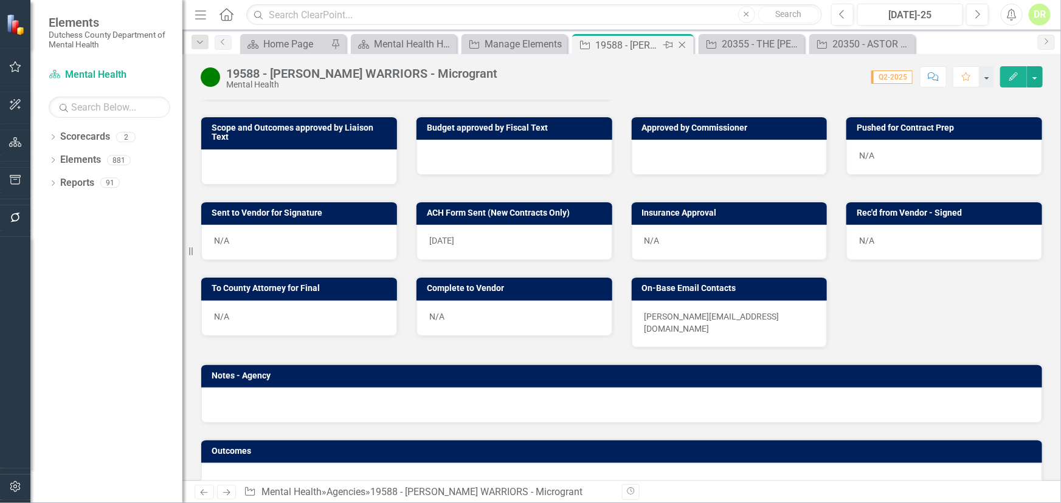
click at [681, 44] on icon "Close" at bounding box center [682, 45] width 12 height 10
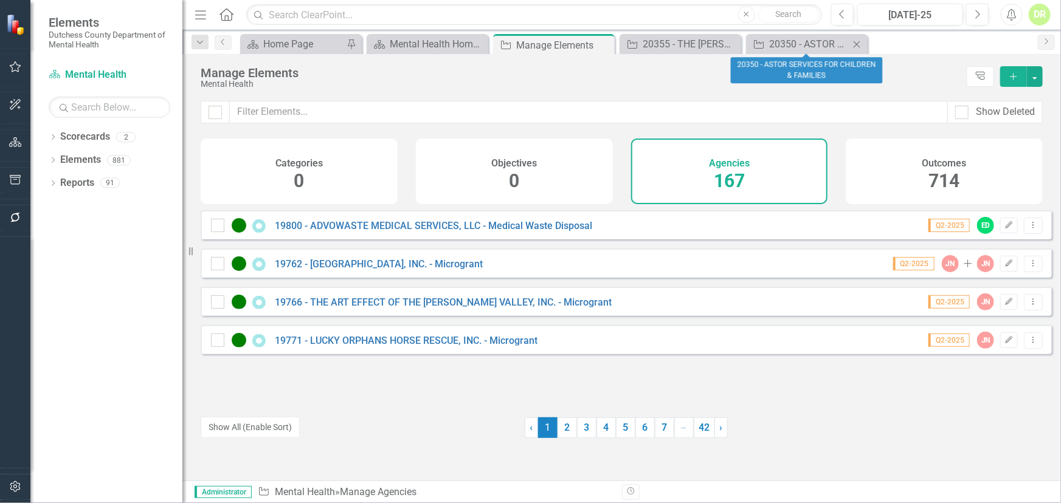
click at [840, 43] on icon "Close" at bounding box center [856, 45] width 12 height 10
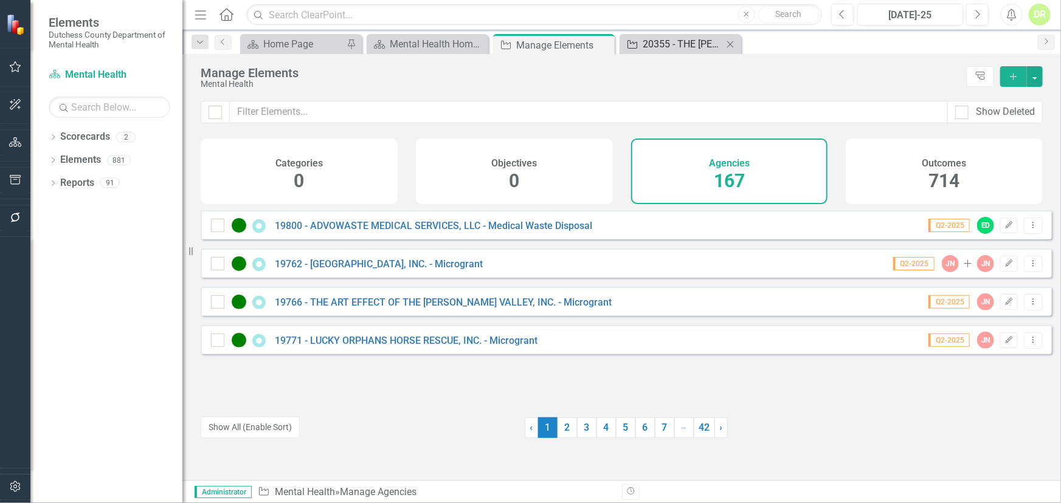
click at [703, 50] on div "20355 - THE [PERSON_NAME] VISITOR AND EDUCATION CENTER" at bounding box center [682, 43] width 80 height 15
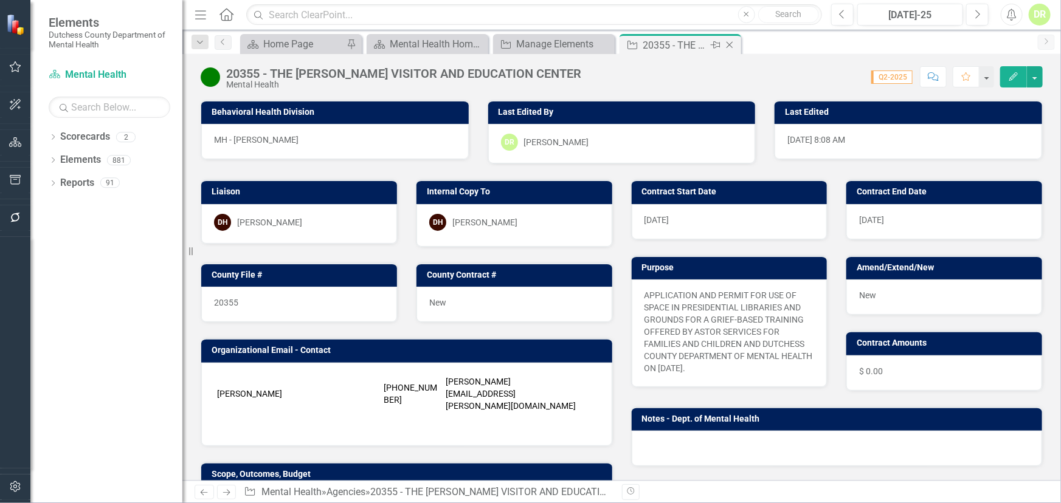
click at [728, 44] on icon at bounding box center [729, 45] width 7 height 7
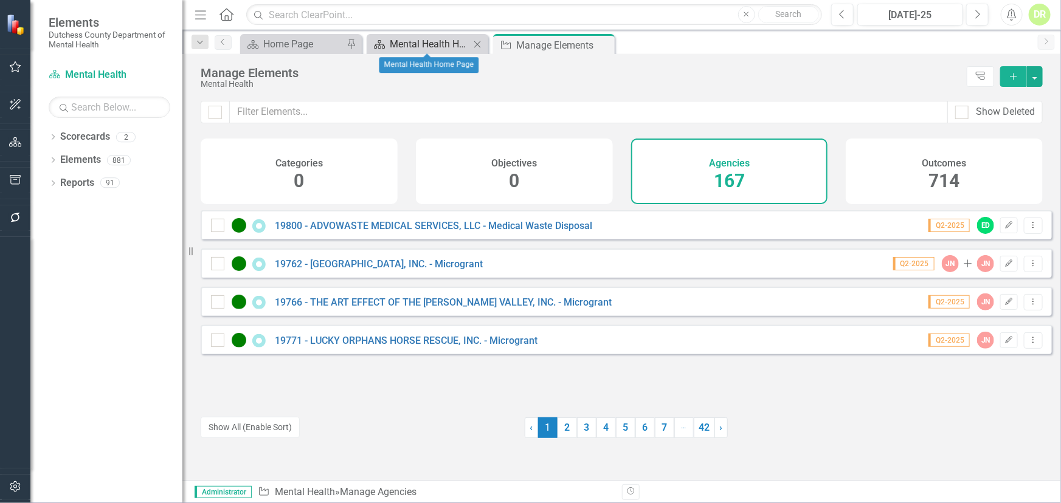
click at [455, 40] on div "Mental Health Home Page" at bounding box center [430, 43] width 80 height 15
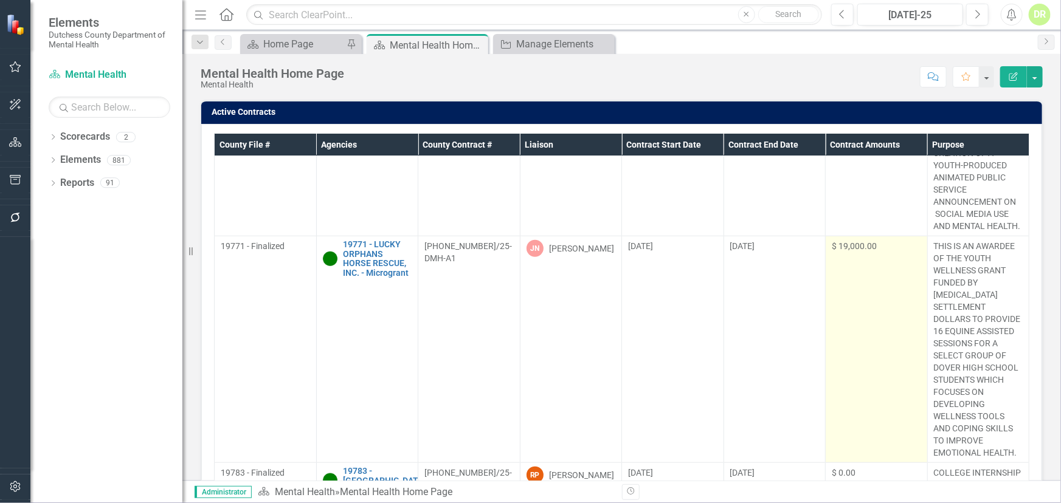
scroll to position [110, 0]
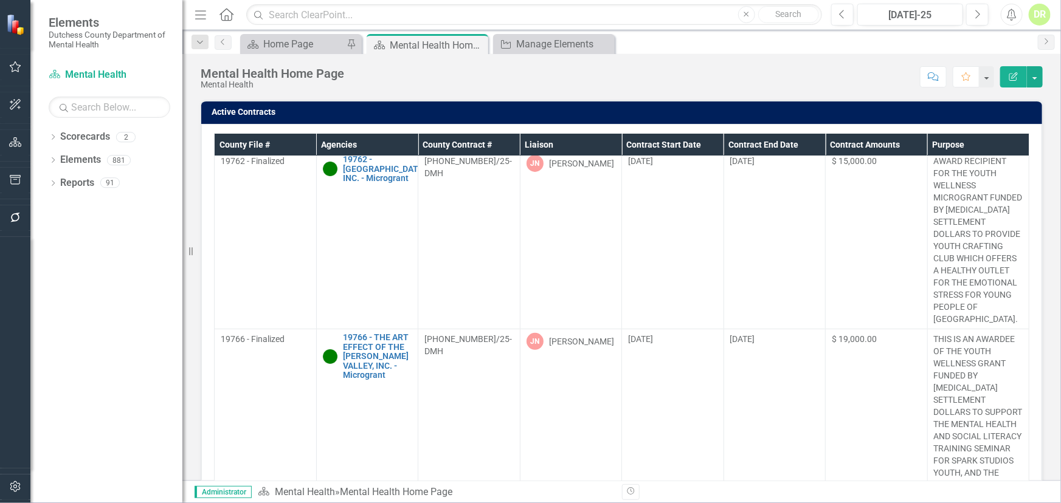
click at [840, 21] on div "DR" at bounding box center [1039, 15] width 22 height 22
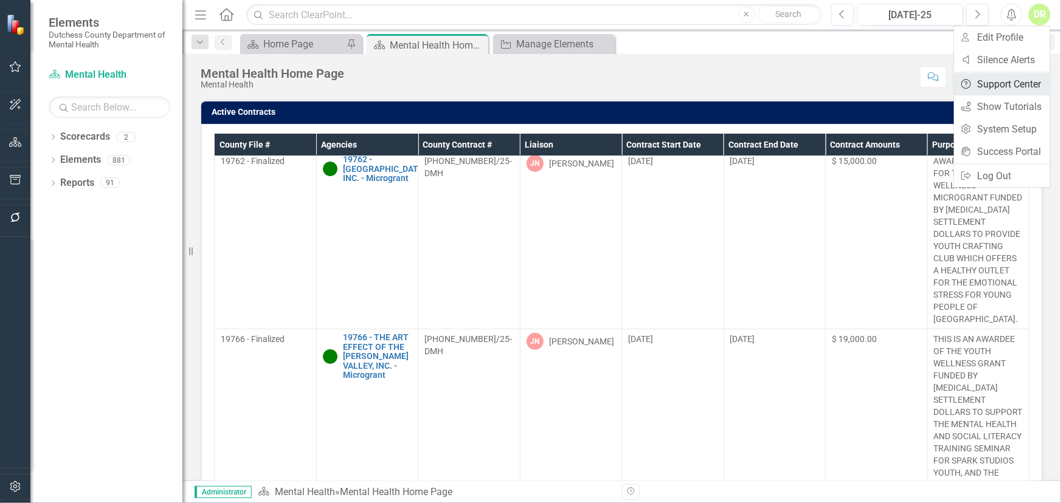
click at [840, 86] on link "Help Support Center" at bounding box center [1002, 84] width 96 height 22
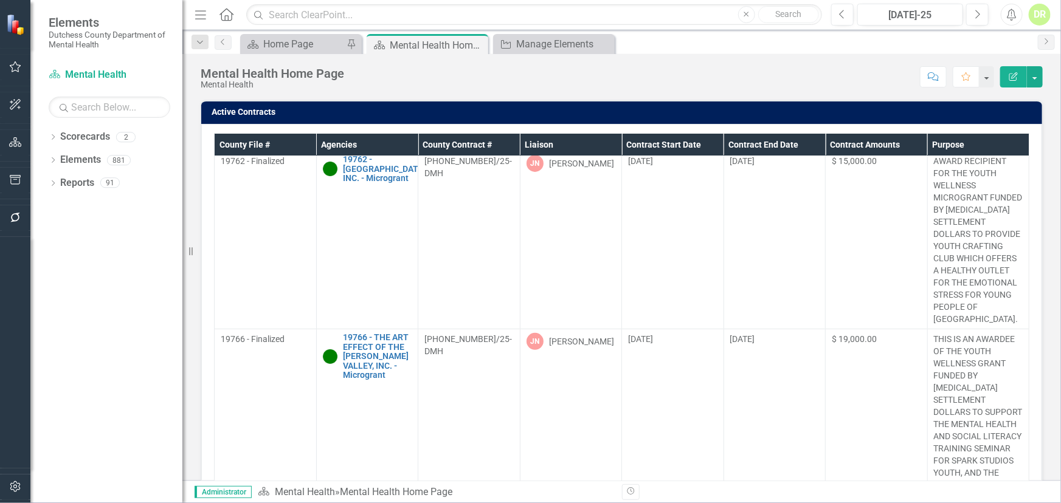
click at [840, 12] on div "DR" at bounding box center [1039, 15] width 22 height 22
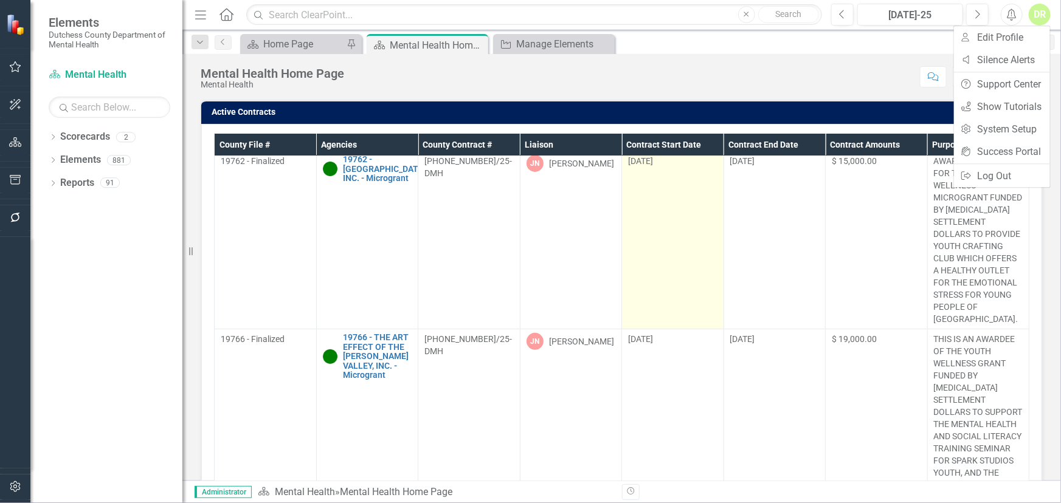
click at [659, 185] on td "[DATE]" at bounding box center [673, 240] width 102 height 178
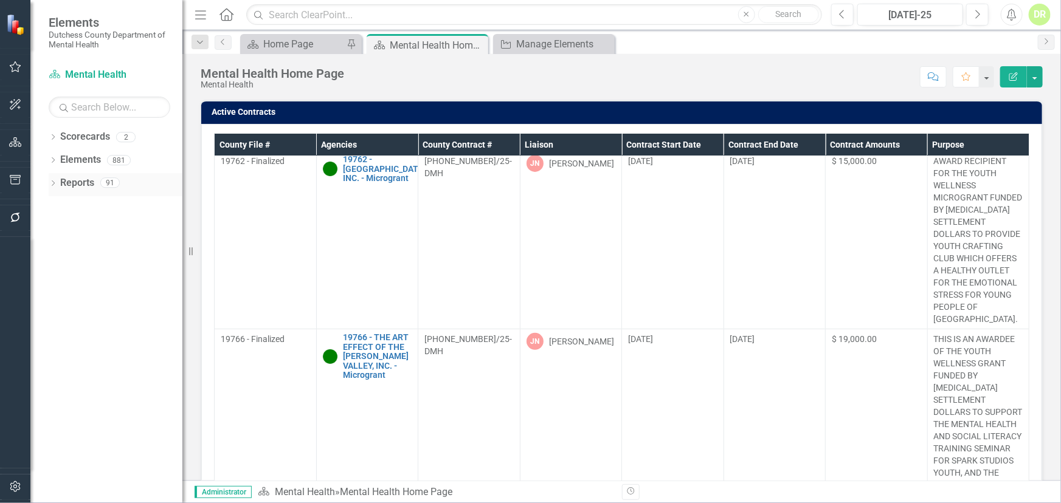
click at [79, 185] on link "Reports" at bounding box center [77, 183] width 34 height 14
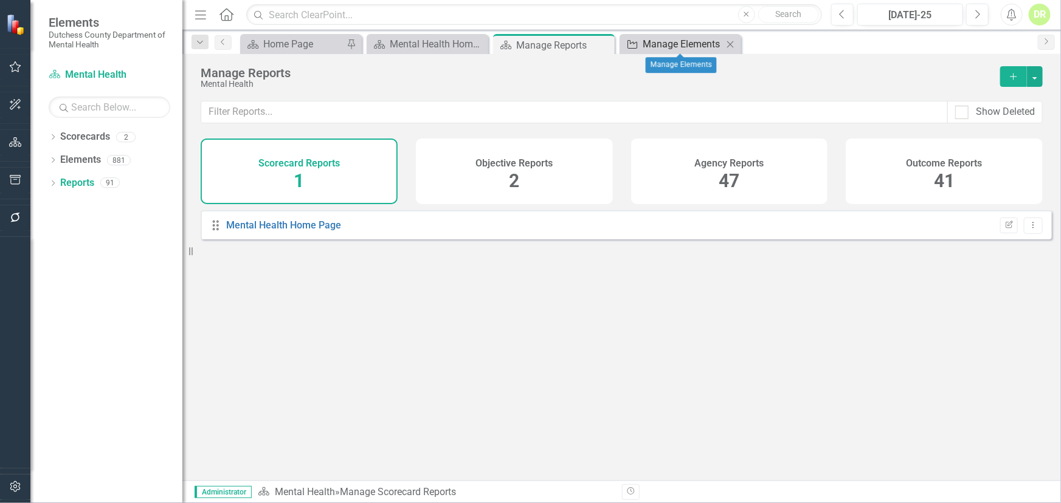
click at [660, 41] on div "Manage Elements" at bounding box center [682, 43] width 80 height 15
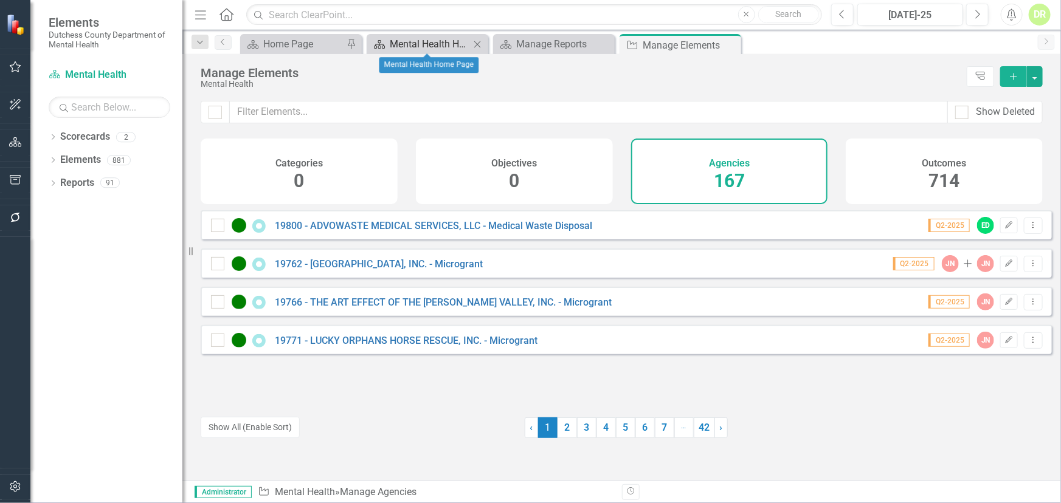
click at [458, 45] on div "Mental Health Home Page" at bounding box center [430, 43] width 80 height 15
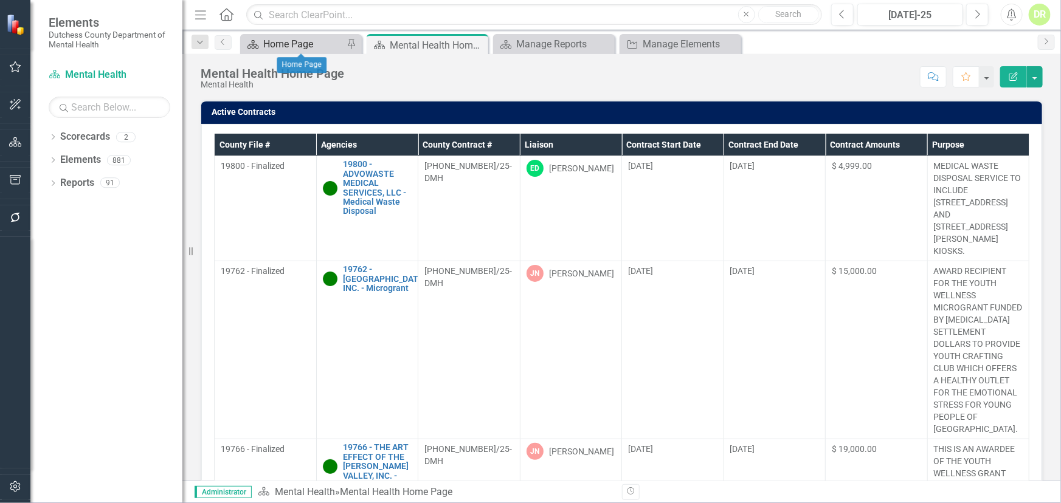
click at [317, 42] on div "Home Page" at bounding box center [303, 43] width 80 height 15
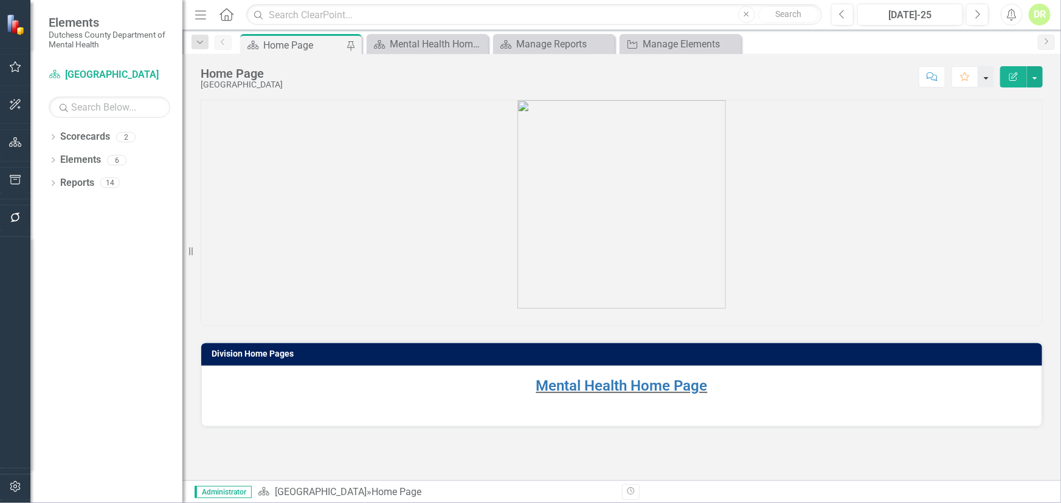
click at [840, 79] on button "button" at bounding box center [986, 76] width 16 height 21
click at [840, 23] on div "DR" at bounding box center [1039, 15] width 22 height 22
click at [840, 156] on link "icon.portal Success Portal" at bounding box center [1002, 151] width 96 height 22
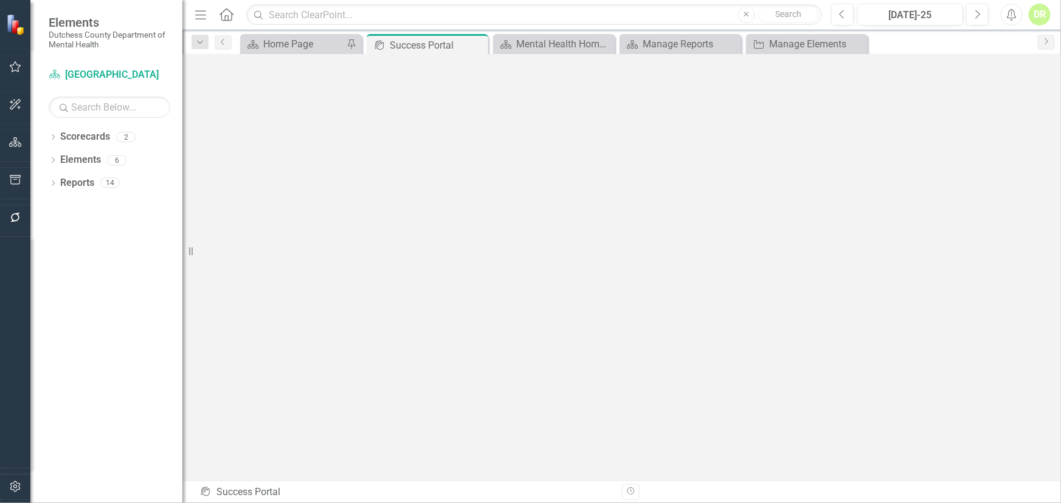
click at [840, 18] on icon "Alerts" at bounding box center [1011, 15] width 13 height 12
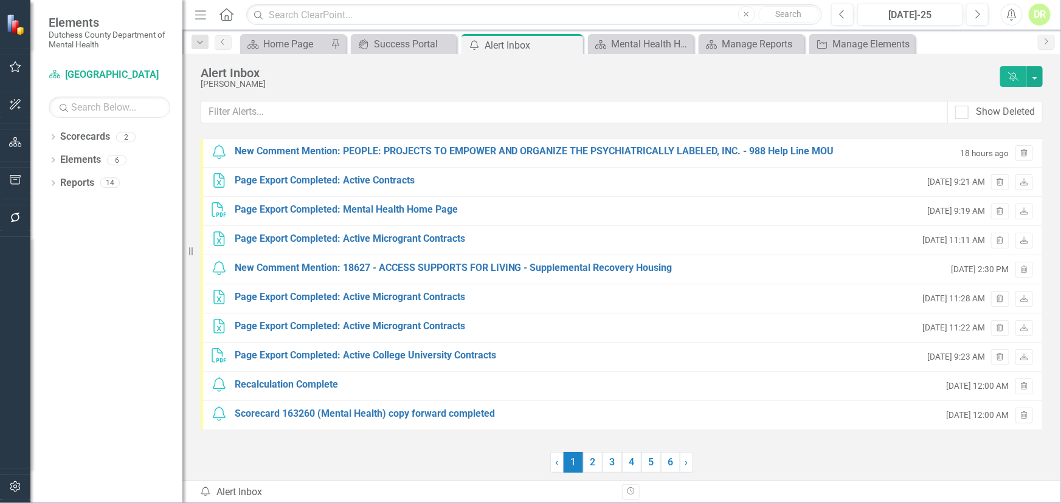
click at [840, 18] on icon "Alerts" at bounding box center [1011, 15] width 13 height 12
click at [840, 82] on button "button" at bounding box center [1034, 76] width 16 height 21
click at [840, 72] on div "Alert Inbox" at bounding box center [597, 72] width 793 height 13
click at [840, 49] on div "Manage Elements" at bounding box center [864, 43] width 64 height 15
